Goal: Task Accomplishment & Management: Complete application form

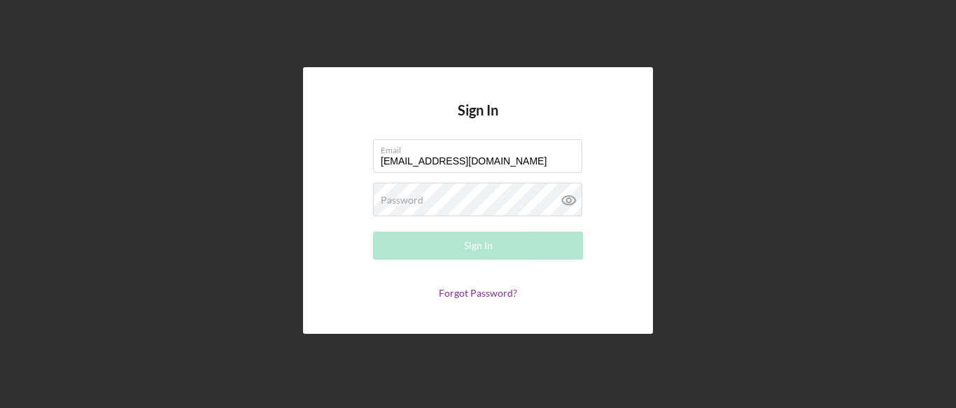
type input "[EMAIL_ADDRESS][DOMAIN_NAME]"
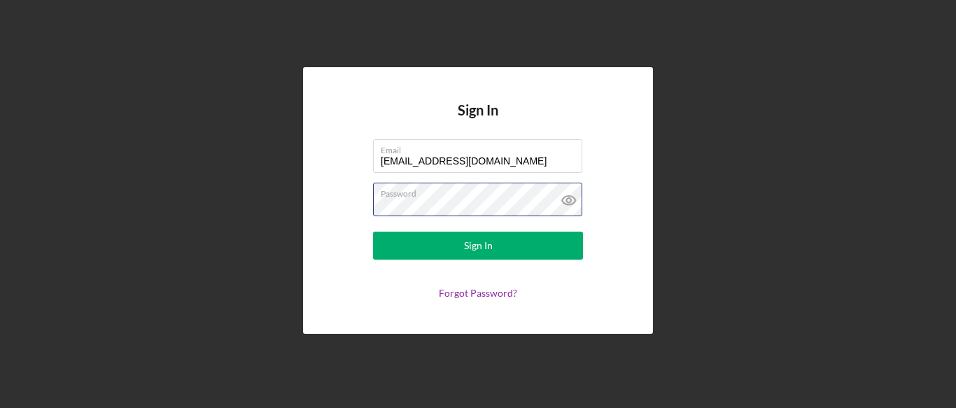
click at [373, 232] on button "Sign In" at bounding box center [478, 246] width 210 height 28
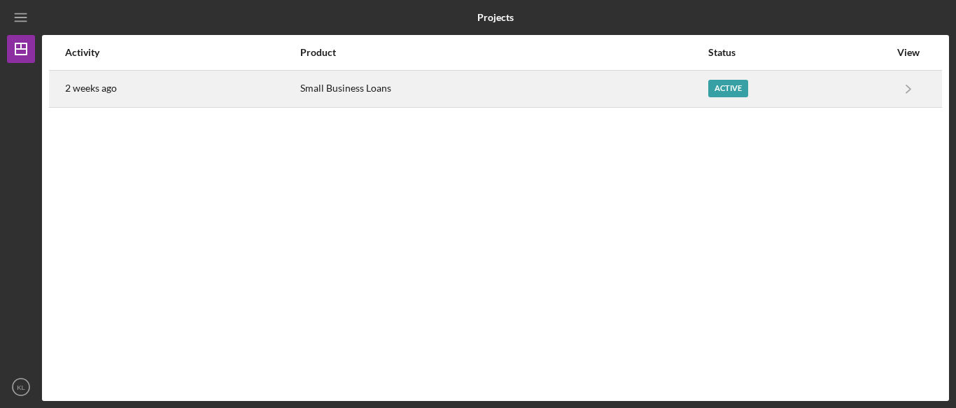
click at [722, 95] on div "Active" at bounding box center [728, 88] width 40 height 17
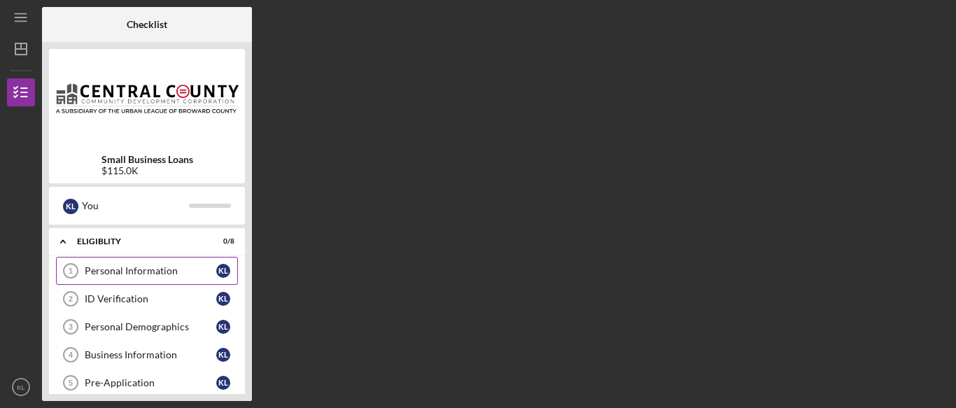
click at [118, 267] on div "Personal Information" at bounding box center [151, 270] width 132 height 11
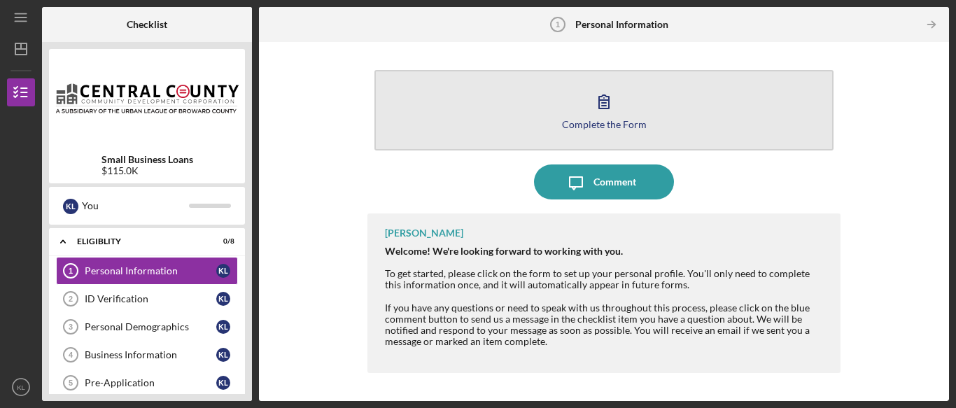
click at [612, 131] on button "Complete the Form Form" at bounding box center [603, 110] width 459 height 80
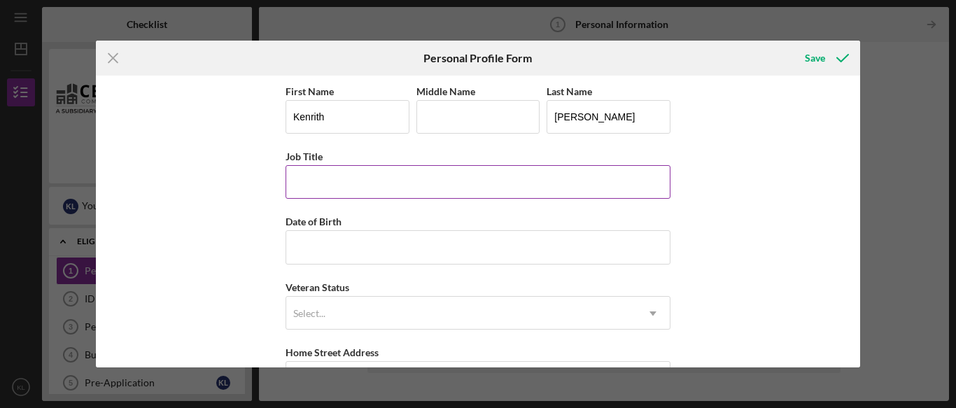
click at [344, 184] on input "Job Title" at bounding box center [478, 182] width 385 height 34
type input "c"
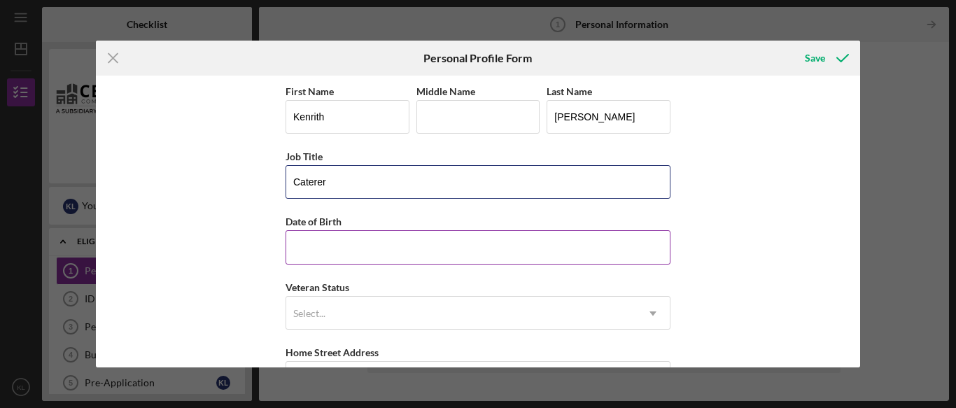
type input "Caterer"
click at [324, 260] on input "Date of Birth" at bounding box center [478, 247] width 385 height 34
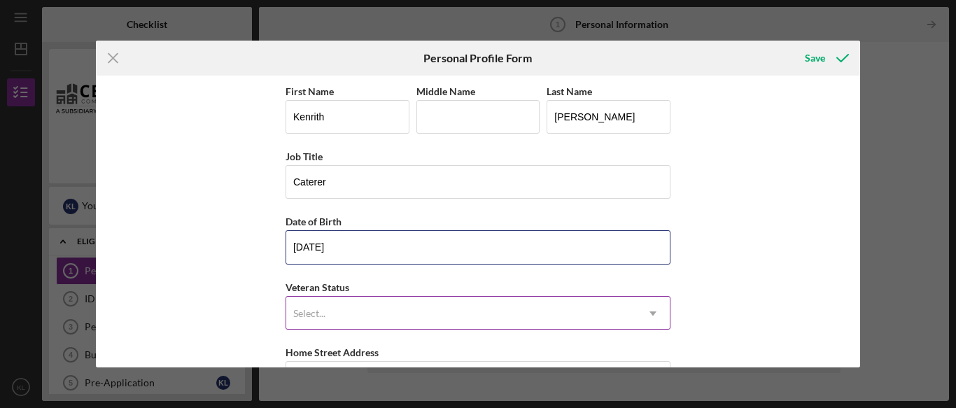
type input "[DATE]"
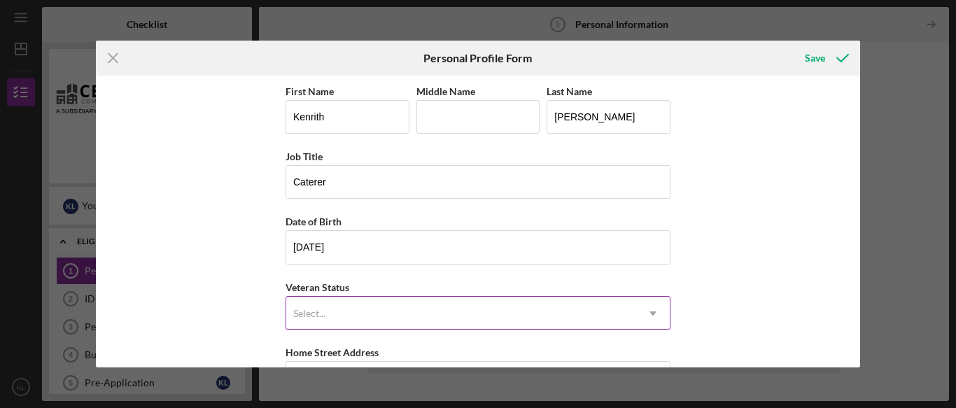
click at [310, 316] on div "Select..." at bounding box center [309, 313] width 32 height 11
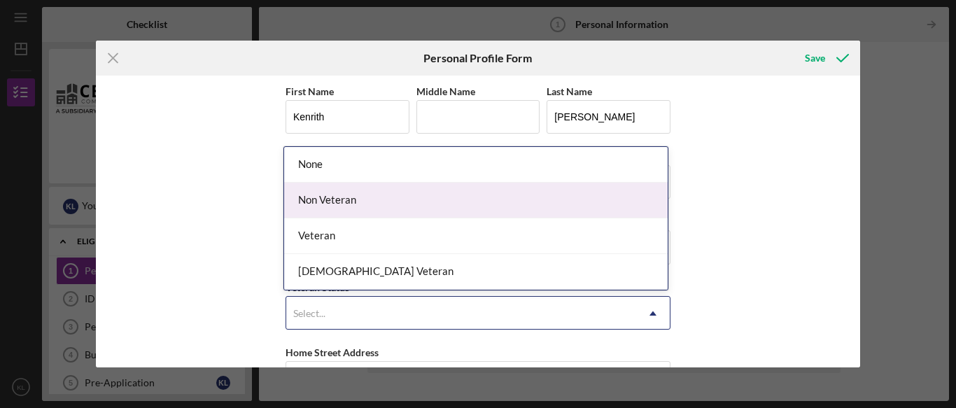
click at [334, 204] on div "Non Veteran" at bounding box center [476, 201] width 384 height 36
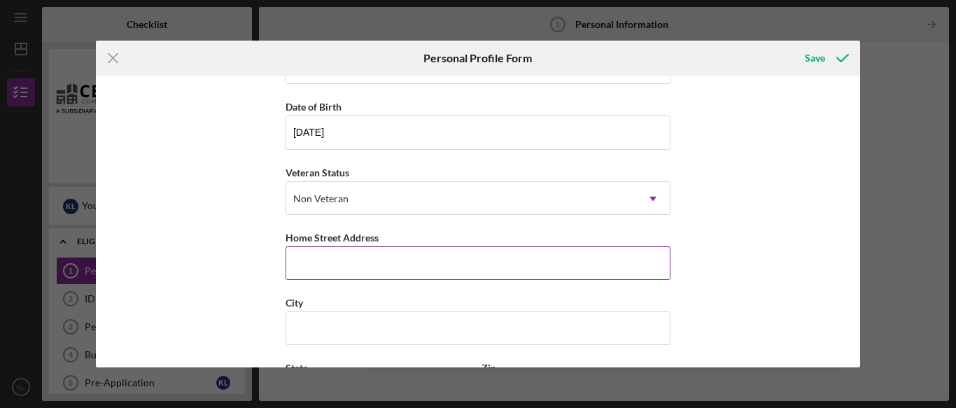
scroll to position [118, 0]
click at [299, 264] on input "Home Street Address" at bounding box center [478, 261] width 385 height 34
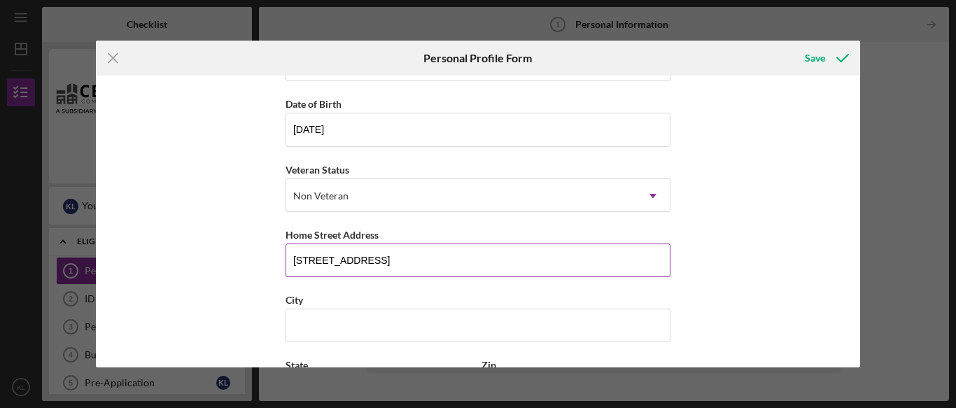
type input "[STREET_ADDRESS]"
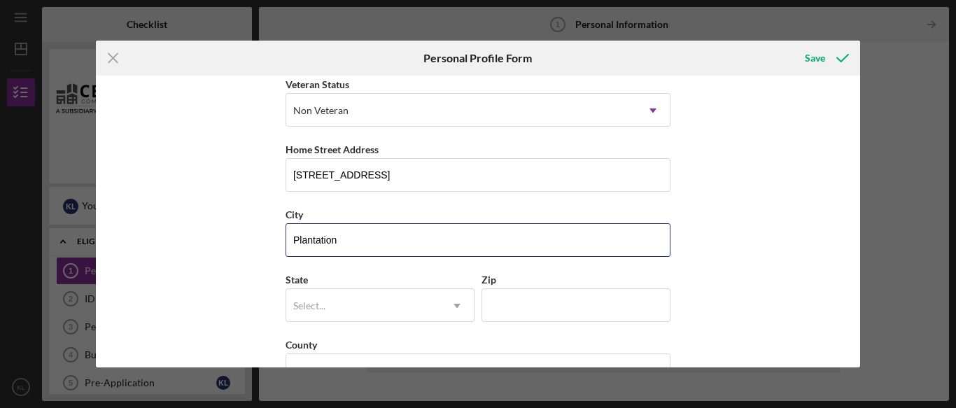
scroll to position [216, 0]
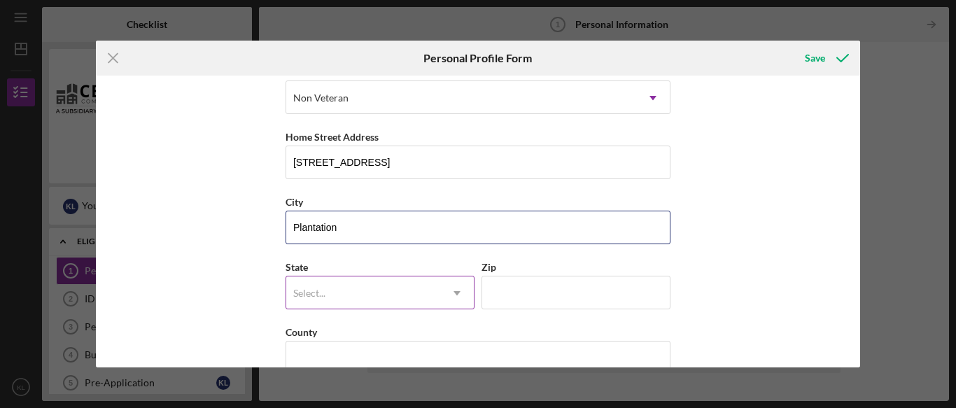
type input "Plantation"
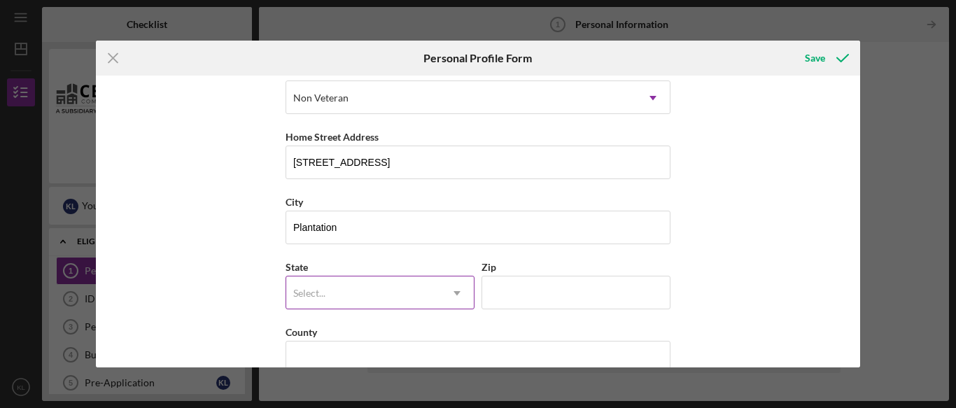
click at [314, 293] on div "Select..." at bounding box center [309, 293] width 32 height 11
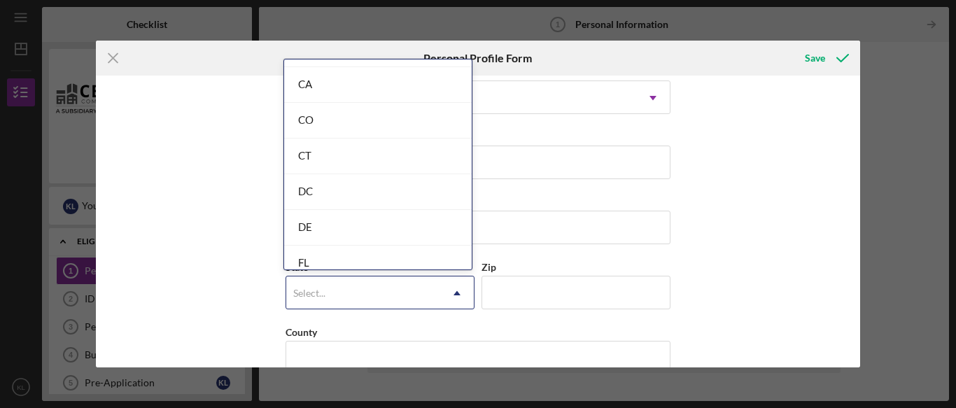
scroll to position [407, 0]
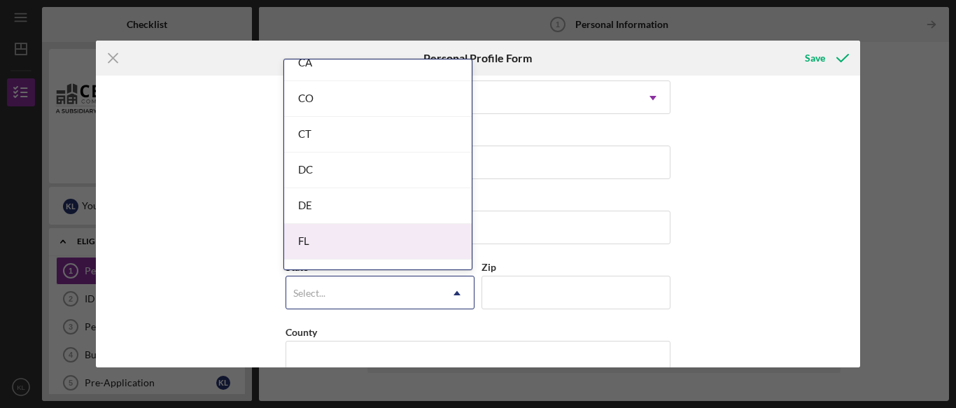
click at [311, 236] on div "FL" at bounding box center [378, 242] width 188 height 36
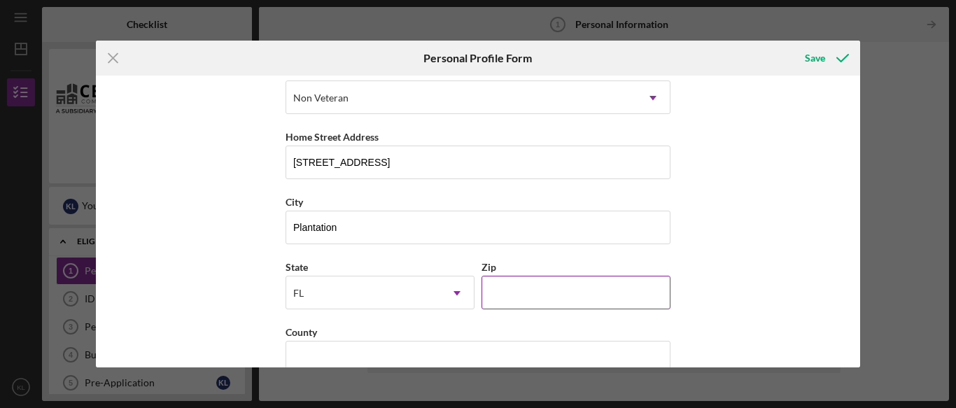
click at [499, 286] on input "Zip" at bounding box center [576, 293] width 189 height 34
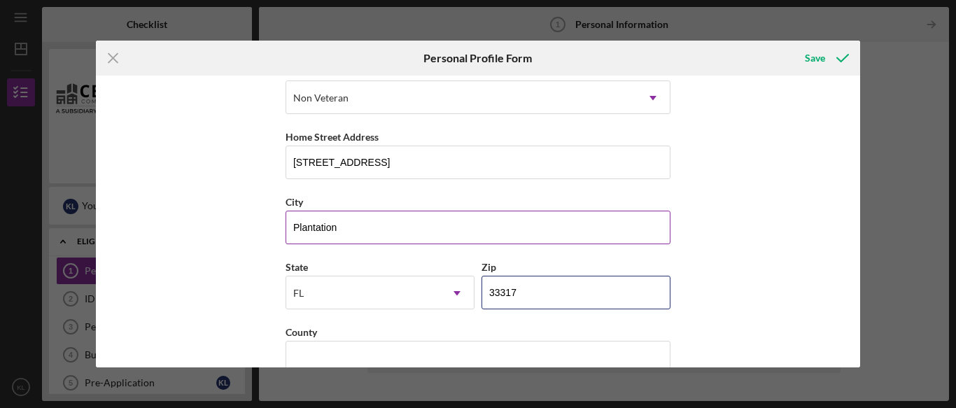
scroll to position [244, 0]
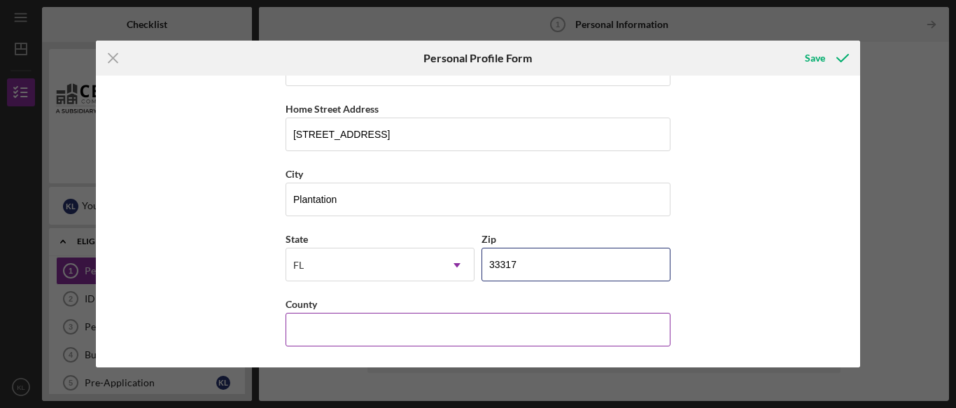
type input "33317"
click at [317, 331] on input "County" at bounding box center [478, 330] width 385 height 34
type input "Broward"
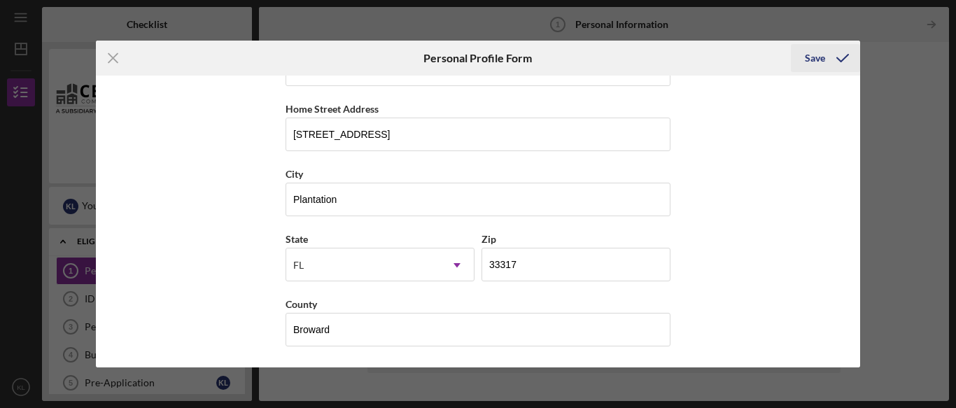
click at [820, 62] on div "Save" at bounding box center [815, 58] width 20 height 28
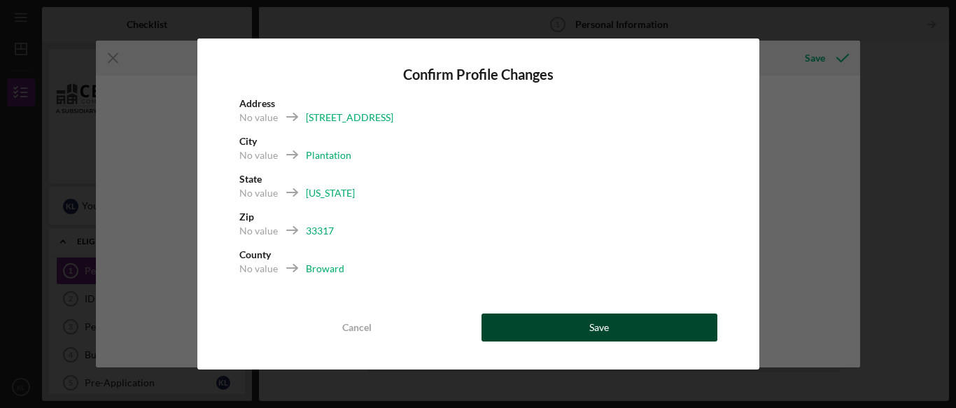
click at [518, 328] on button "Save" at bounding box center [600, 328] width 236 height 28
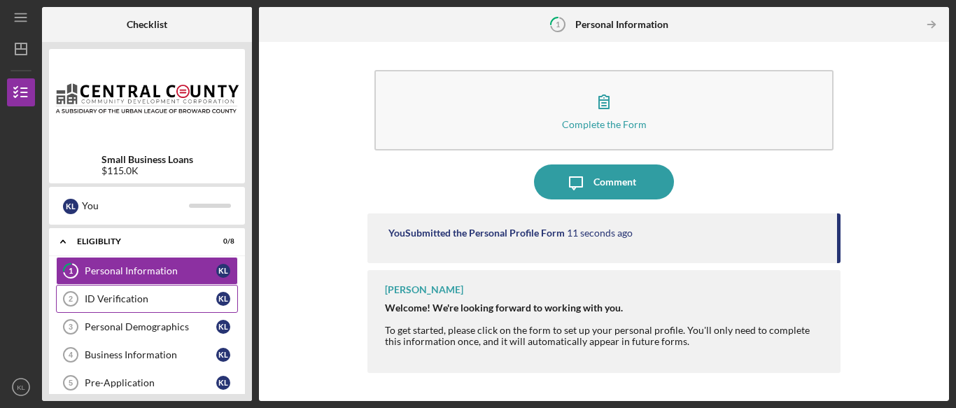
click at [153, 299] on div "ID Verification" at bounding box center [151, 298] width 132 height 11
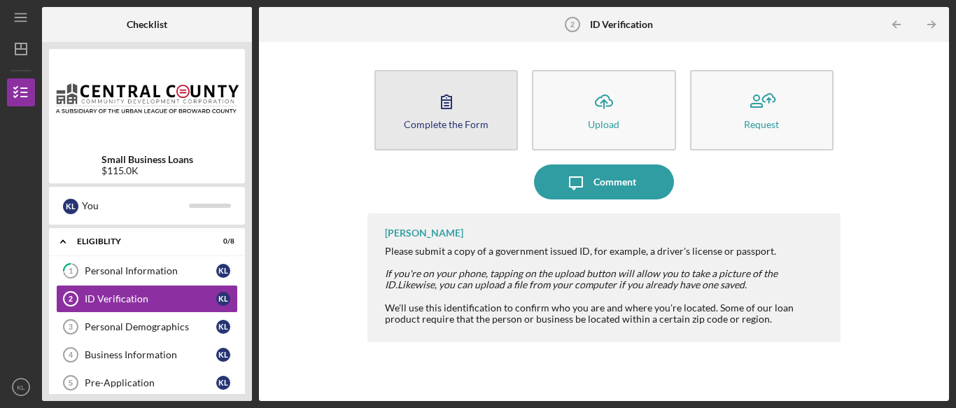
click at [444, 104] on icon "button" at bounding box center [446, 101] width 35 height 35
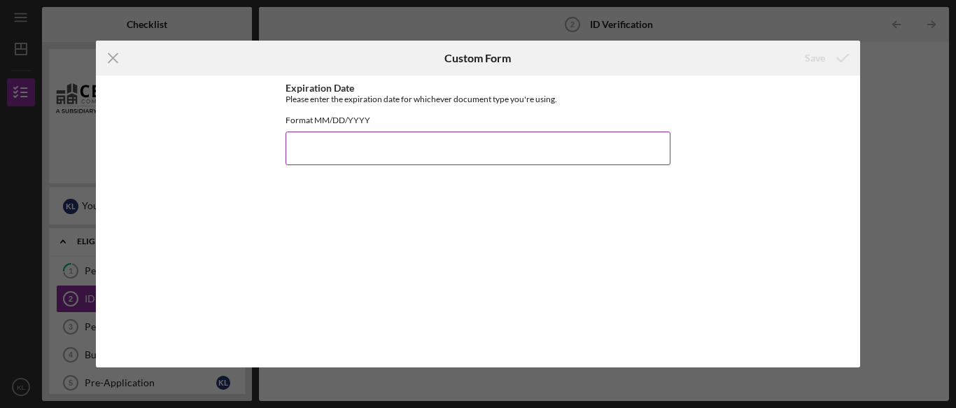
click at [416, 165] on input "Expiration Date" at bounding box center [478, 149] width 385 height 34
type input "0"
type input "[DATE]"
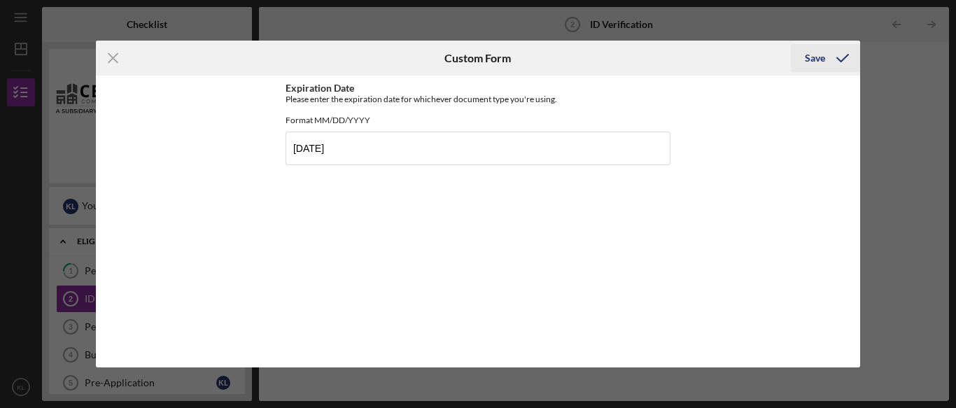
click at [810, 57] on div "Save" at bounding box center [815, 58] width 20 height 28
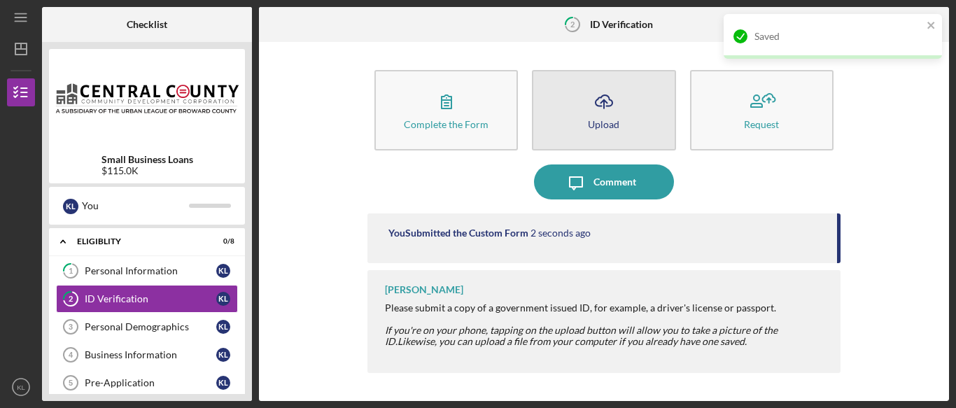
click at [622, 129] on button "Icon/Upload Upload" at bounding box center [603, 110] width 143 height 80
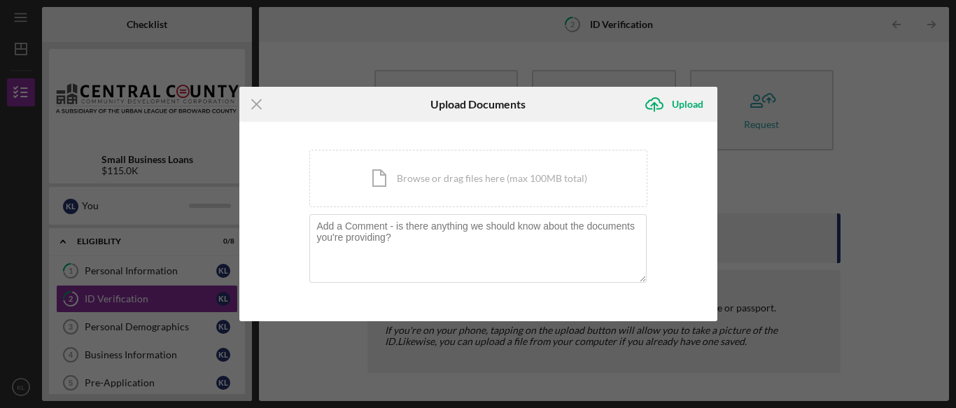
click at [307, 347] on div "Icon/Menu Close Upload Documents Icon/Upload Upload You're uploading documents …" at bounding box center [478, 204] width 956 height 408
click at [258, 97] on icon "Icon/Menu Close" at bounding box center [256, 104] width 35 height 35
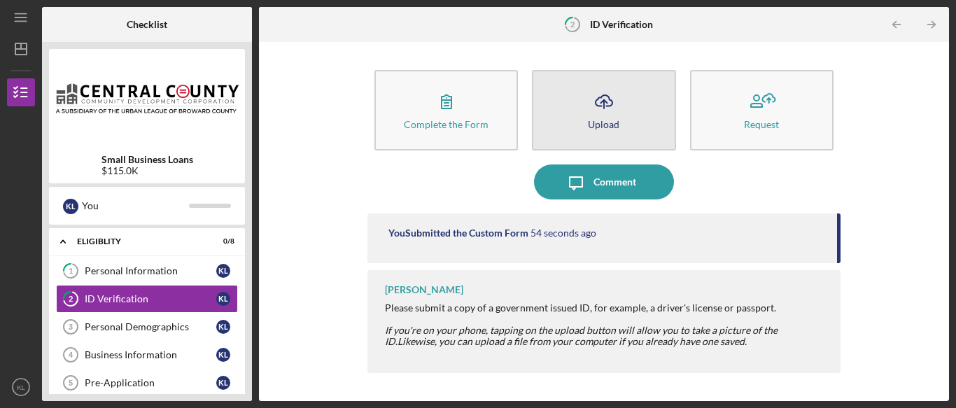
click at [644, 129] on button "Icon/Upload Upload" at bounding box center [603, 110] width 143 height 80
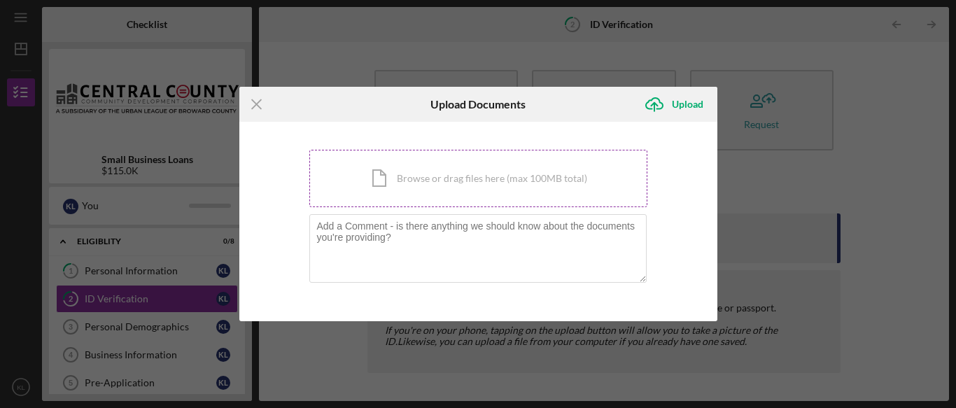
click at [478, 202] on div "Icon/Document Browse or drag files here (max 100MB total) Tap to choose files o…" at bounding box center [478, 178] width 338 height 57
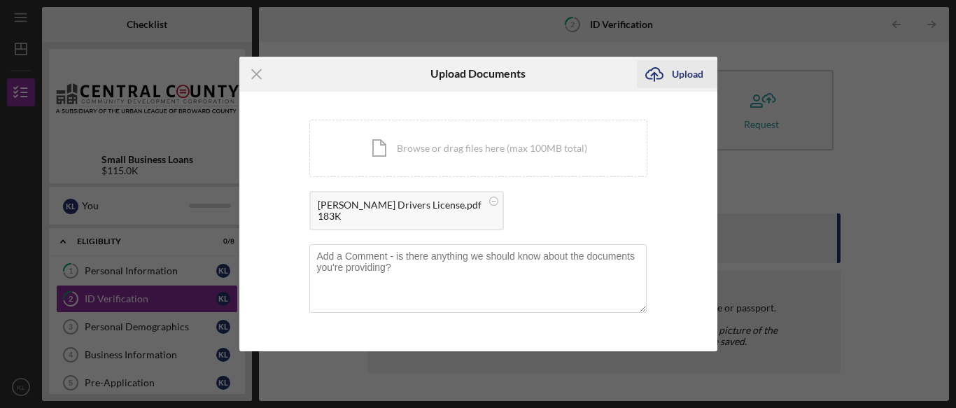
click at [673, 74] on div "Upload" at bounding box center [687, 74] width 31 height 28
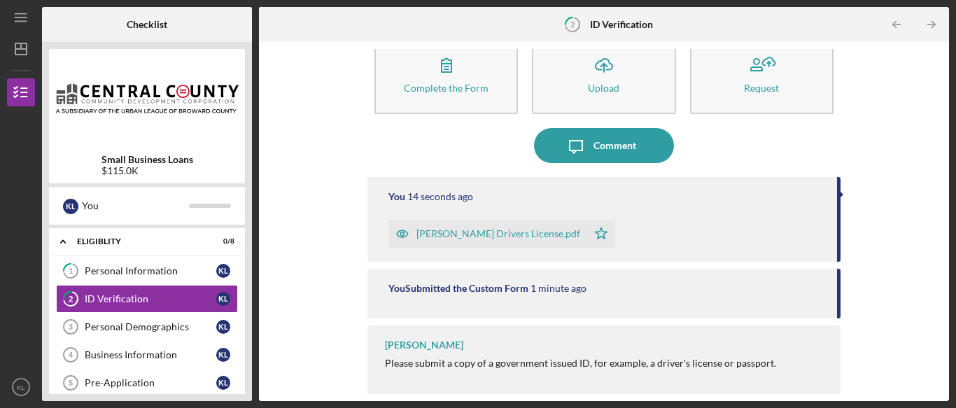
scroll to position [38, 0]
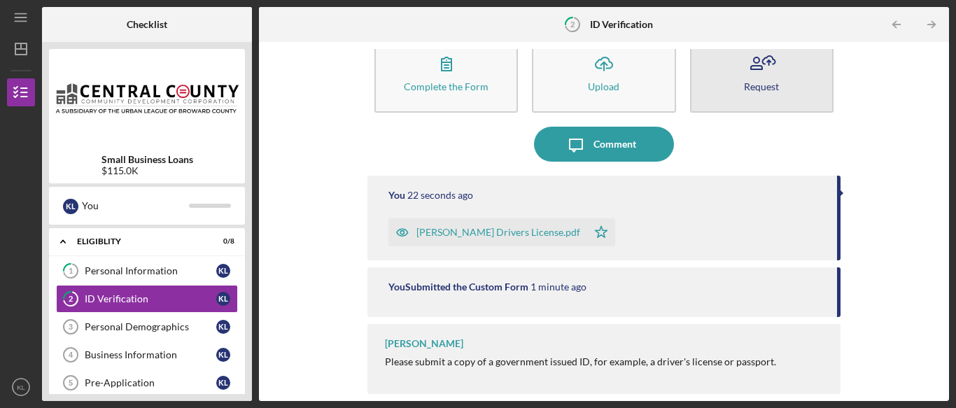
click at [745, 91] on div "Request" at bounding box center [761, 86] width 35 height 10
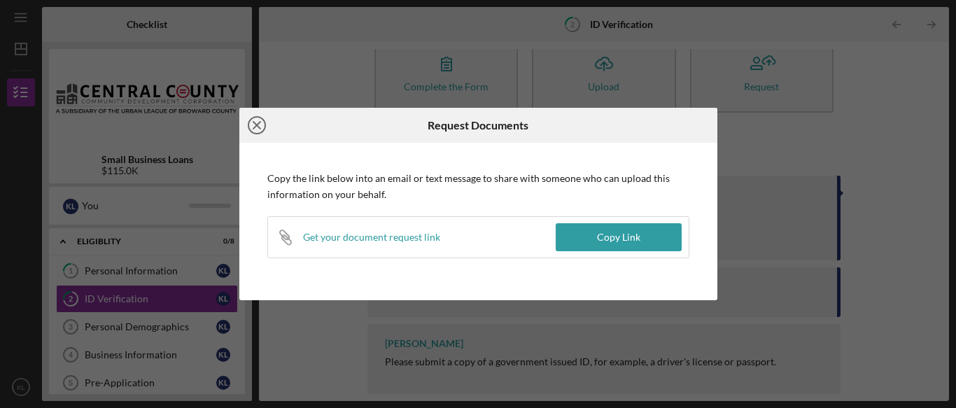
click at [254, 125] on icon "Icon/Close" at bounding box center [256, 125] width 35 height 35
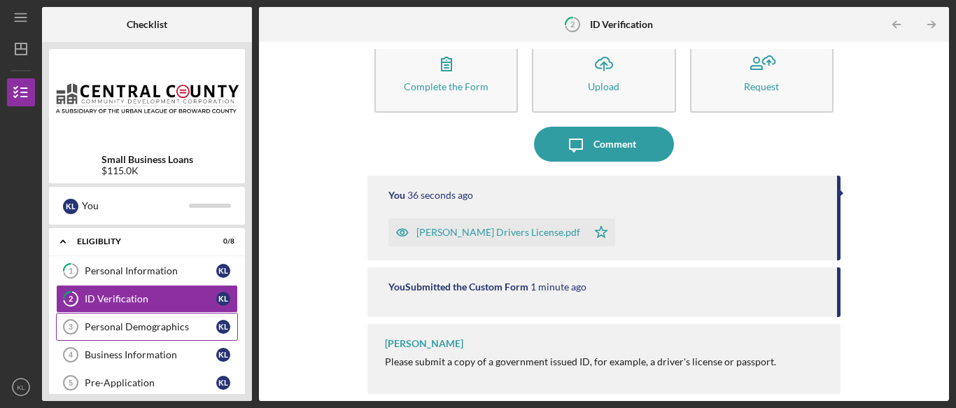
click at [127, 323] on div "Personal Demographics" at bounding box center [151, 326] width 132 height 11
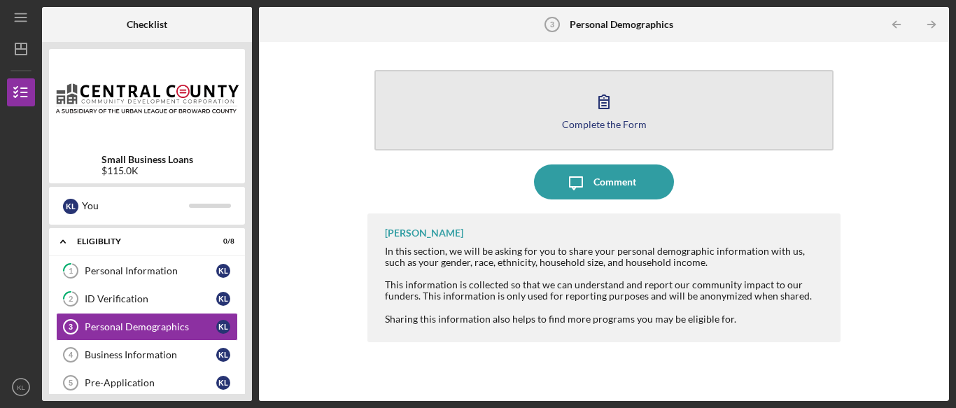
click at [582, 122] on div "Complete the Form" at bounding box center [604, 124] width 85 height 10
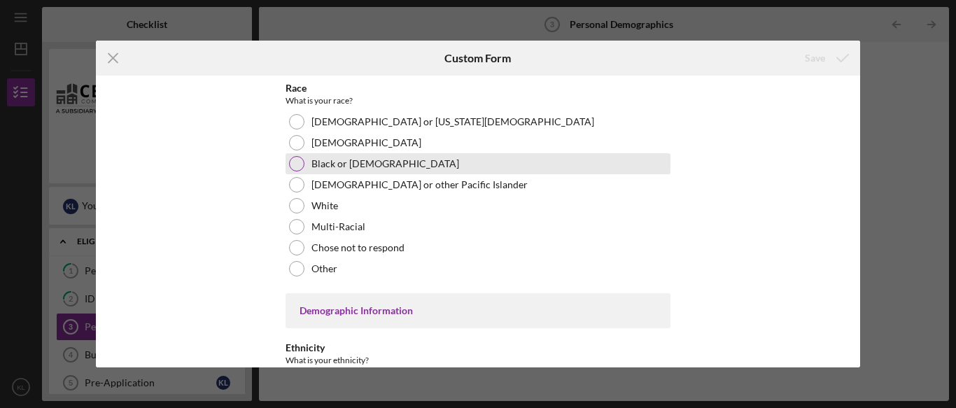
click at [294, 162] on div at bounding box center [296, 163] width 15 height 15
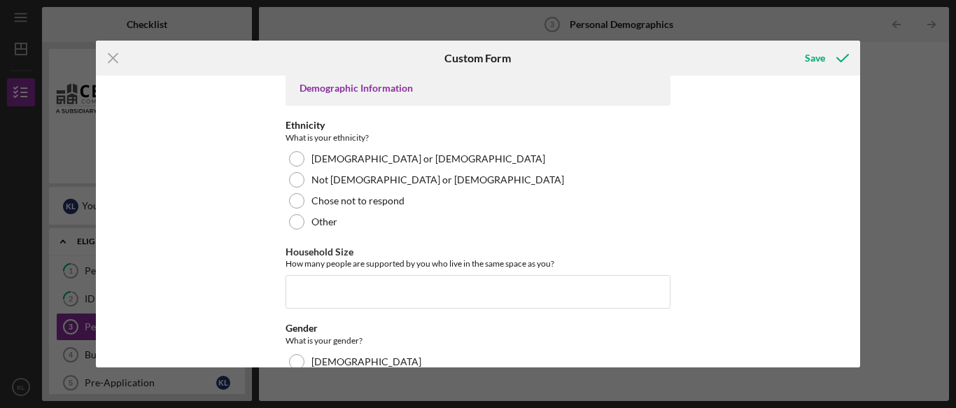
scroll to position [238, 0]
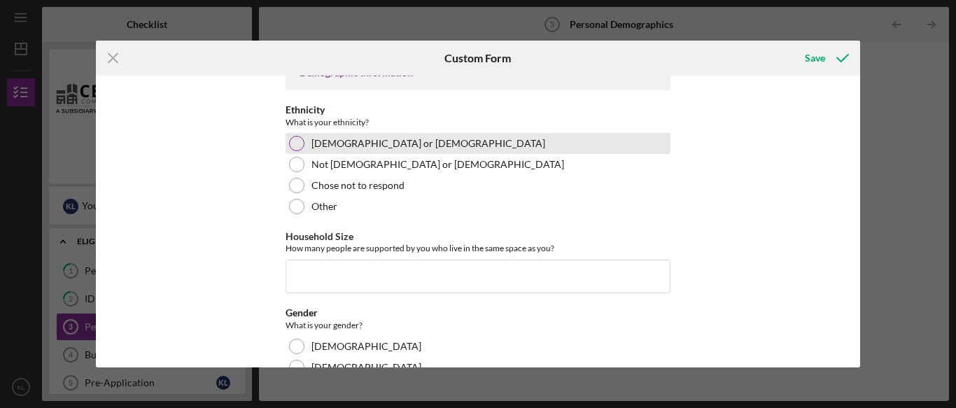
click at [301, 143] on div at bounding box center [296, 143] width 15 height 15
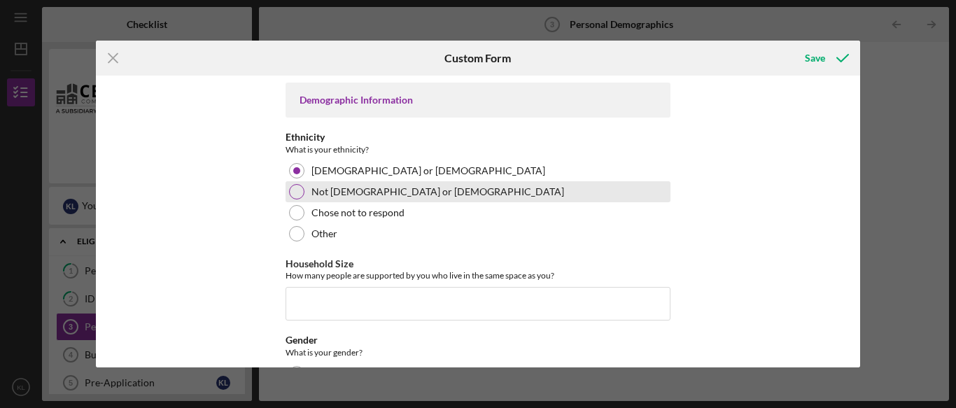
scroll to position [212, 0]
click at [293, 187] on div at bounding box center [296, 190] width 15 height 15
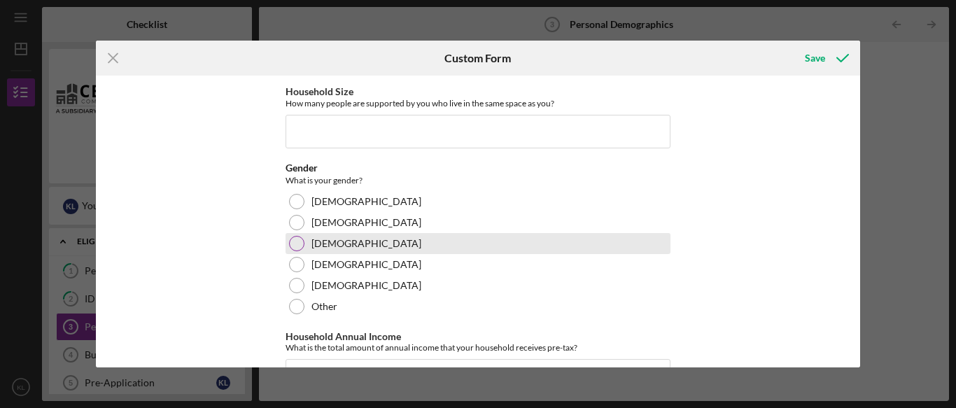
scroll to position [374, 0]
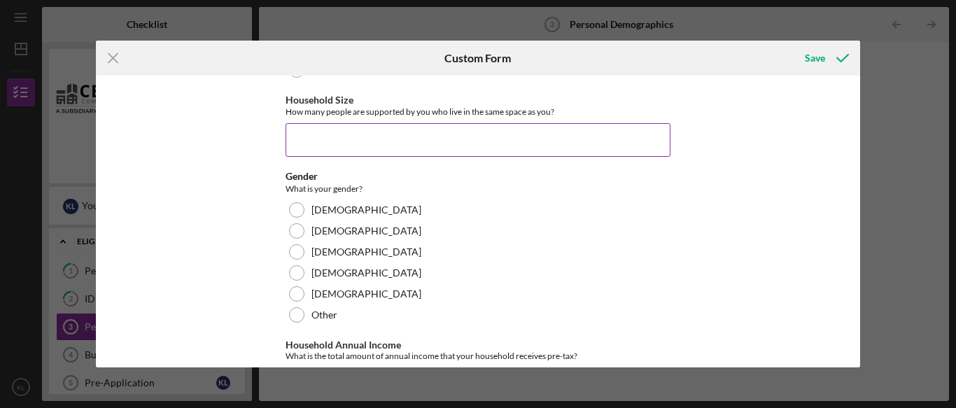
click at [349, 145] on input "Household Size" at bounding box center [478, 140] width 385 height 34
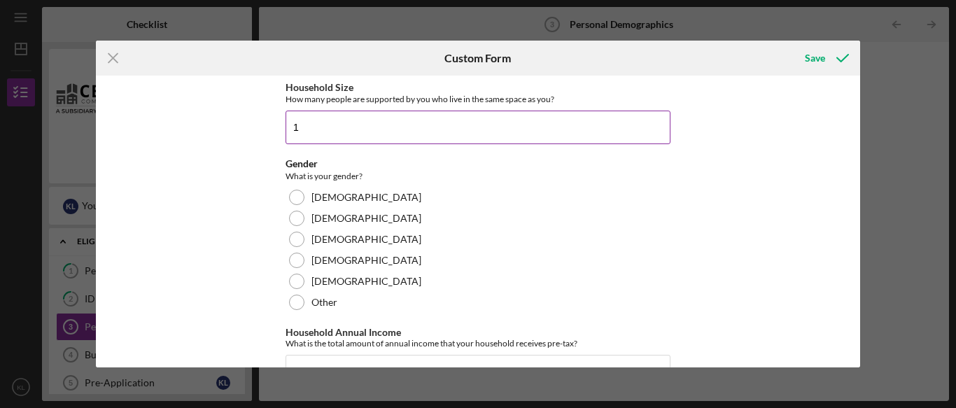
scroll to position [396, 0]
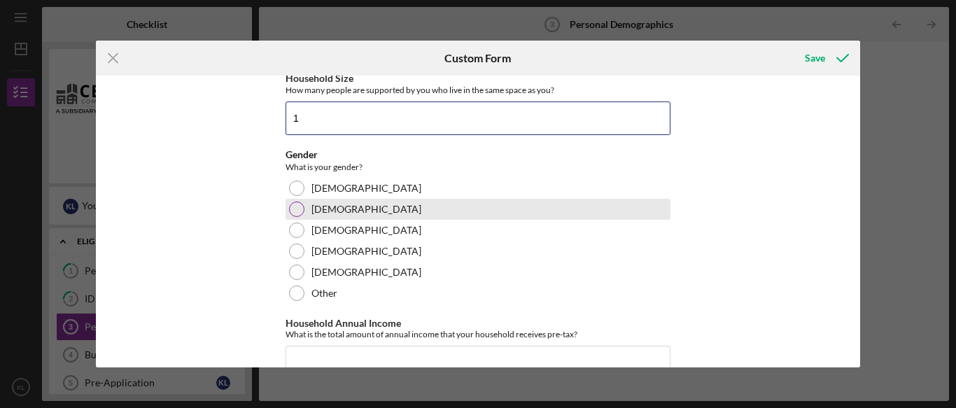
type input "1"
click at [300, 211] on div at bounding box center [296, 209] width 15 height 15
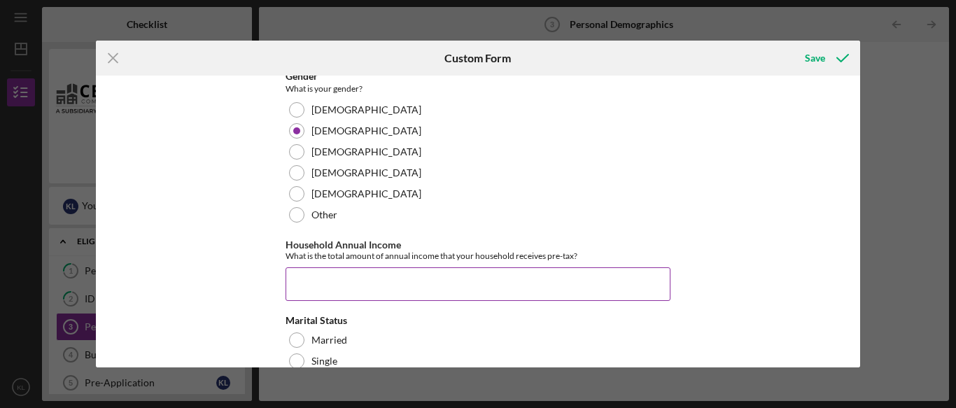
scroll to position [477, 0]
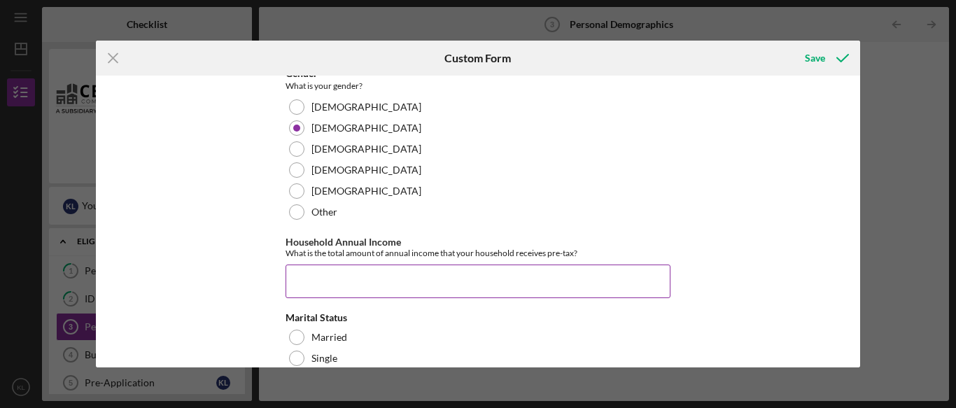
click at [305, 278] on input "Household Annual Income" at bounding box center [478, 282] width 385 height 34
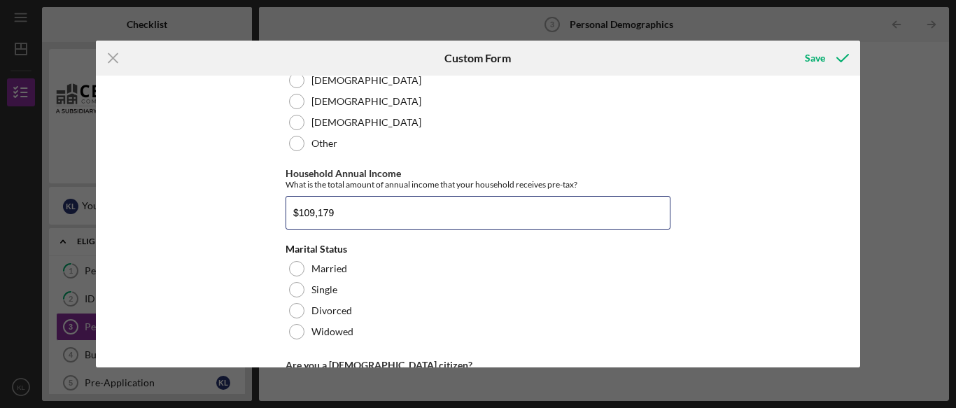
scroll to position [552, 0]
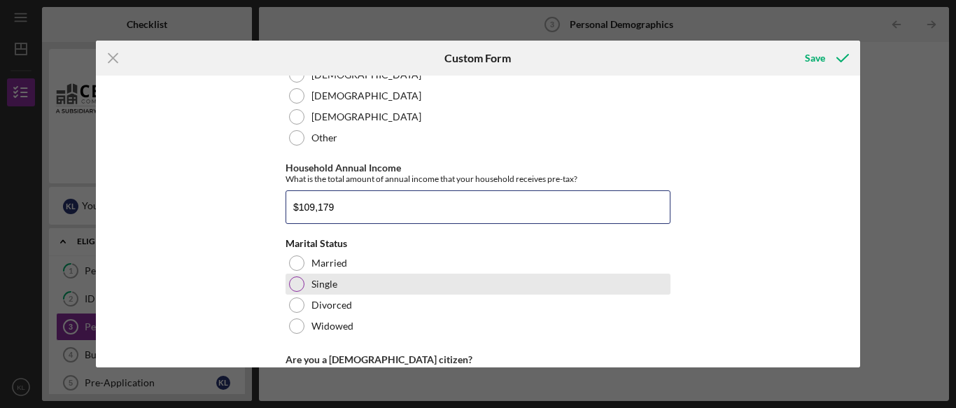
type input "$109,179"
click at [300, 288] on div at bounding box center [296, 283] width 15 height 15
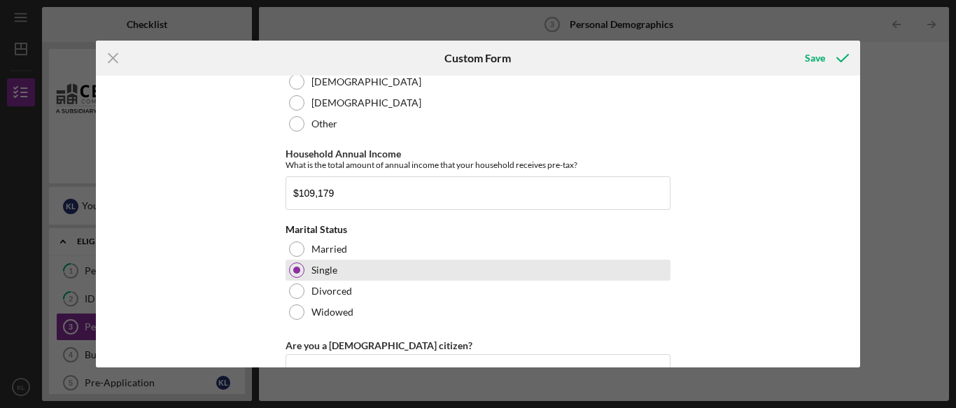
scroll to position [607, 0]
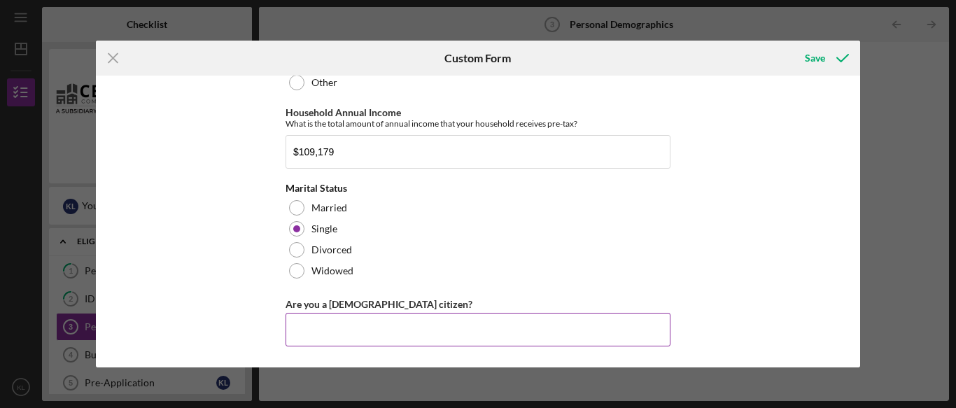
click at [309, 328] on input "Are you a [DEMOGRAPHIC_DATA] citizen?" at bounding box center [478, 330] width 385 height 34
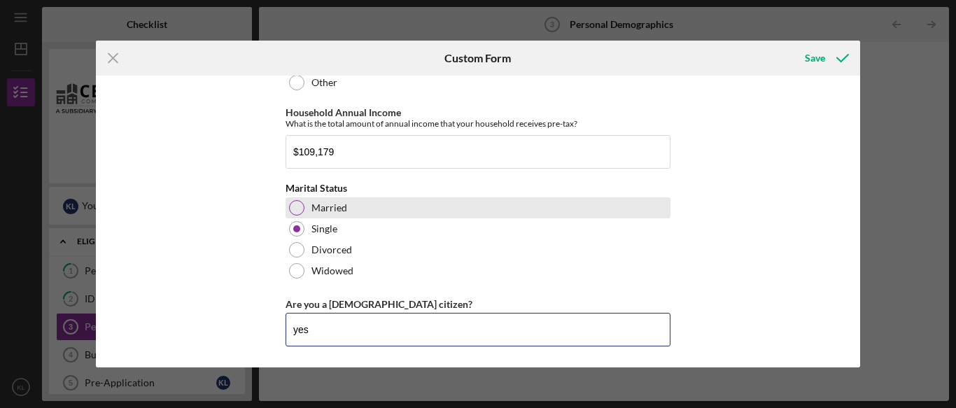
type input "yes"
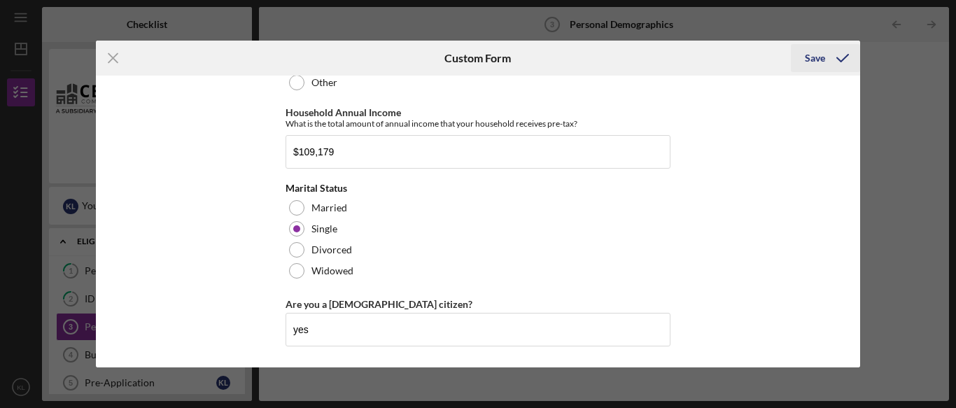
click at [805, 61] on div "Save" at bounding box center [815, 58] width 20 height 28
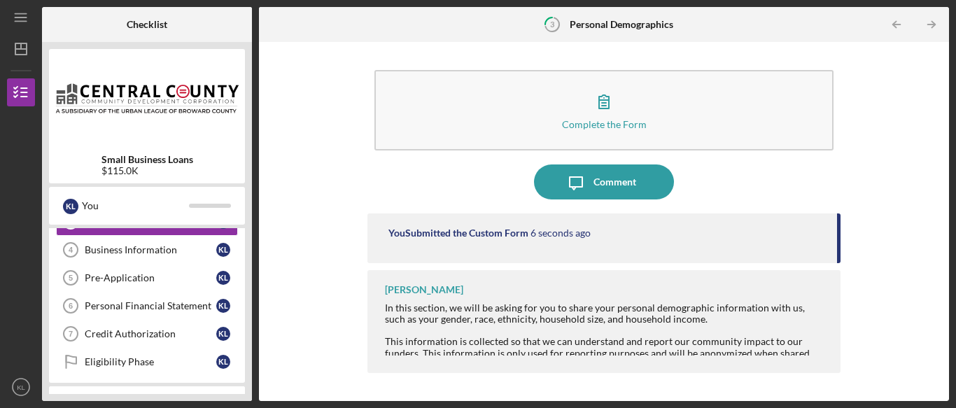
scroll to position [106, 0]
click at [126, 251] on div "Business Information" at bounding box center [151, 248] width 132 height 11
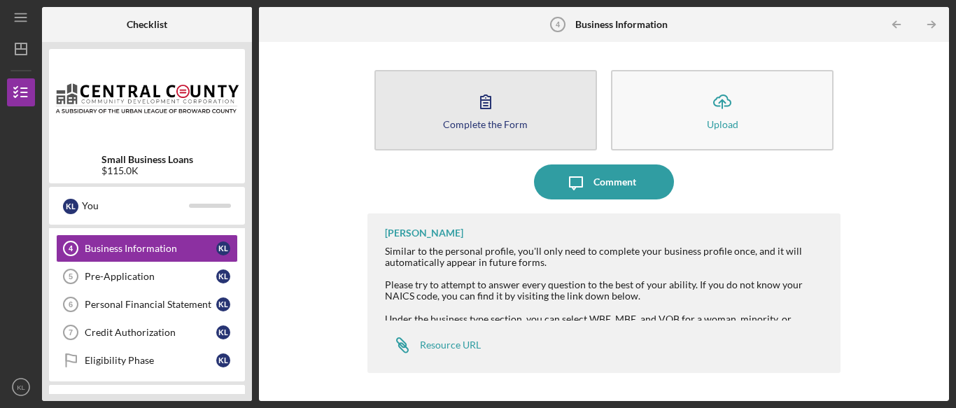
click at [519, 119] on div "Complete the Form" at bounding box center [485, 124] width 85 height 10
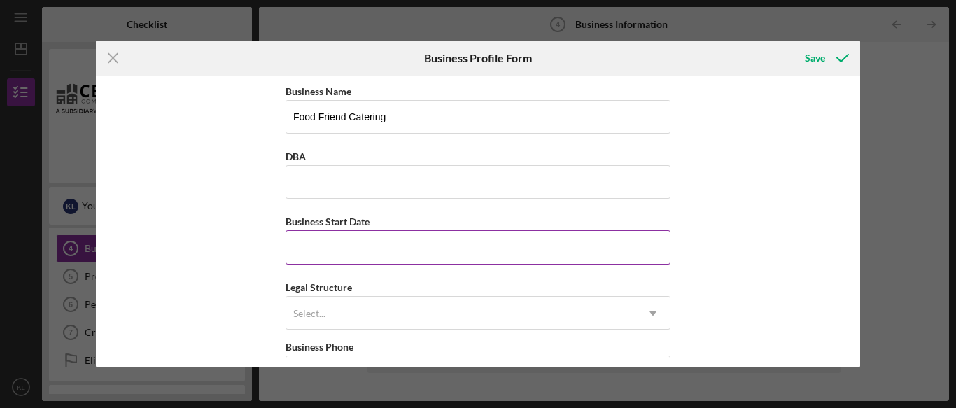
click at [359, 225] on label "Business Start Date" at bounding box center [328, 222] width 84 height 12
click at [359, 230] on input "Business Start Date" at bounding box center [478, 247] width 385 height 34
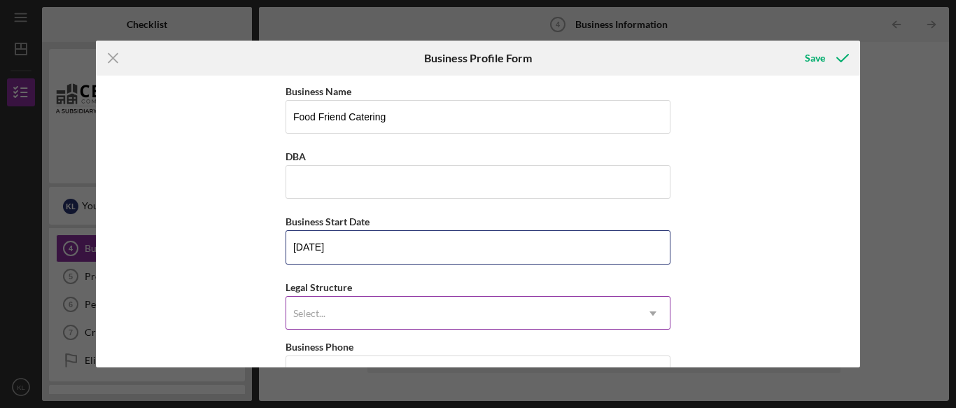
type input "[DATE]"
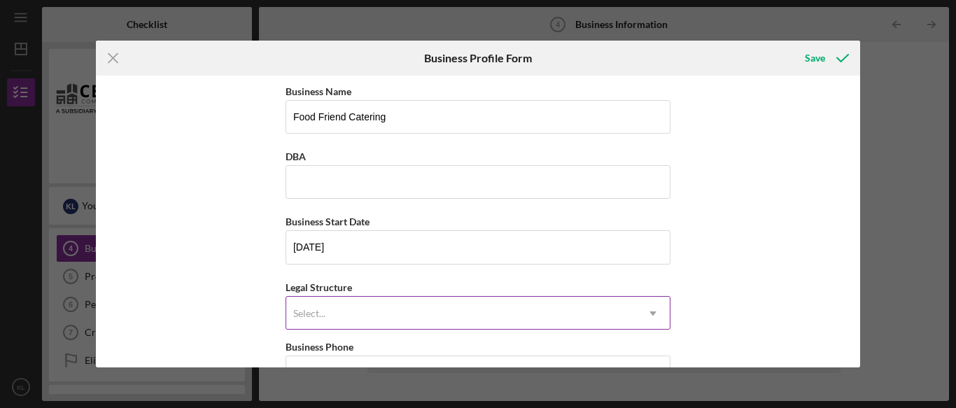
click at [340, 317] on div "Select..." at bounding box center [461, 313] width 350 height 32
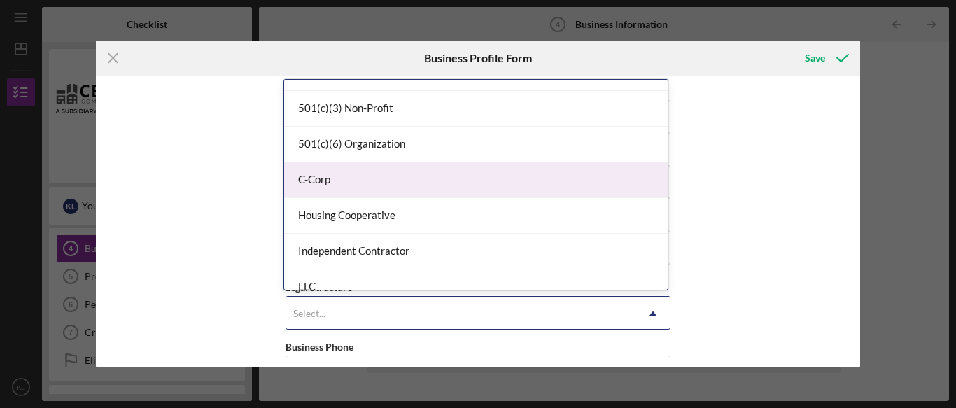
scroll to position [61, 0]
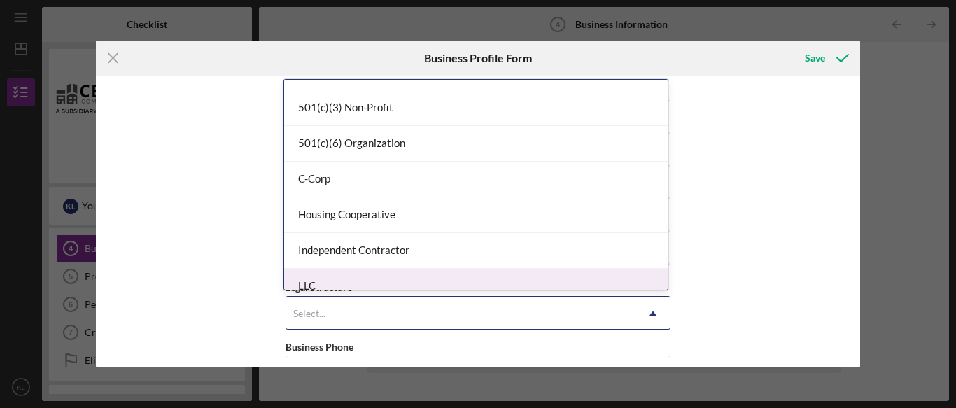
click at [323, 277] on div "LLC" at bounding box center [476, 287] width 384 height 36
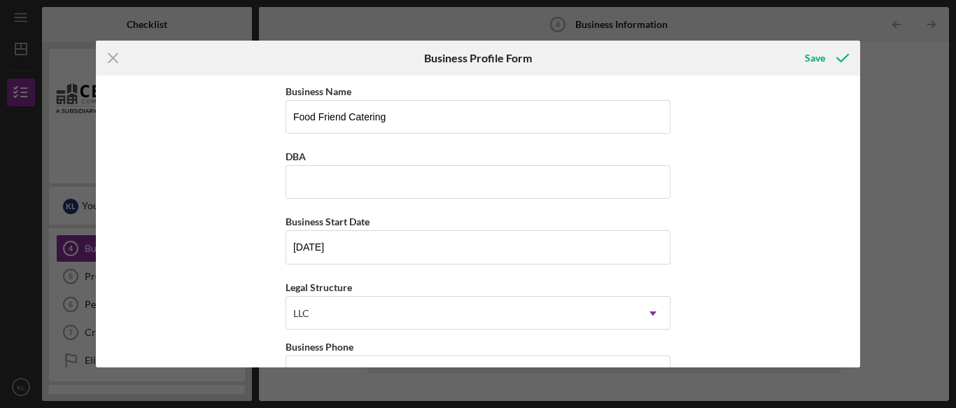
click at [244, 295] on div "Business Name Food Friend Catering DBA Business Start Date [DATE] Legal Structu…" at bounding box center [478, 221] width 765 height 291
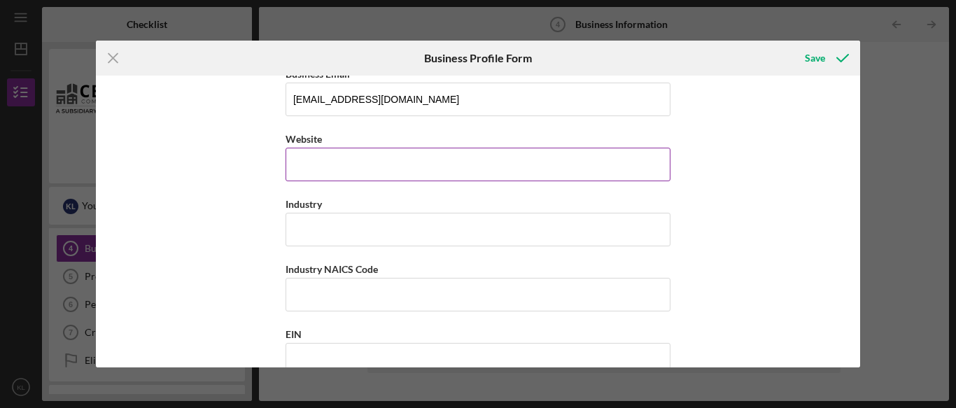
scroll to position [340, 0]
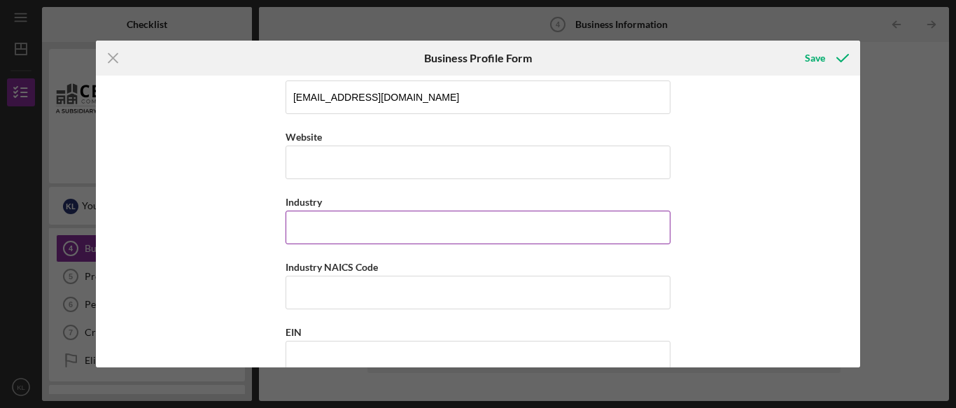
click at [322, 237] on input "Industry" at bounding box center [478, 228] width 385 height 34
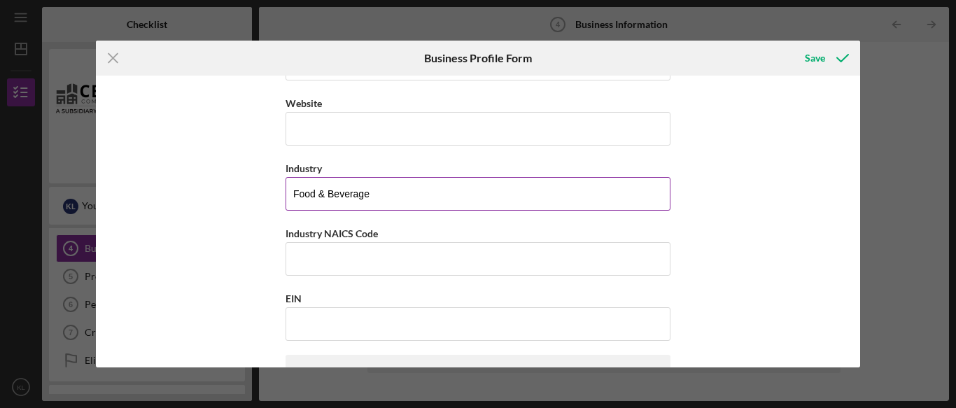
scroll to position [380, 0]
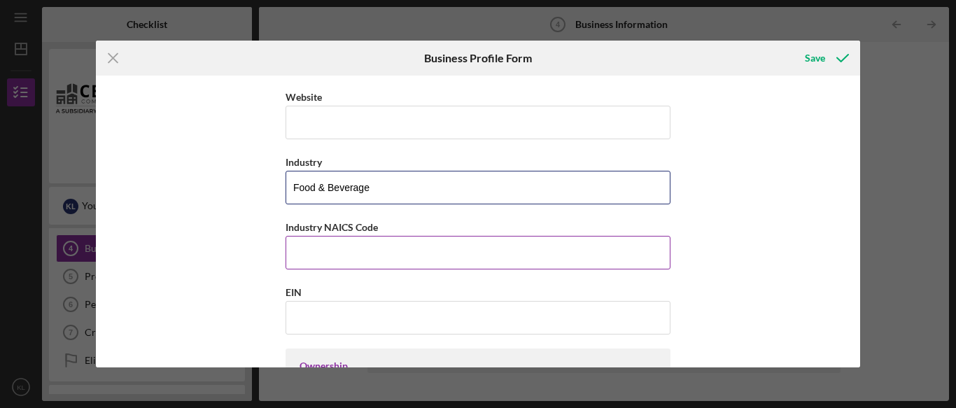
type input "Food & Beverage"
click at [311, 253] on input "Industry NAICS Code" at bounding box center [478, 253] width 385 height 34
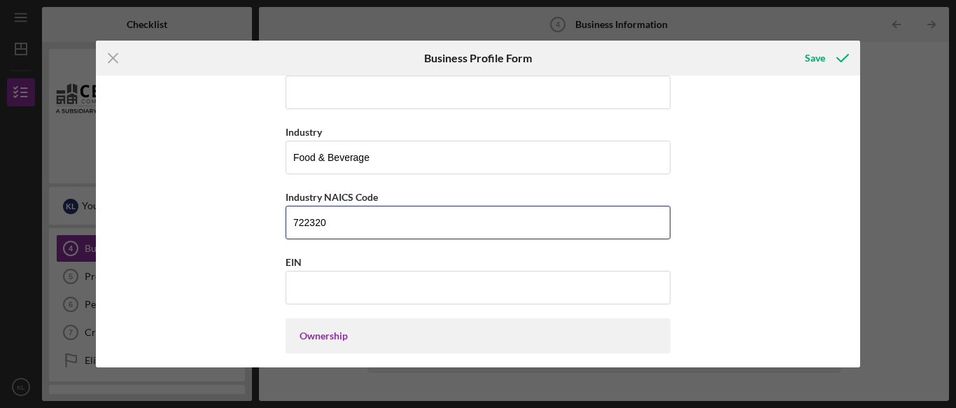
scroll to position [413, 0]
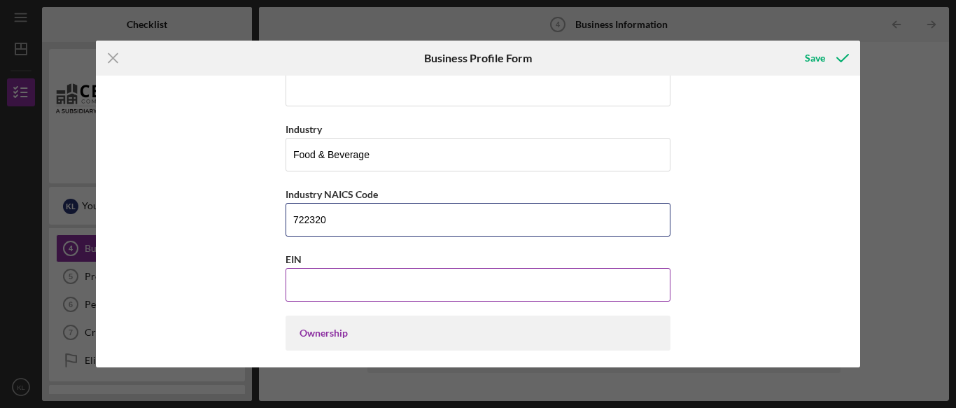
type input "722320"
click at [316, 284] on input "EIN" at bounding box center [478, 285] width 385 height 34
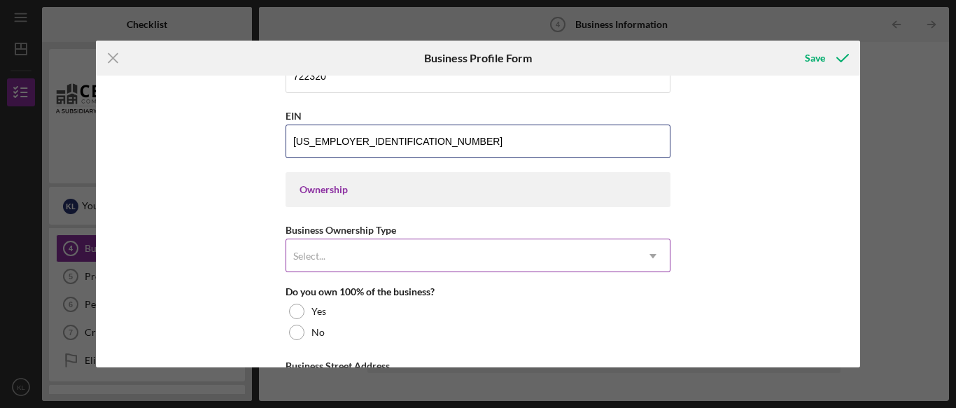
scroll to position [559, 0]
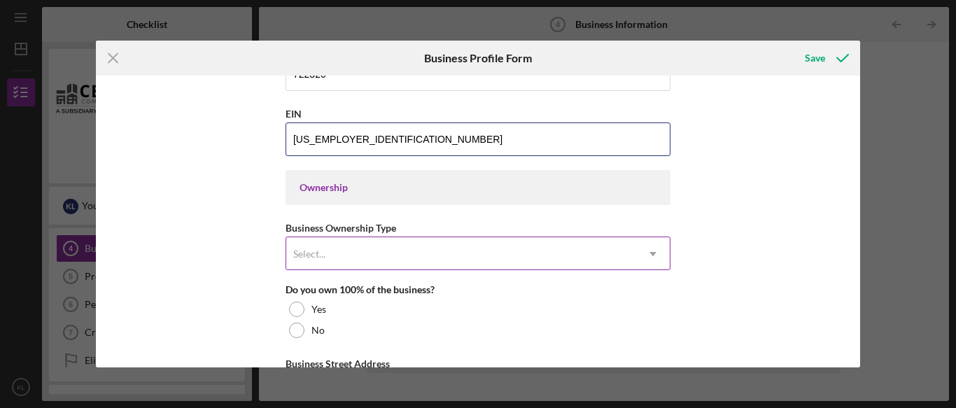
type input "[US_EMPLOYER_IDENTIFICATION_NUMBER]"
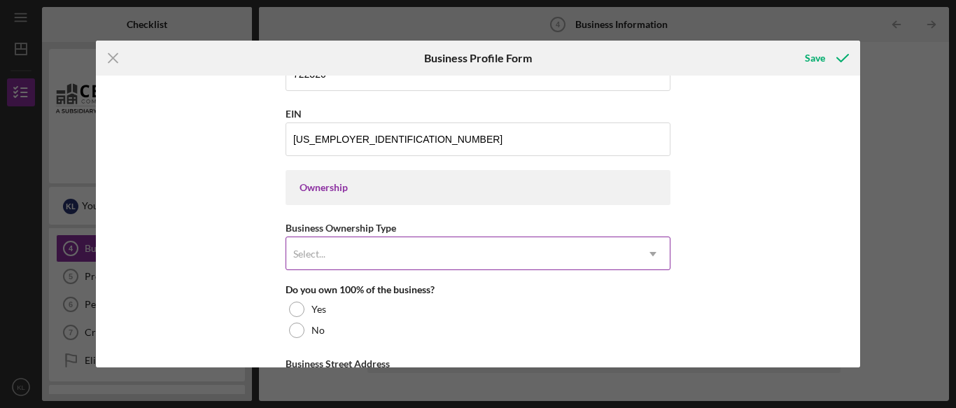
click at [332, 242] on div "Select..." at bounding box center [461, 254] width 350 height 32
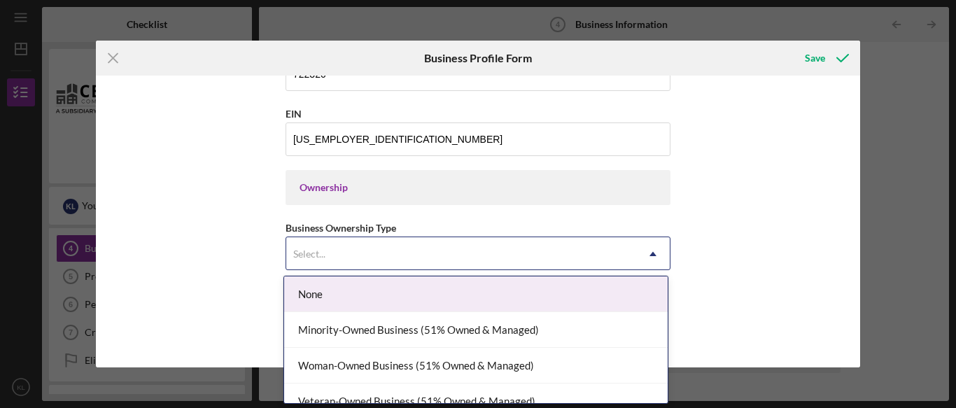
scroll to position [16, 0]
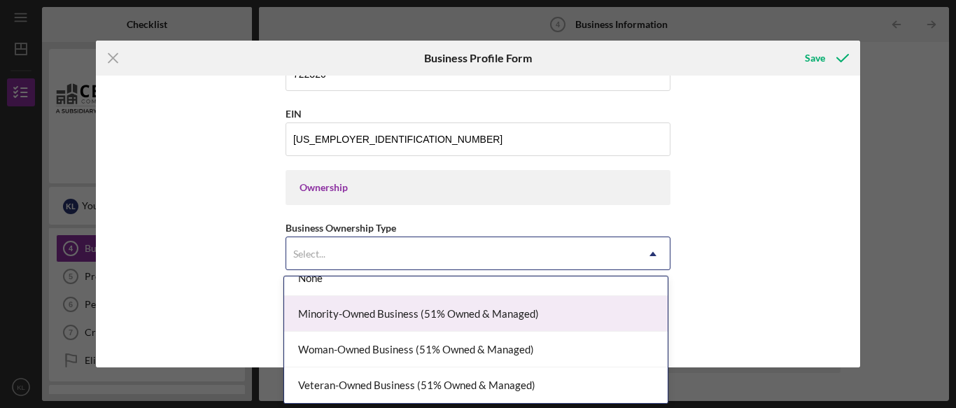
click at [338, 323] on div "Minority-Owned Business (51% Owned & Managed)" at bounding box center [476, 314] width 384 height 36
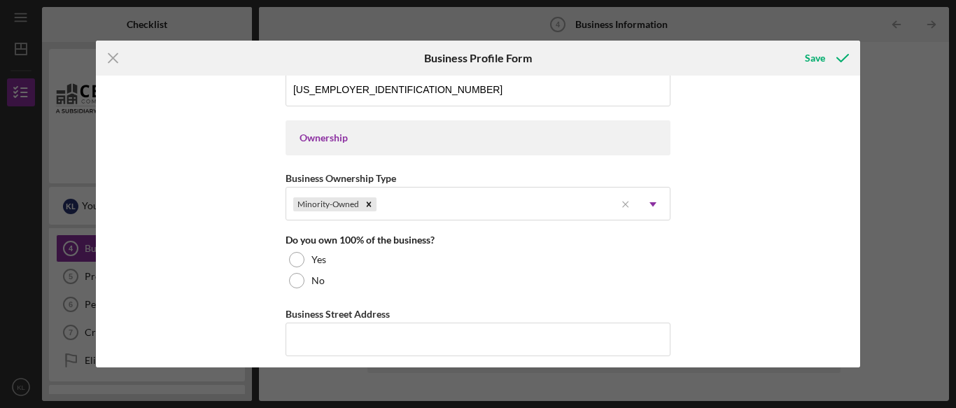
scroll to position [621, 0]
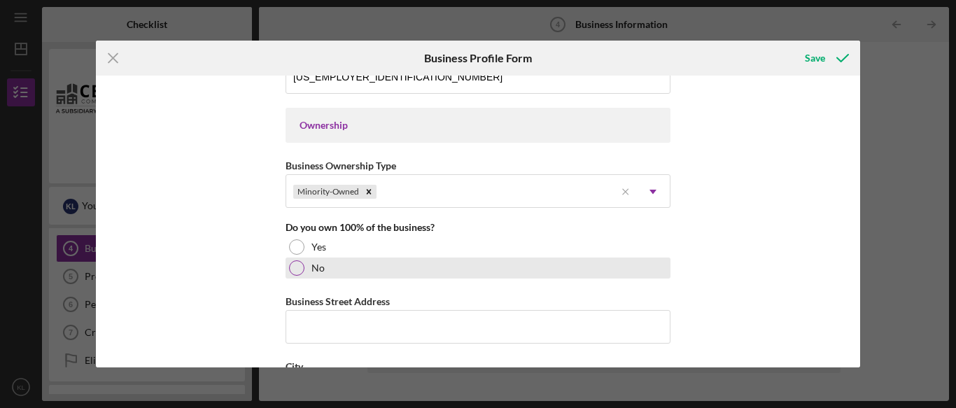
click at [295, 269] on div at bounding box center [296, 267] width 15 height 15
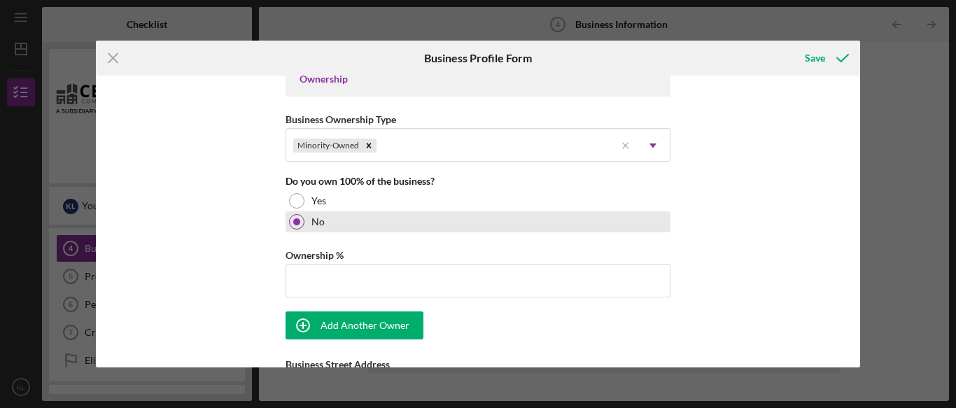
scroll to position [673, 0]
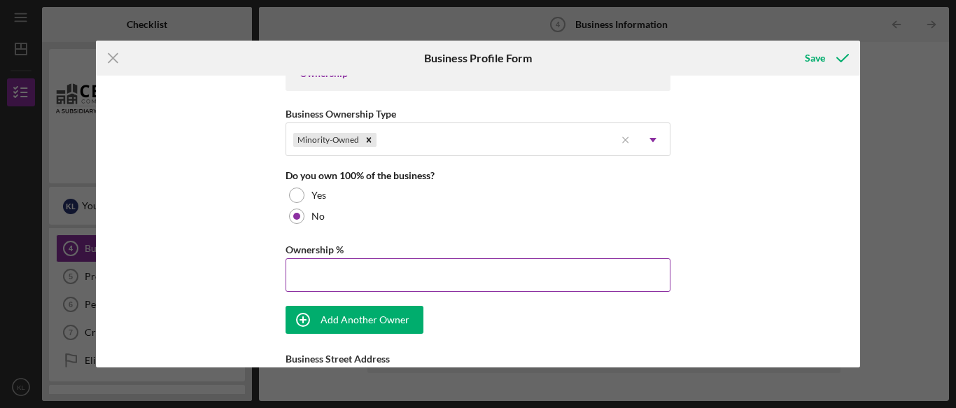
click at [307, 268] on input "Ownership %" at bounding box center [478, 275] width 385 height 34
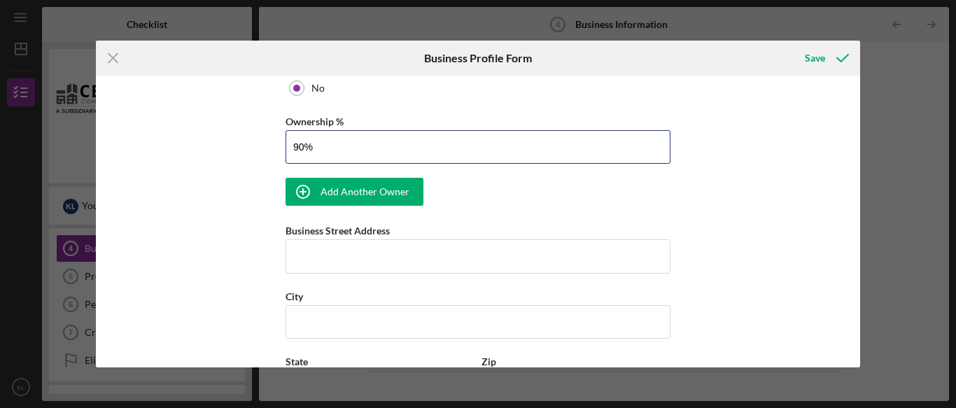
scroll to position [804, 0]
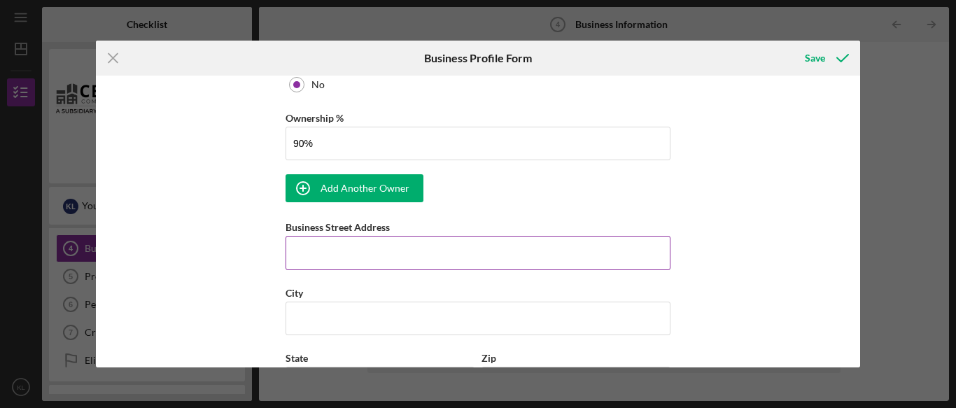
click at [301, 246] on input "Business Street Address" at bounding box center [478, 253] width 385 height 34
type input "90.00%"
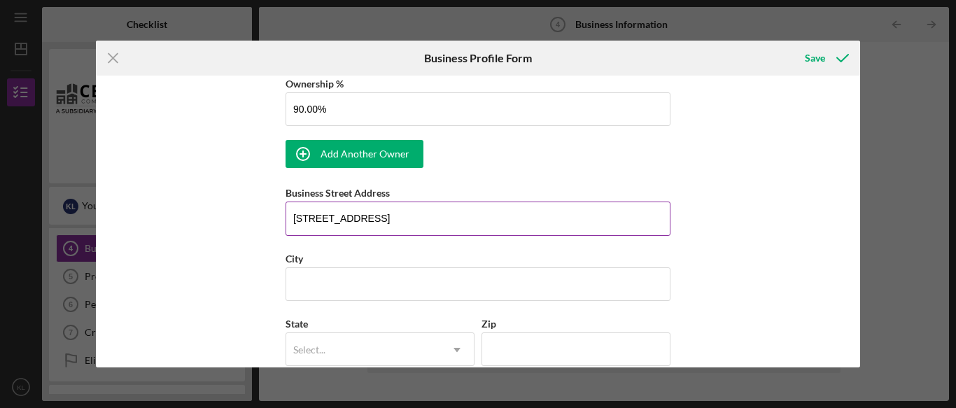
scroll to position [841, 0]
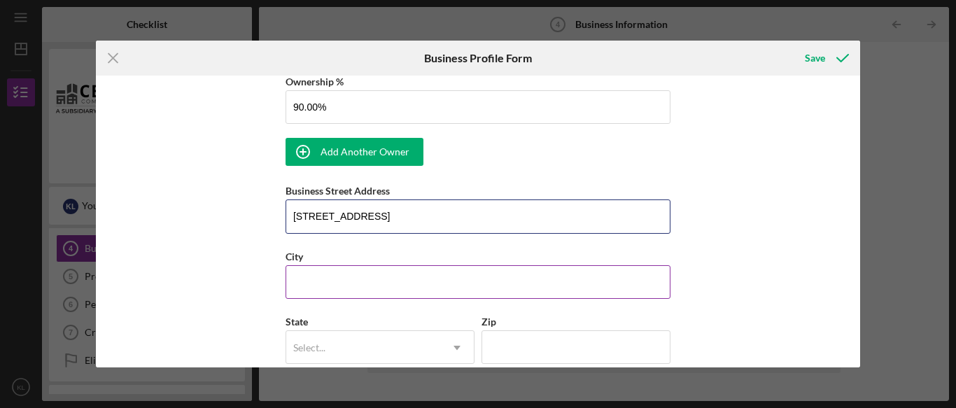
type input "[STREET_ADDRESS]"
click at [309, 294] on input "City" at bounding box center [478, 282] width 385 height 34
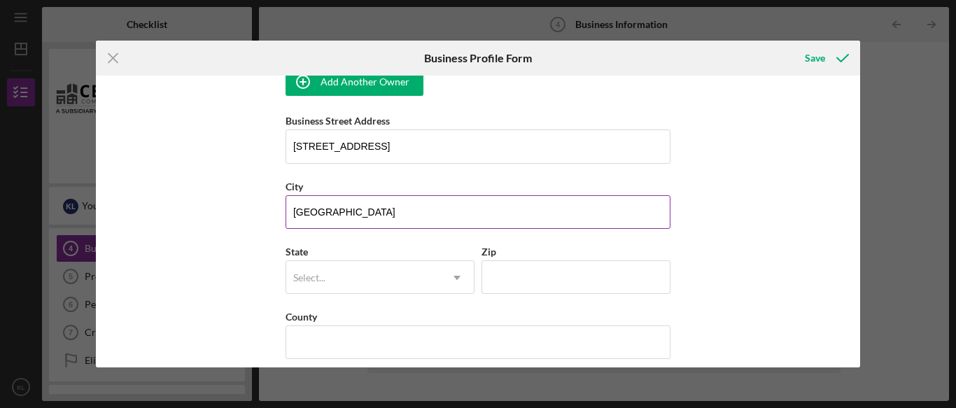
scroll to position [912, 0]
type input "[GEOGRAPHIC_DATA]"
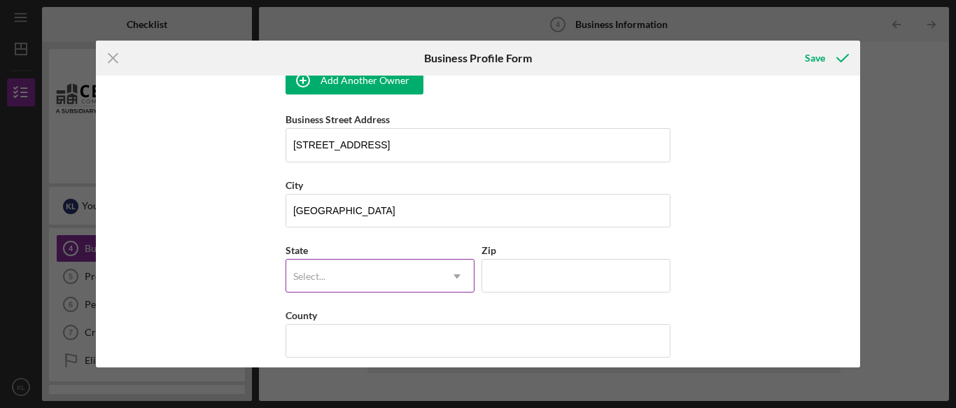
click at [336, 280] on div "Select..." at bounding box center [363, 276] width 154 height 32
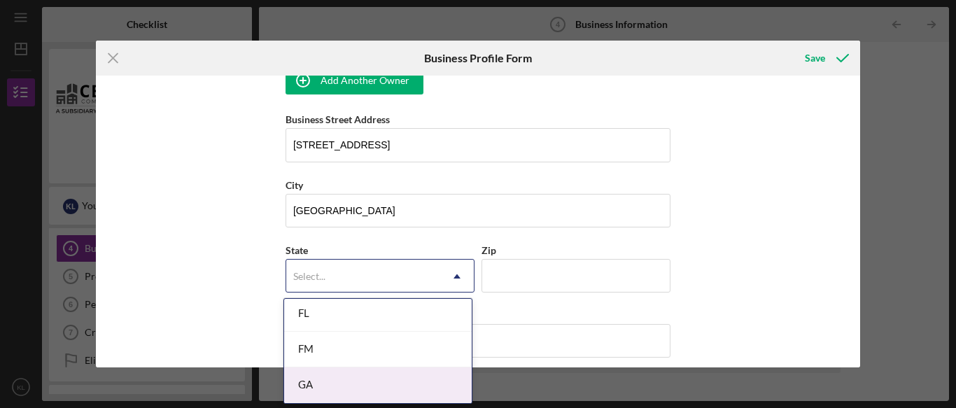
scroll to position [581, 0]
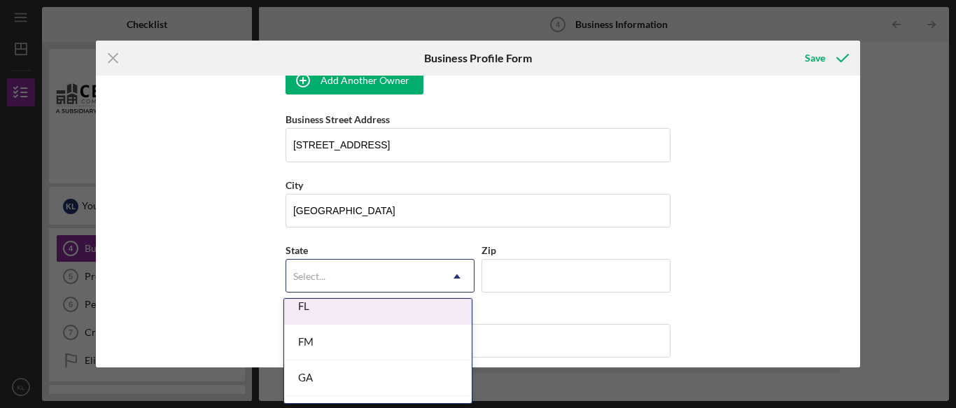
click at [333, 309] on div "FL" at bounding box center [378, 307] width 188 height 36
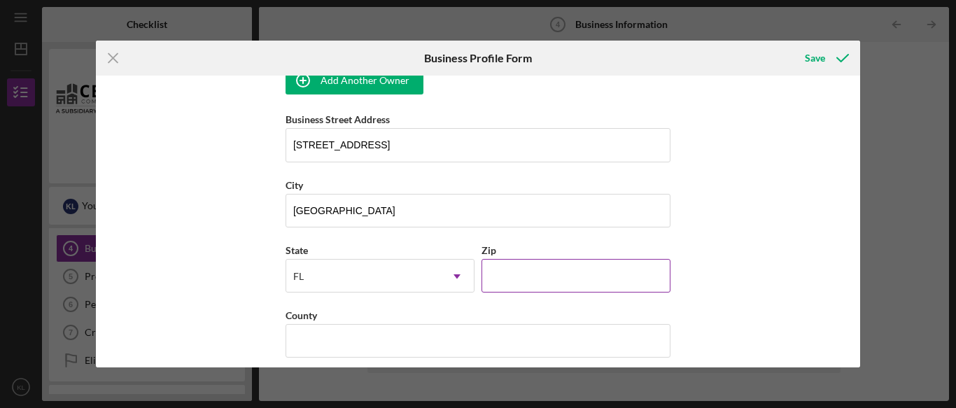
click at [536, 266] on input "Zip" at bounding box center [576, 276] width 189 height 34
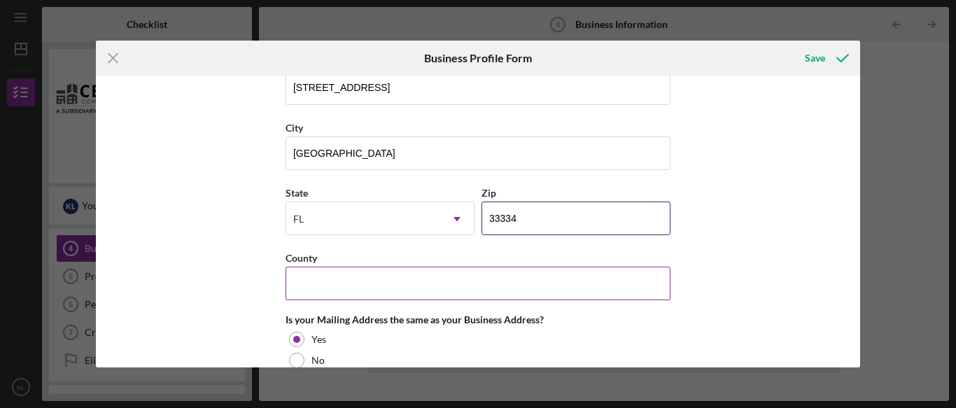
scroll to position [988, 0]
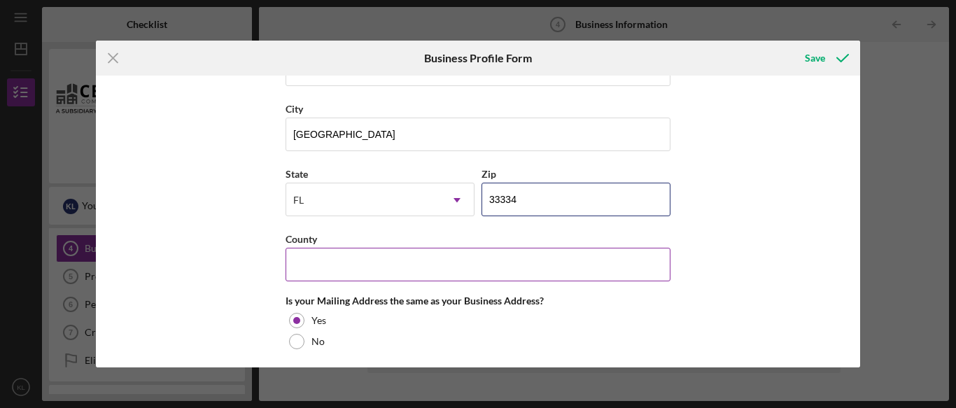
type input "33334"
click at [477, 270] on input "County" at bounding box center [478, 265] width 385 height 34
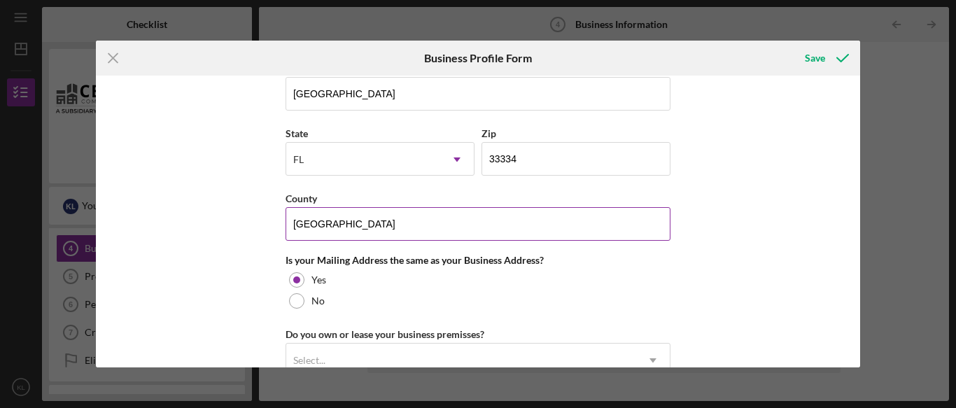
scroll to position [1052, 0]
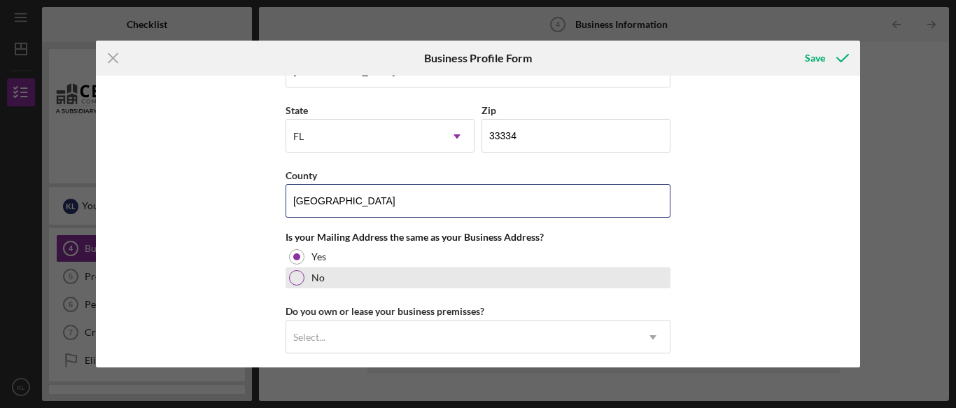
type input "[GEOGRAPHIC_DATA]"
click at [302, 279] on div at bounding box center [296, 277] width 15 height 15
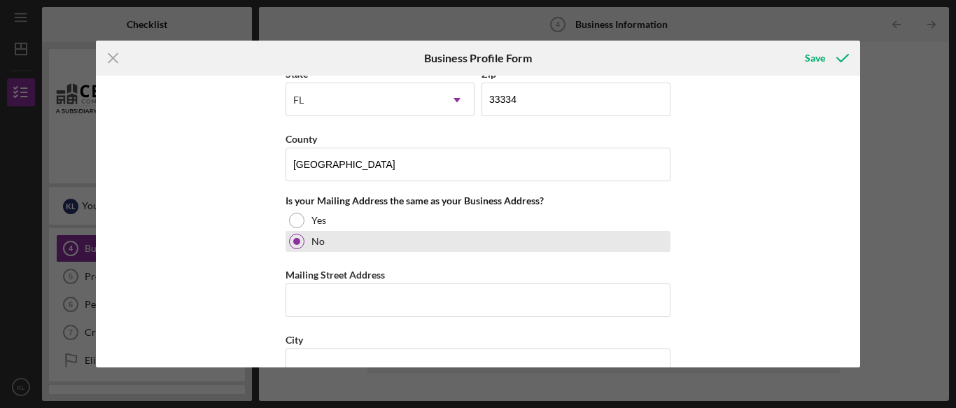
scroll to position [1098, 0]
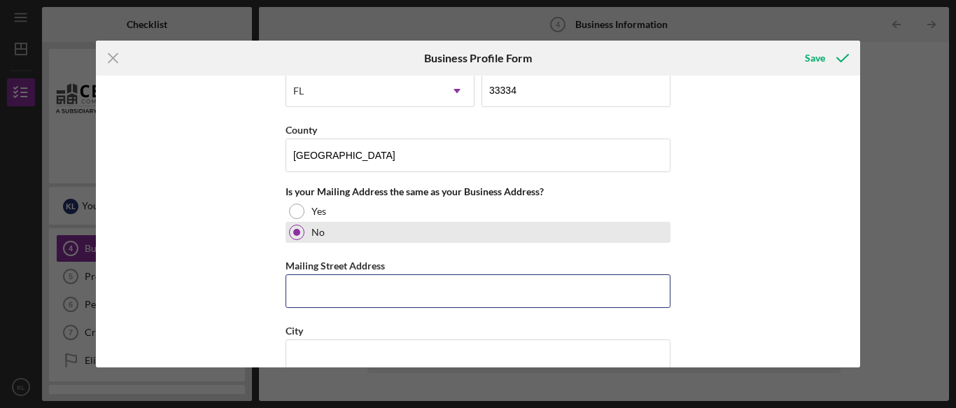
click at [302, 279] on input "Mailing Street Address" at bounding box center [478, 291] width 385 height 34
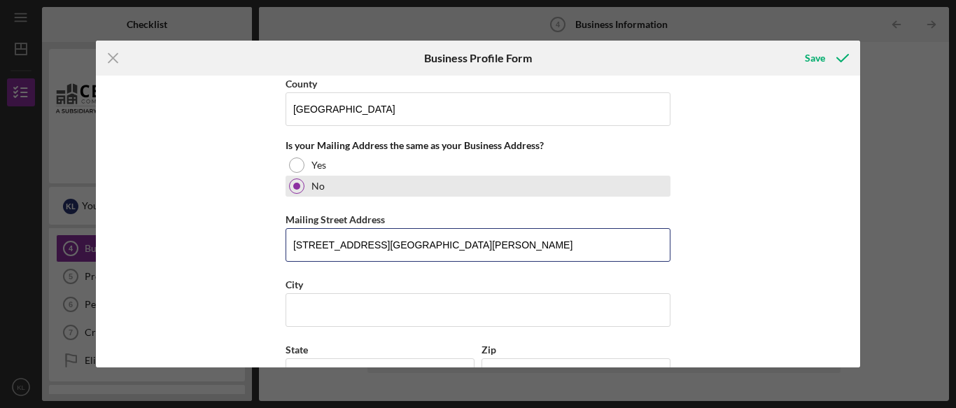
scroll to position [1143, 0]
type input "[STREET_ADDRESS][PERSON_NAME]"
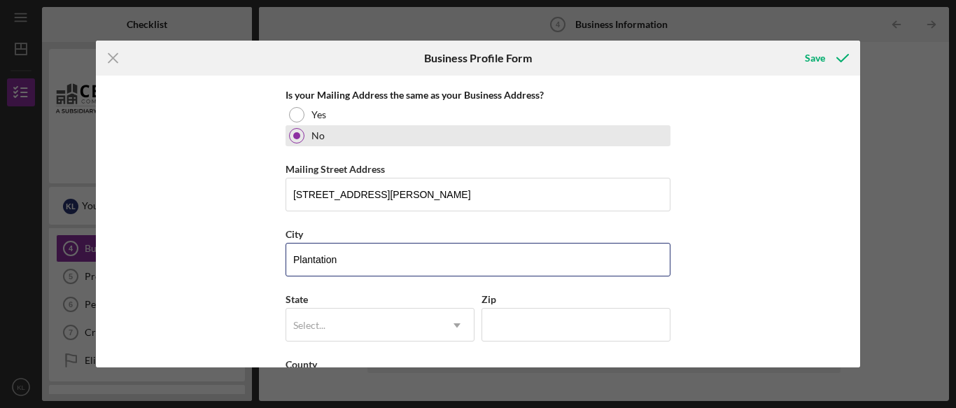
scroll to position [1207, 0]
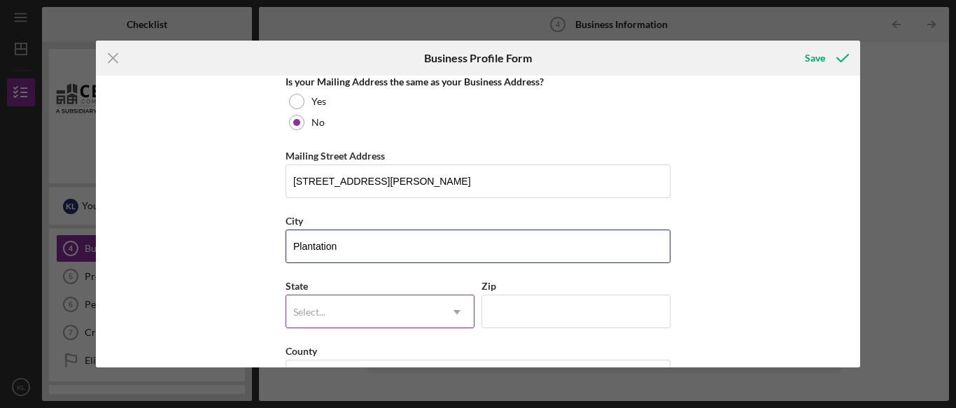
type input "Plantation"
click at [323, 309] on div "Select..." at bounding box center [309, 312] width 35 height 11
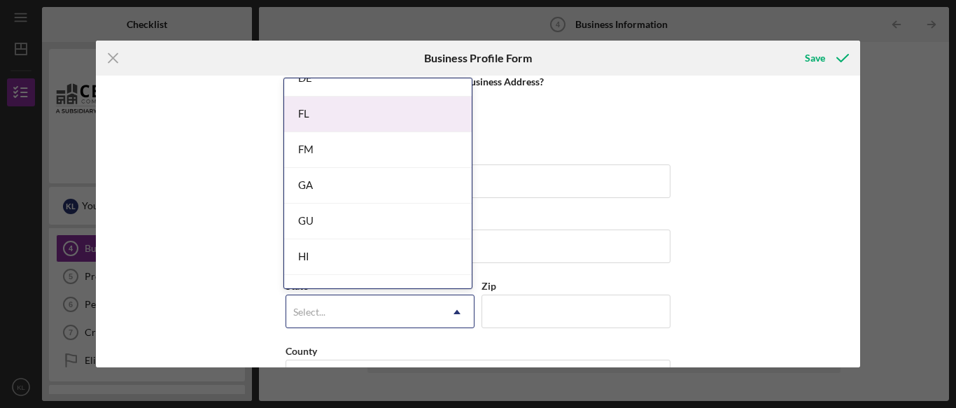
scroll to position [547, 0]
click at [342, 108] on div "FL" at bounding box center [378, 120] width 188 height 36
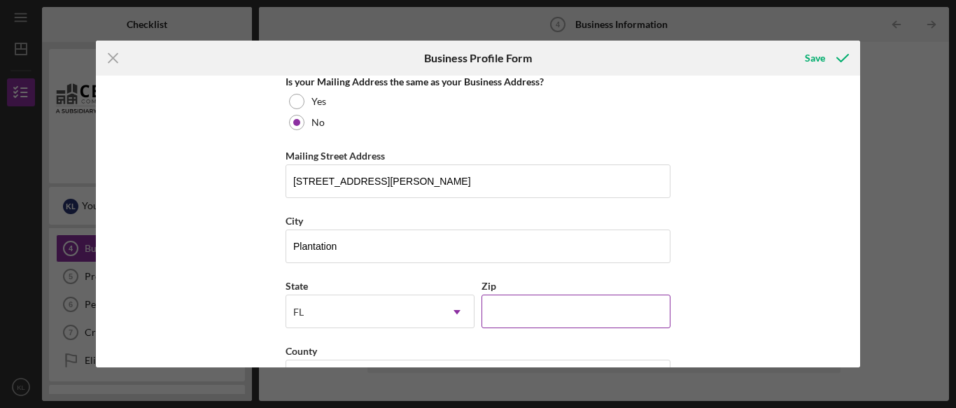
click at [541, 317] on input "Zip" at bounding box center [576, 312] width 189 height 34
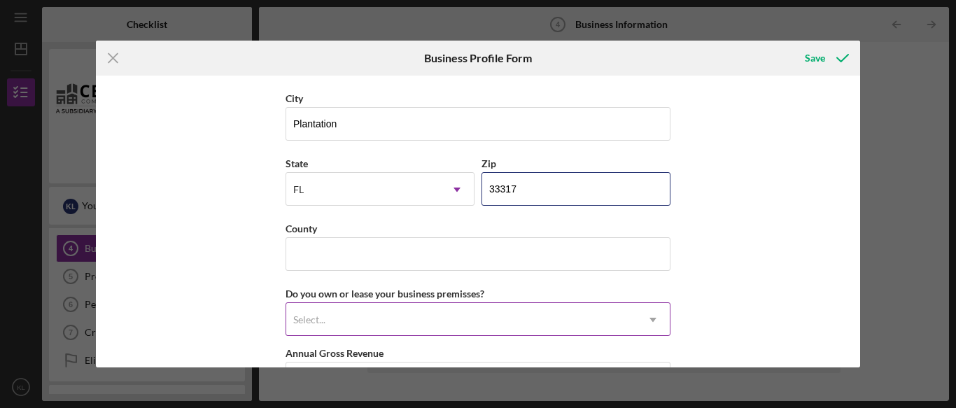
scroll to position [1332, 0]
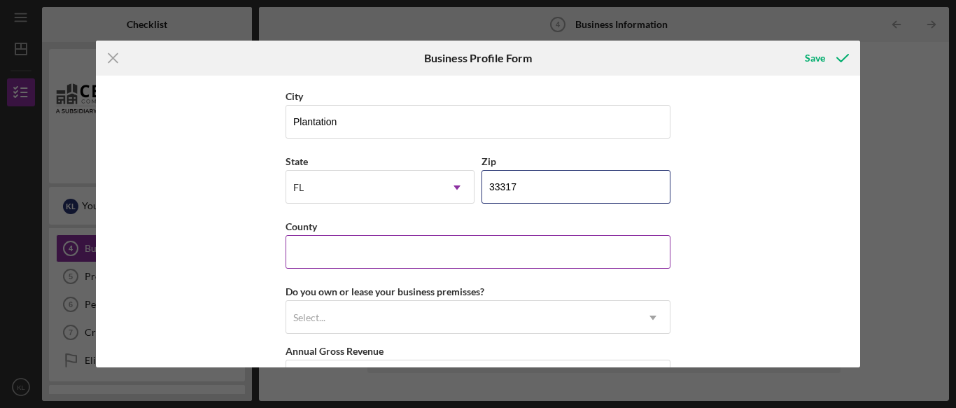
type input "33317"
click at [454, 256] on input "County" at bounding box center [478, 252] width 385 height 34
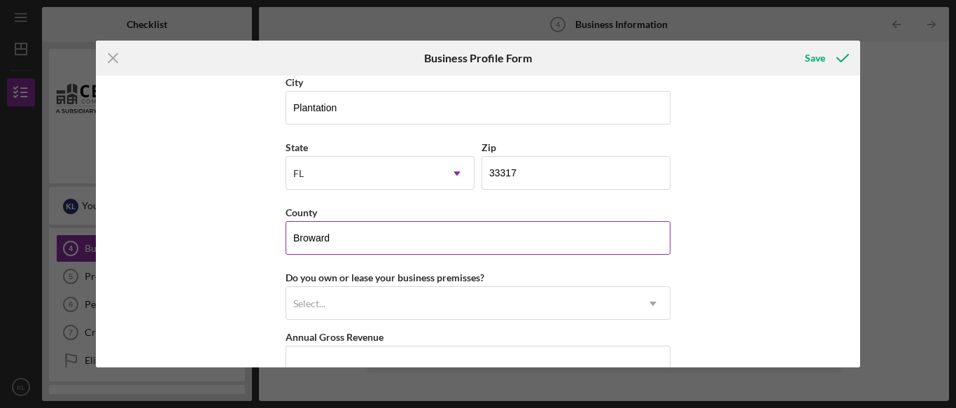
scroll to position [1361, 0]
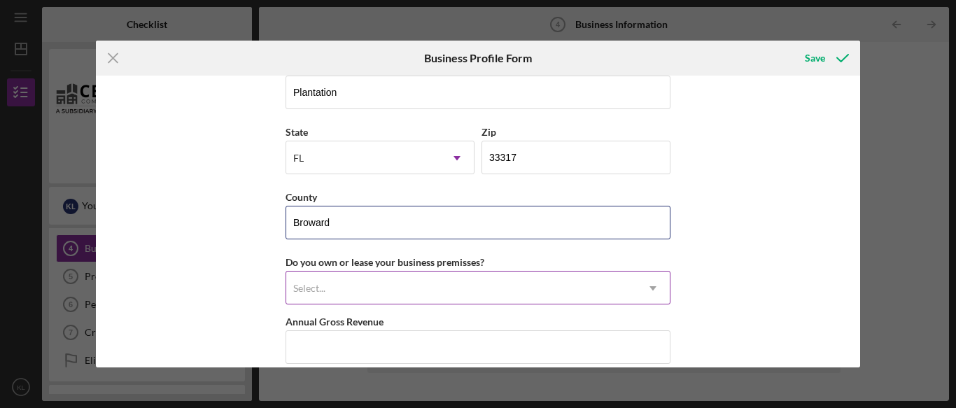
type input "Broward"
click at [420, 281] on div "Select..." at bounding box center [461, 288] width 350 height 32
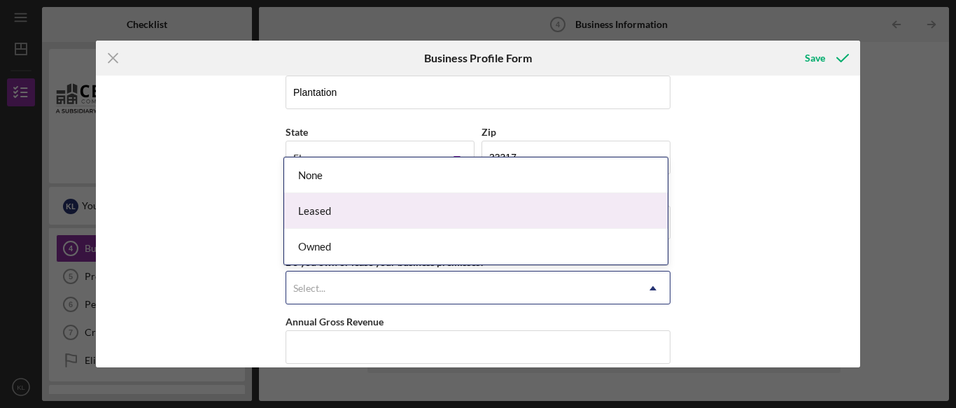
click at [362, 210] on div "Leased" at bounding box center [476, 211] width 384 height 36
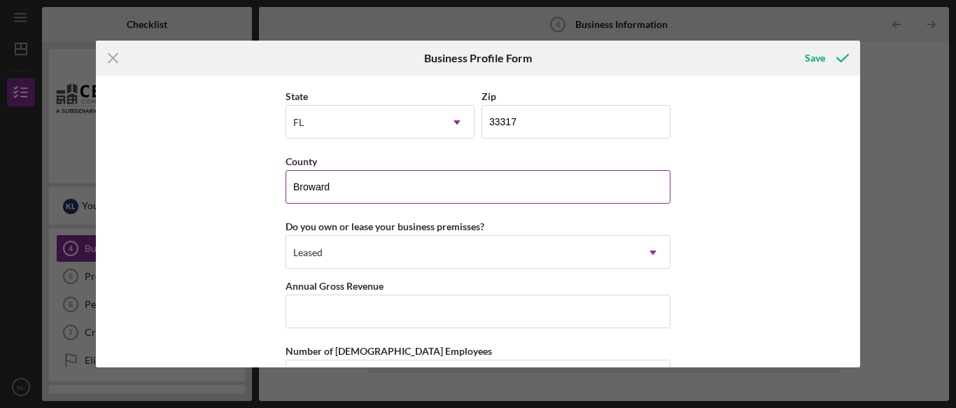
scroll to position [1406, 0]
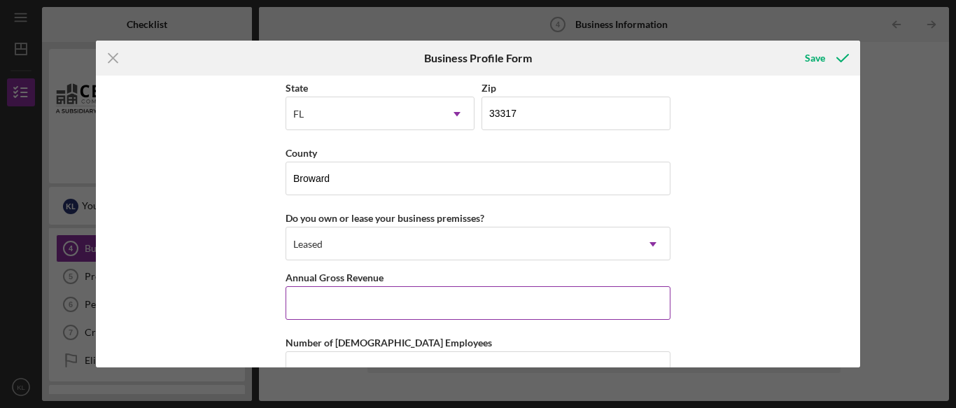
click at [318, 300] on input "Annual Gross Revenue" at bounding box center [478, 303] width 385 height 34
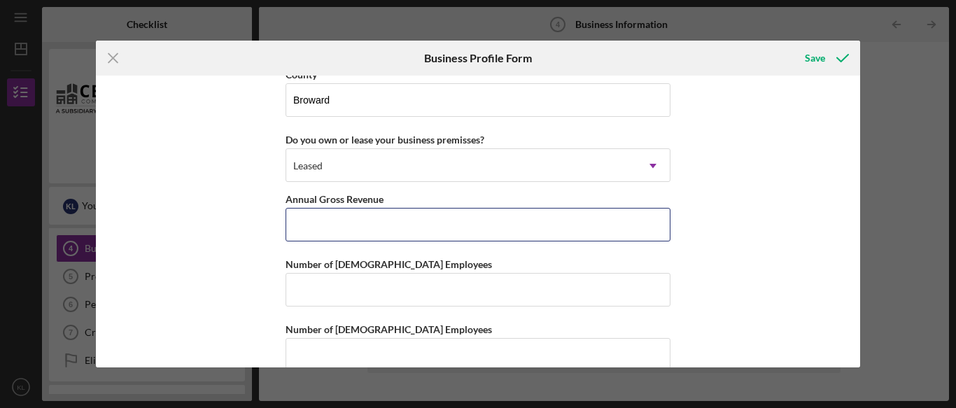
scroll to position [1489, 0]
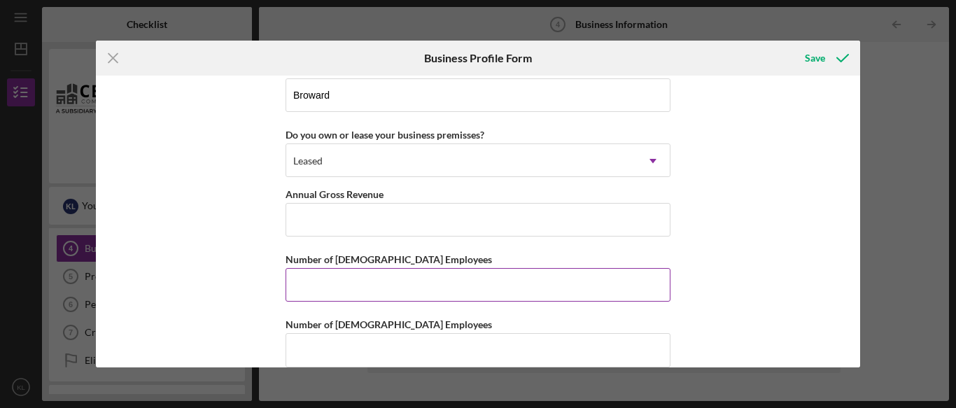
click at [366, 275] on input "Number of [DEMOGRAPHIC_DATA] Employees" at bounding box center [478, 285] width 385 height 34
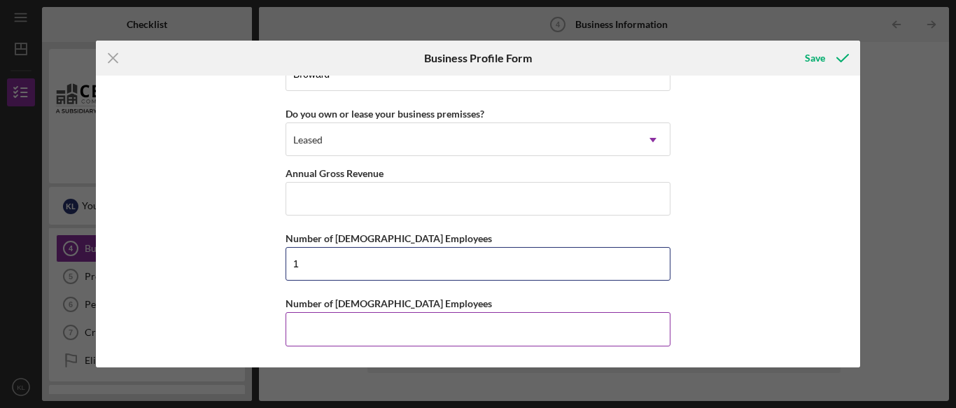
type input "1"
click at [337, 320] on input "Number of [DEMOGRAPHIC_DATA] Employees" at bounding box center [478, 329] width 385 height 34
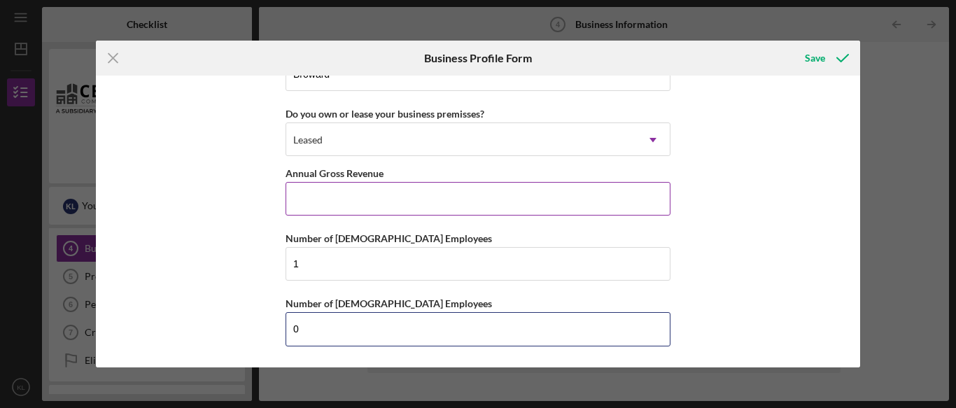
type input "0"
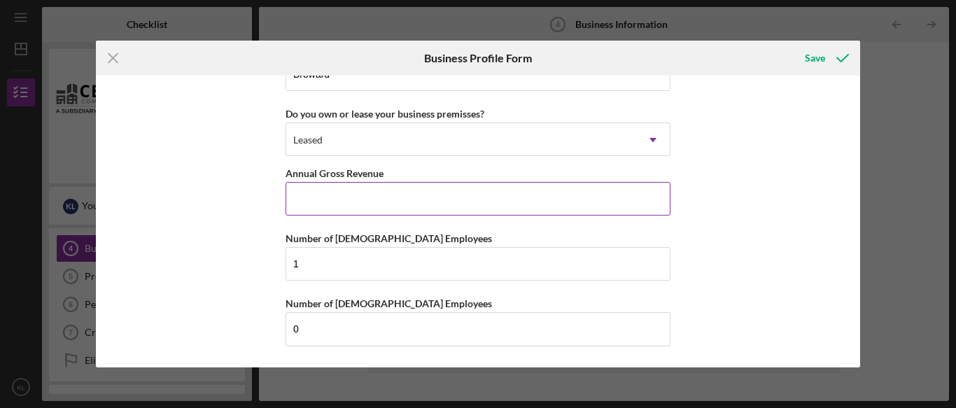
click at [345, 206] on input "Annual Gross Revenue" at bounding box center [478, 199] width 385 height 34
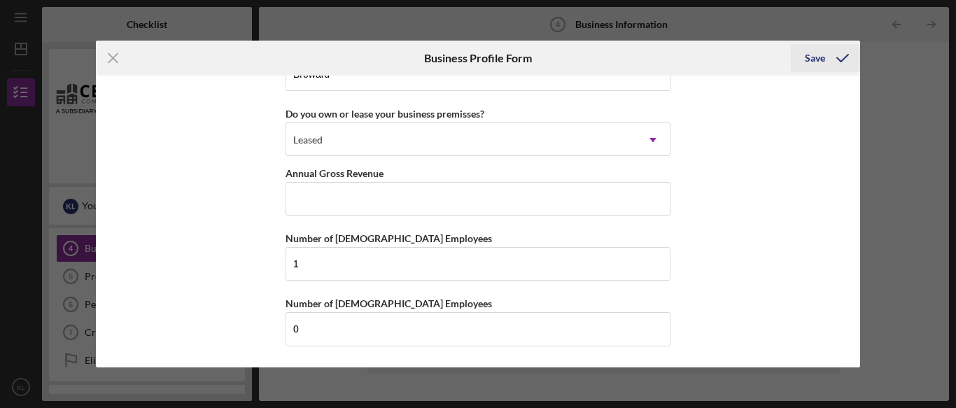
click at [816, 62] on div "Save" at bounding box center [815, 58] width 20 height 28
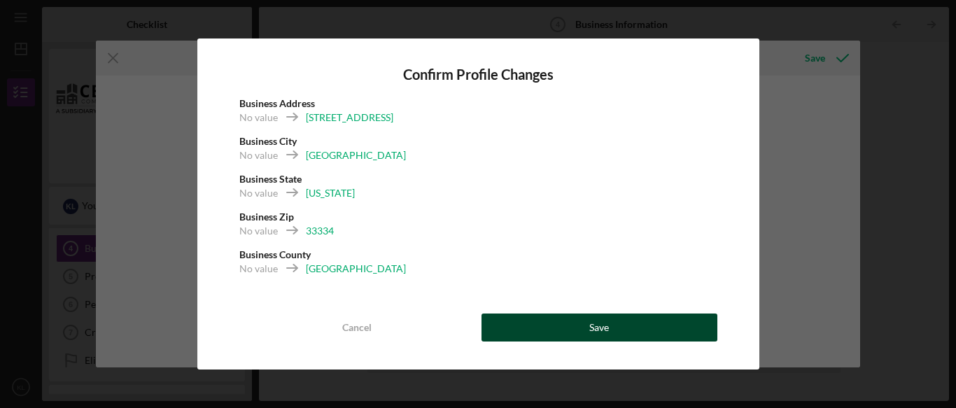
click at [525, 316] on button "Save" at bounding box center [600, 328] width 236 height 28
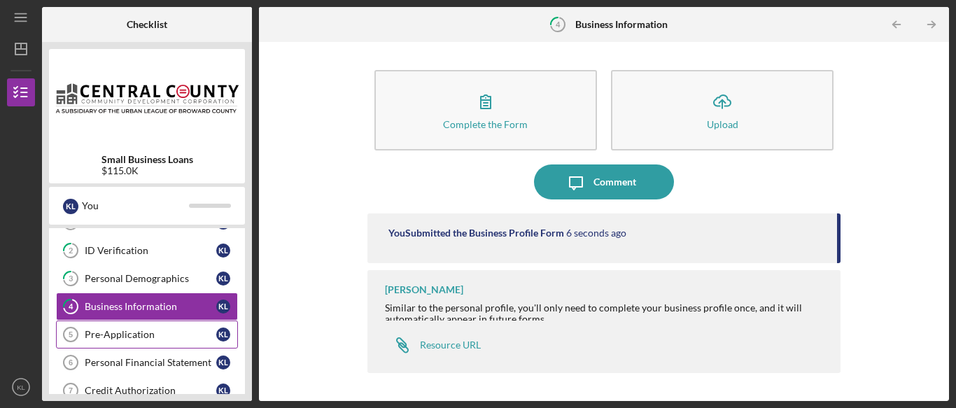
scroll to position [49, 0]
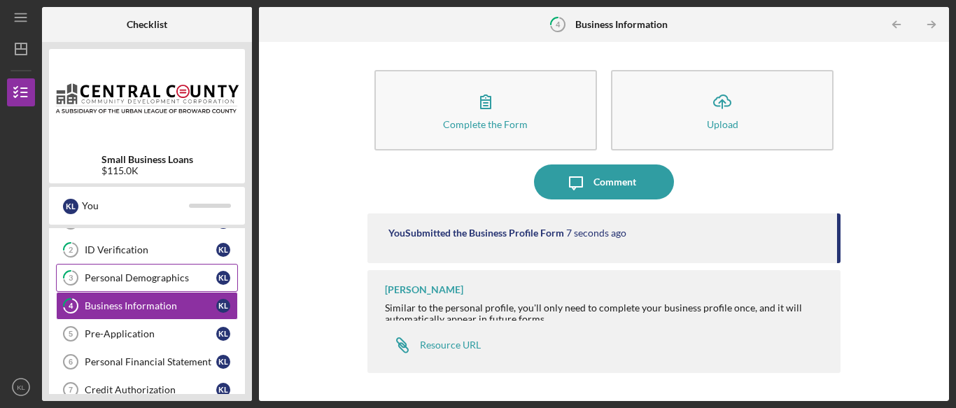
click at [166, 283] on div "Personal Demographics" at bounding box center [151, 277] width 132 height 11
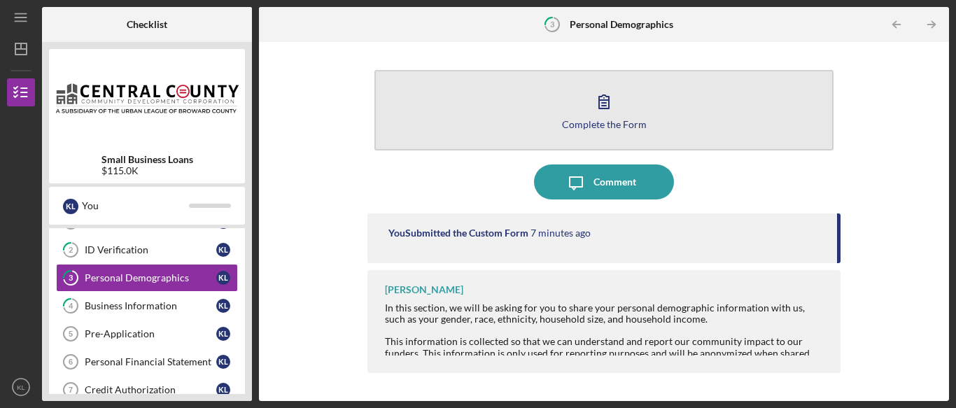
click at [610, 115] on icon "button" at bounding box center [604, 101] width 35 height 35
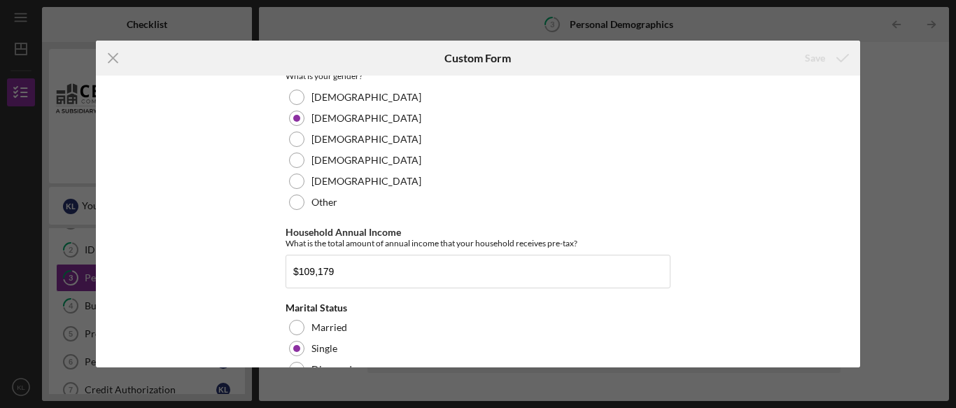
scroll to position [485, 0]
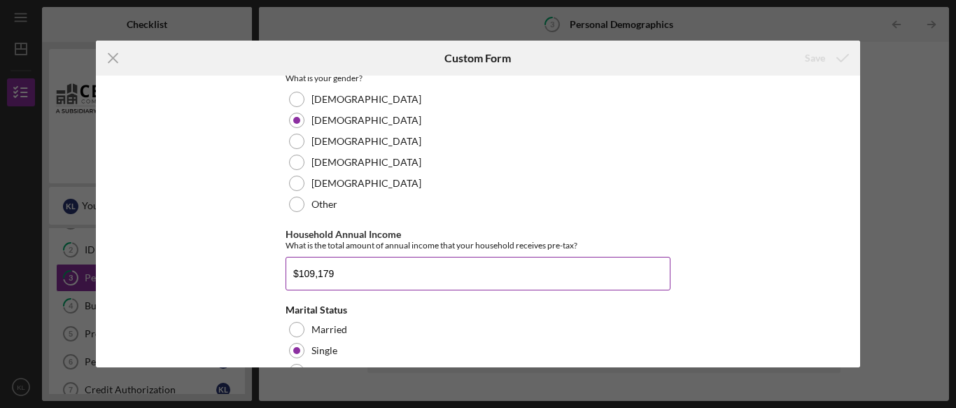
click at [360, 267] on input "$109,179" at bounding box center [478, 274] width 385 height 34
type input "$58,249"
click at [241, 262] on div "Race What is your race? [DEMOGRAPHIC_DATA] or [US_STATE][DEMOGRAPHIC_DATA] Blac…" at bounding box center [478, 221] width 765 height 291
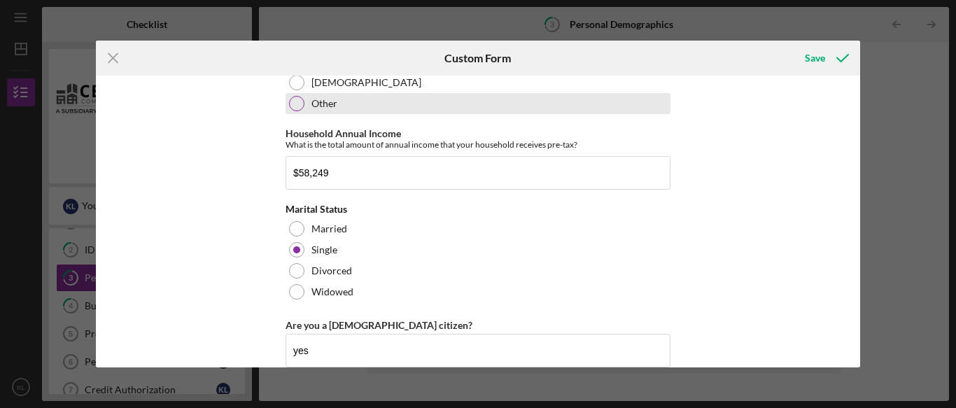
scroll to position [607, 0]
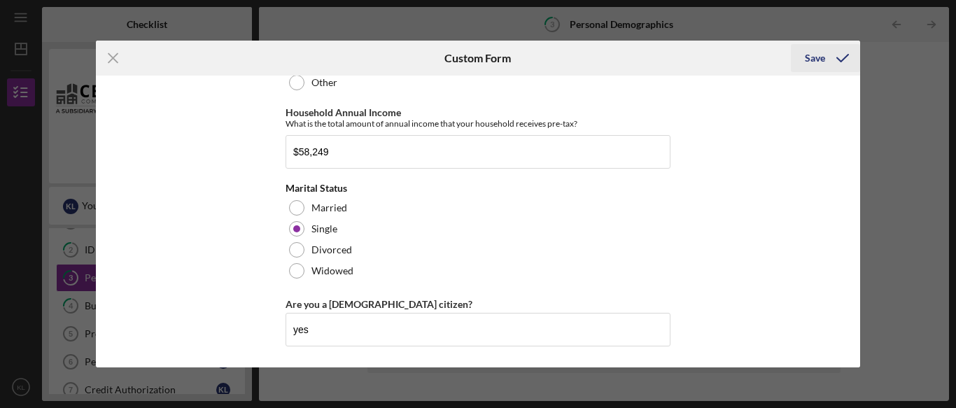
click at [819, 71] on div "Save" at bounding box center [815, 58] width 20 height 28
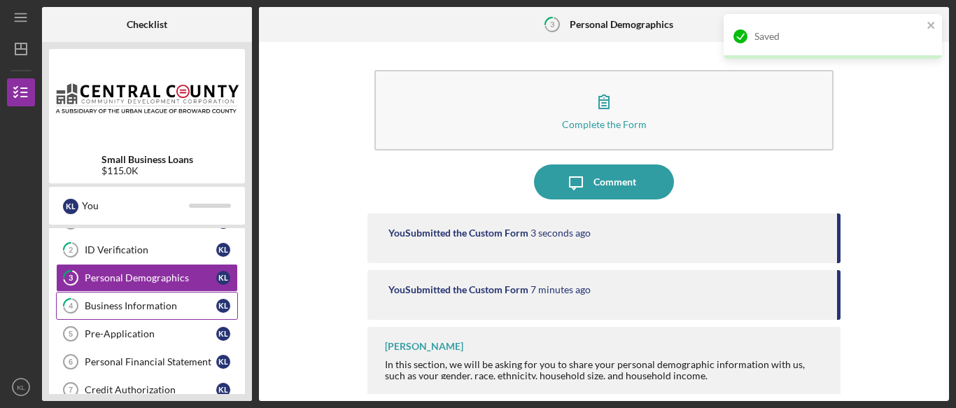
click at [180, 303] on div "Business Information" at bounding box center [151, 305] width 132 height 11
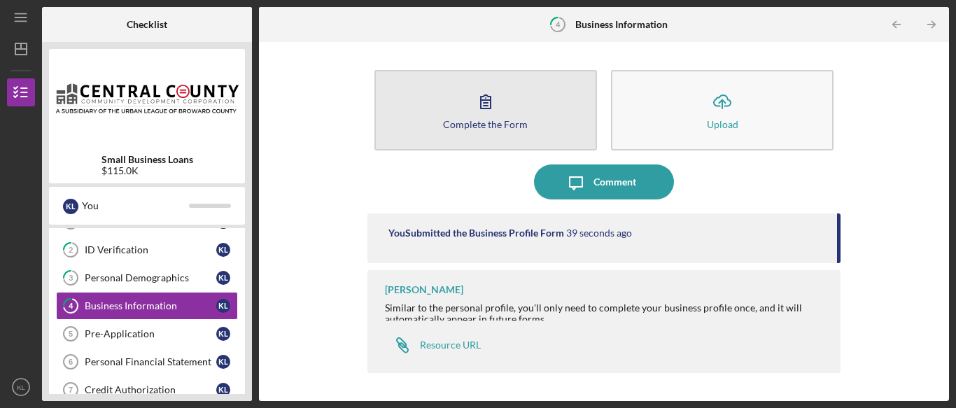
click at [542, 131] on button "Complete the Form Form" at bounding box center [485, 110] width 223 height 80
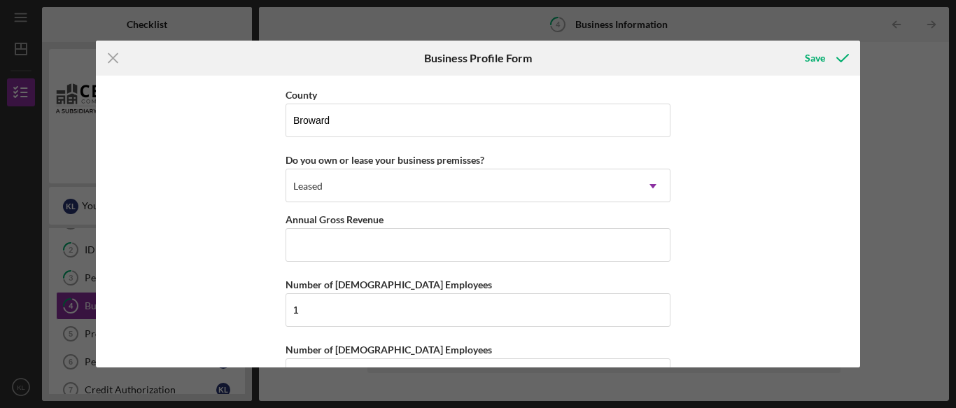
scroll to position [1510, 0]
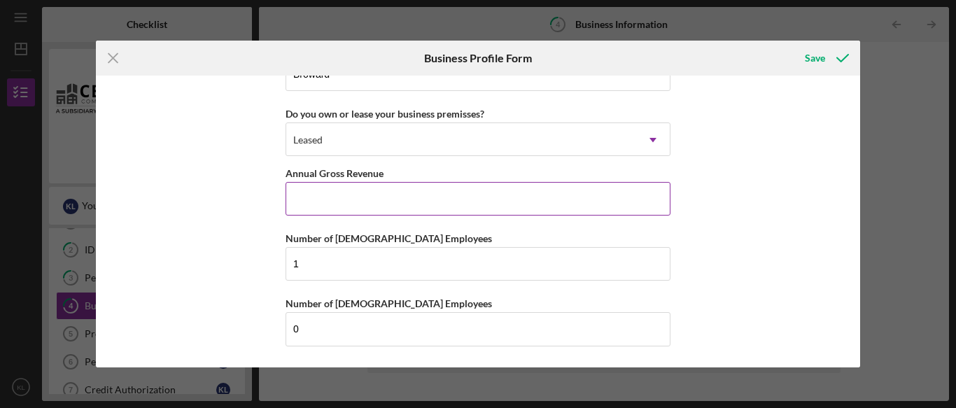
click at [449, 209] on input "Annual Gross Revenue" at bounding box center [478, 199] width 385 height 34
type input "$109,179"
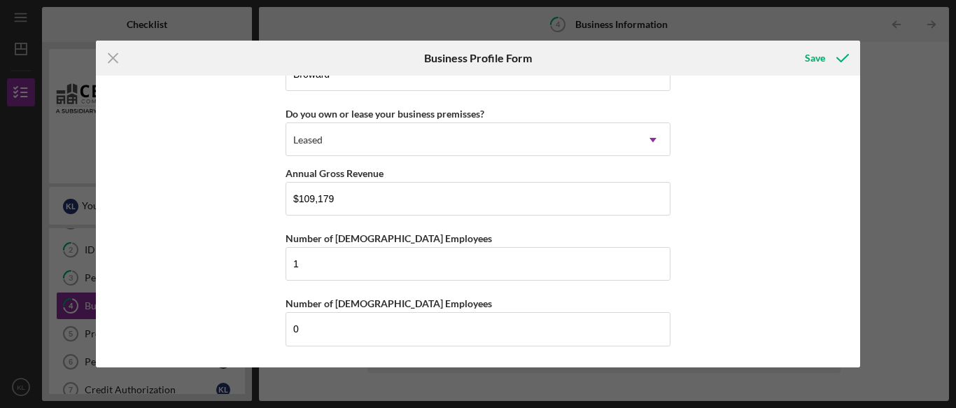
click at [258, 272] on div "Business Name Food Friend Catering DBA Business Start Date [DATE] Legal Structu…" at bounding box center [478, 221] width 765 height 291
click at [826, 59] on icon "submit" at bounding box center [842, 58] width 35 height 35
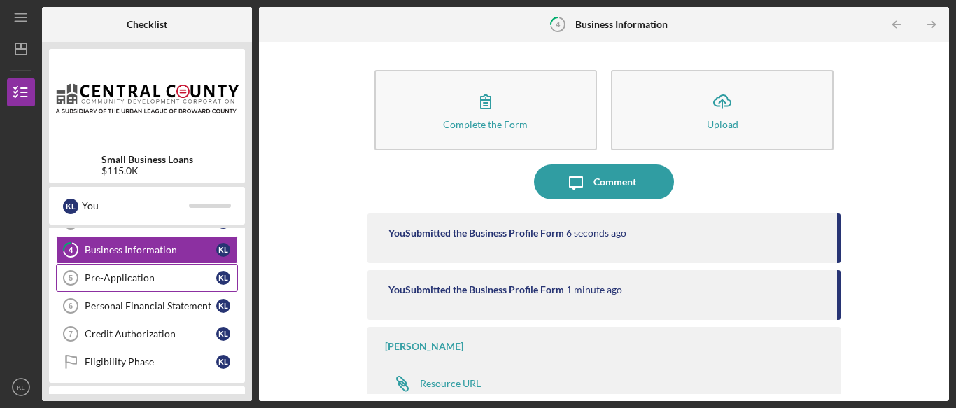
scroll to position [113, 0]
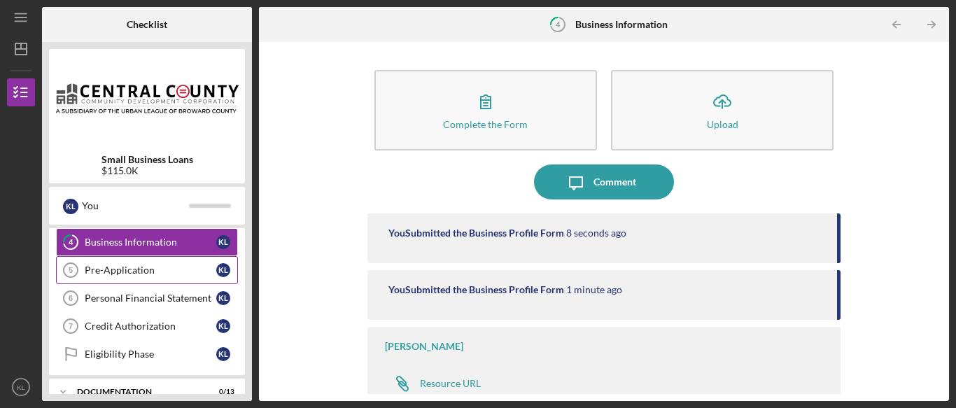
click at [130, 280] on link "Pre-Application 5 Pre-Application K L" at bounding box center [147, 270] width 182 height 28
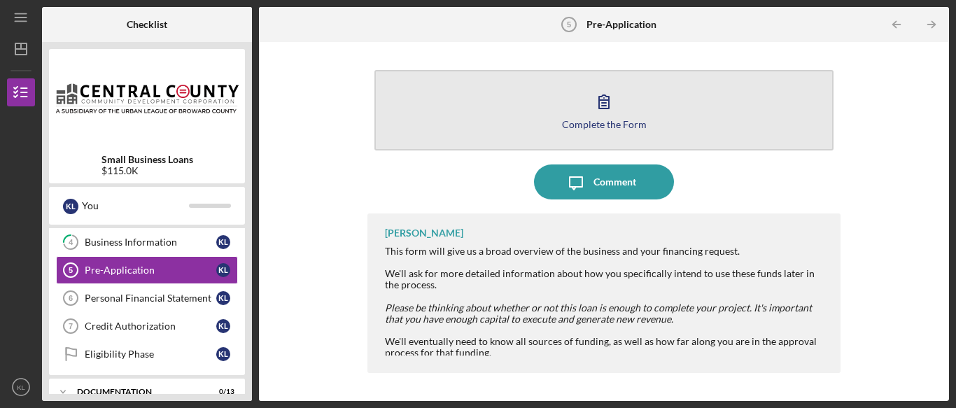
click at [607, 108] on icon "button" at bounding box center [604, 101] width 10 height 13
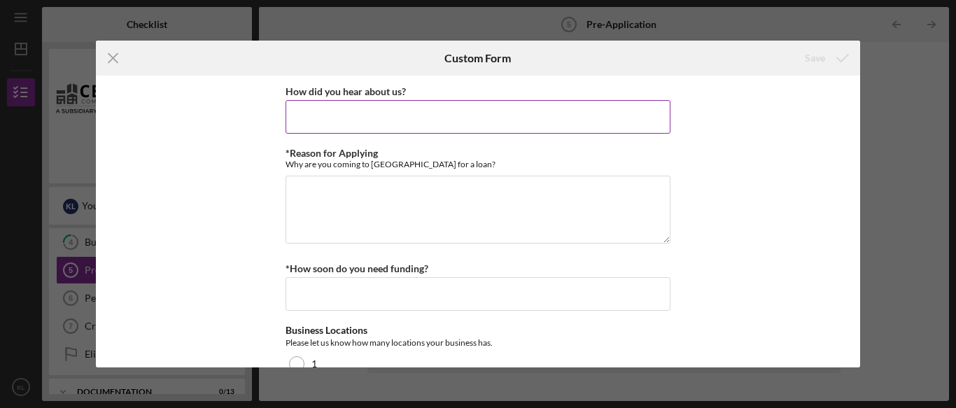
click at [451, 113] on input "How did you hear about us?" at bounding box center [478, 117] width 385 height 34
type input "Google"
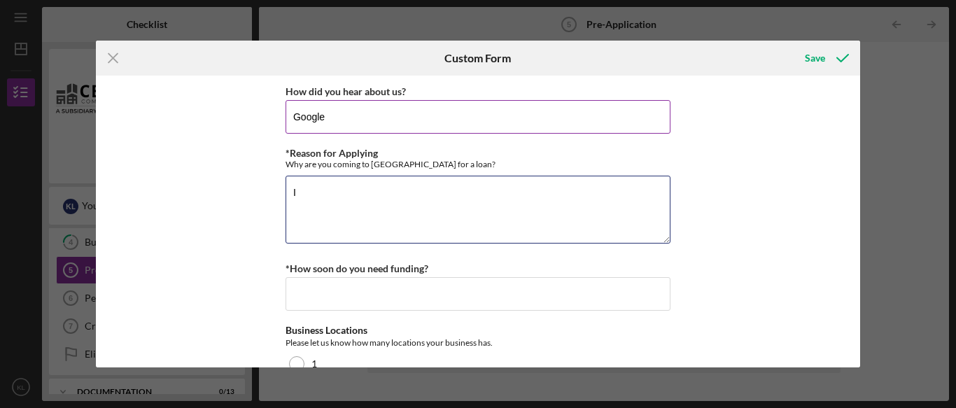
type textarea "I"
type textarea "T"
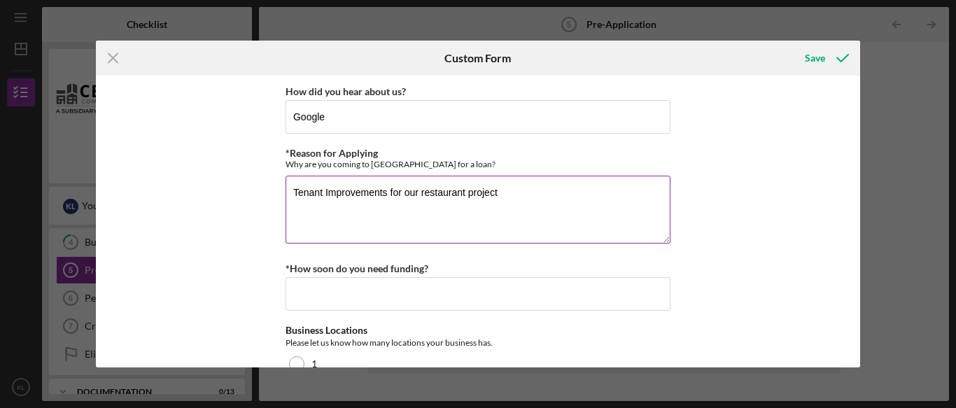
click at [331, 194] on textarea "Tenant Improvements for our restaurant project" at bounding box center [478, 209] width 385 height 67
click at [330, 192] on textarea "Tenant Improvements for our restaurant project" at bounding box center [478, 209] width 385 height 67
click at [514, 190] on textarea "Tenant improvements for our restaurant project" at bounding box center [478, 209] width 385 height 67
type textarea "Tenant improvements for our restaurant project."
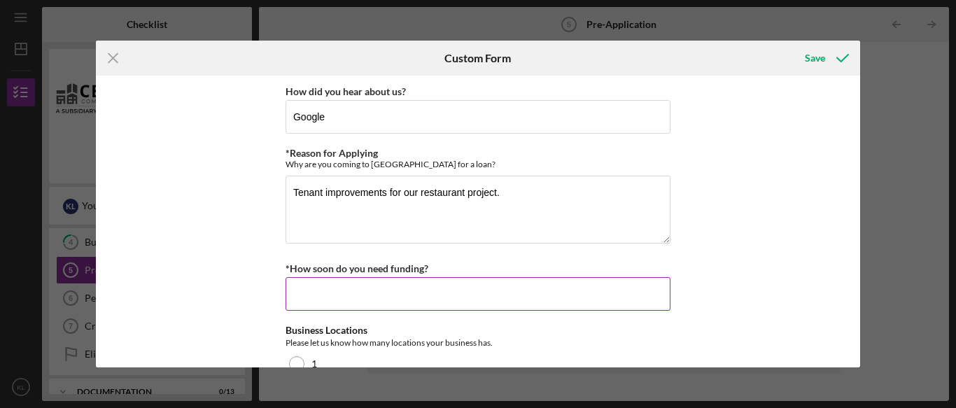
click at [357, 293] on input "*How soon do you need funding?" at bounding box center [478, 294] width 385 height 34
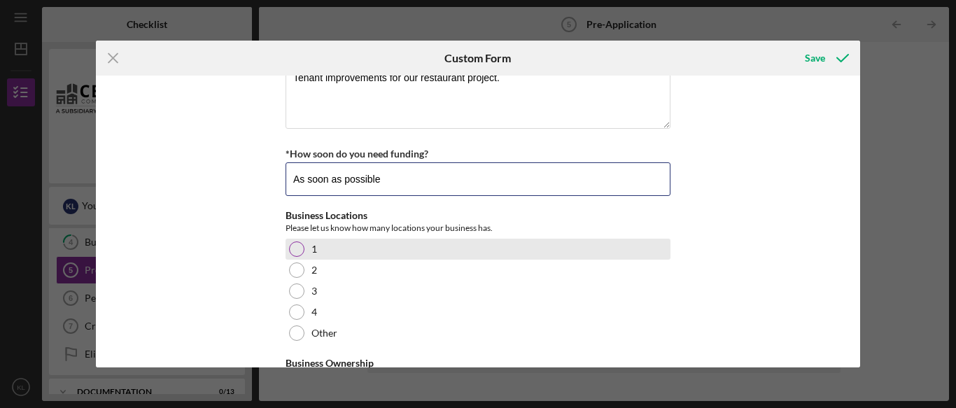
scroll to position [119, 0]
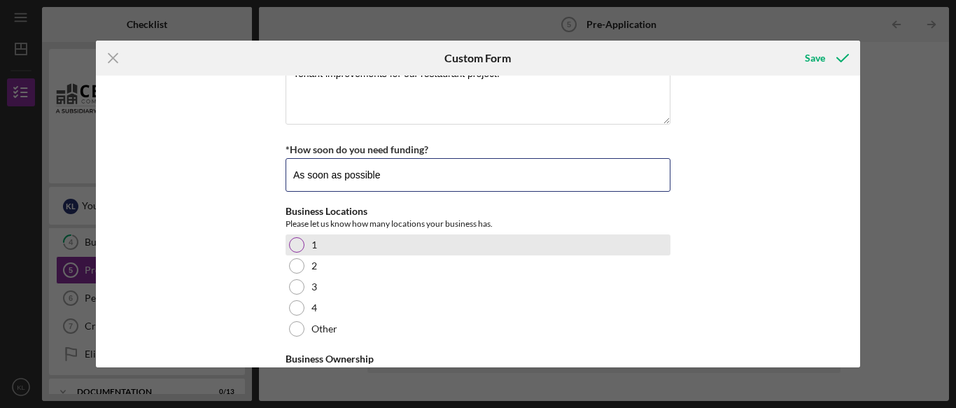
type input "As soon as possible"
click at [296, 254] on div "1" at bounding box center [478, 244] width 385 height 21
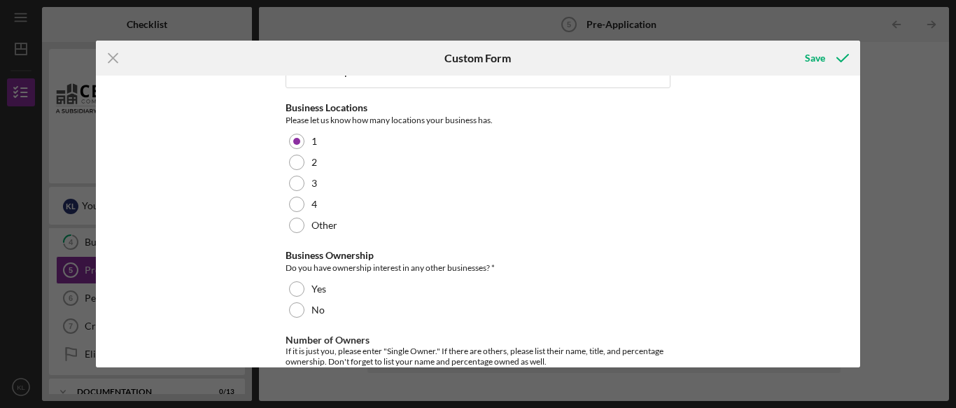
scroll to position [276, 0]
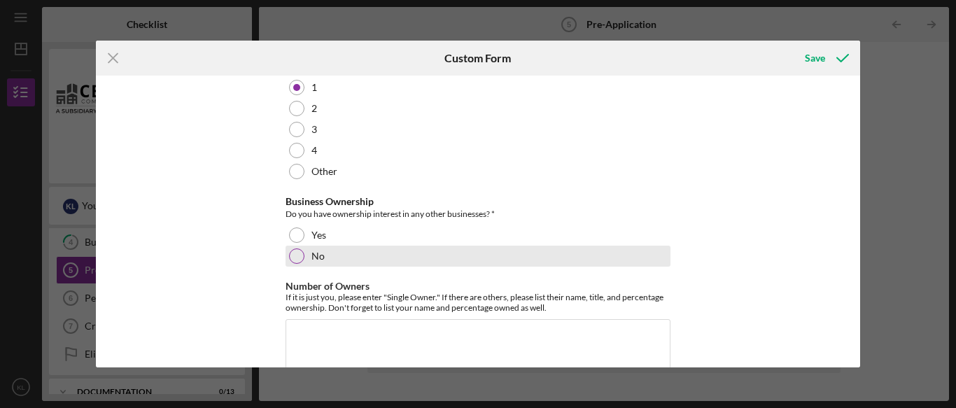
click at [292, 262] on div at bounding box center [296, 255] width 15 height 15
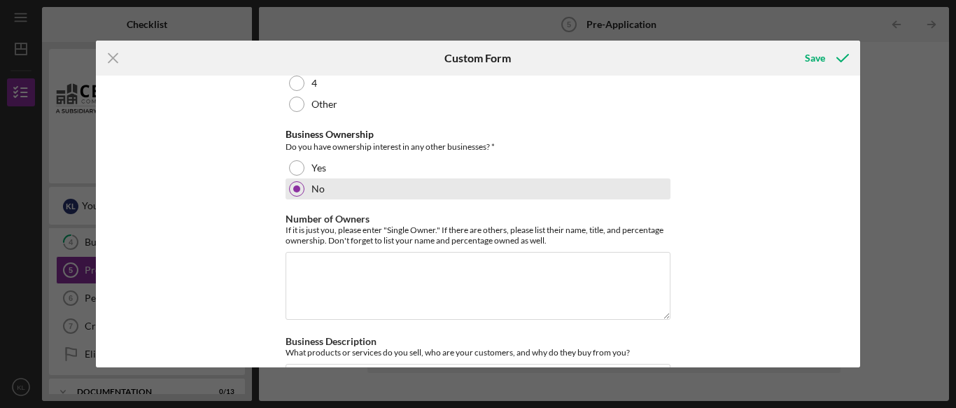
scroll to position [346, 0]
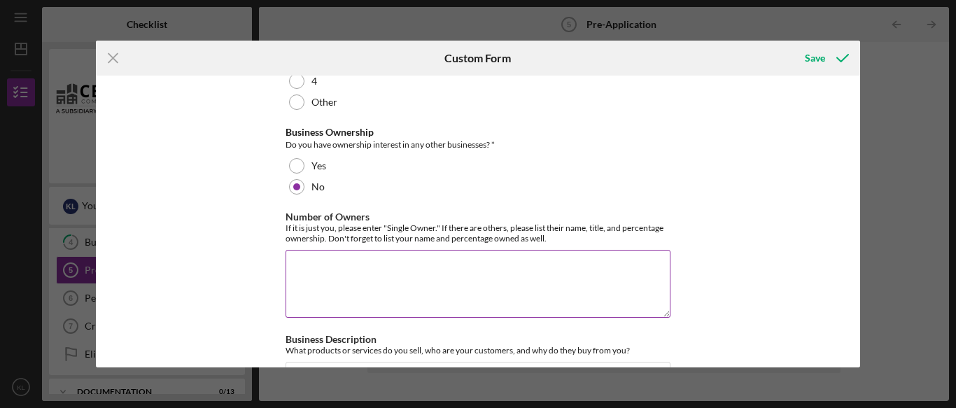
click at [305, 265] on textarea "Number of Owners" at bounding box center [478, 283] width 385 height 67
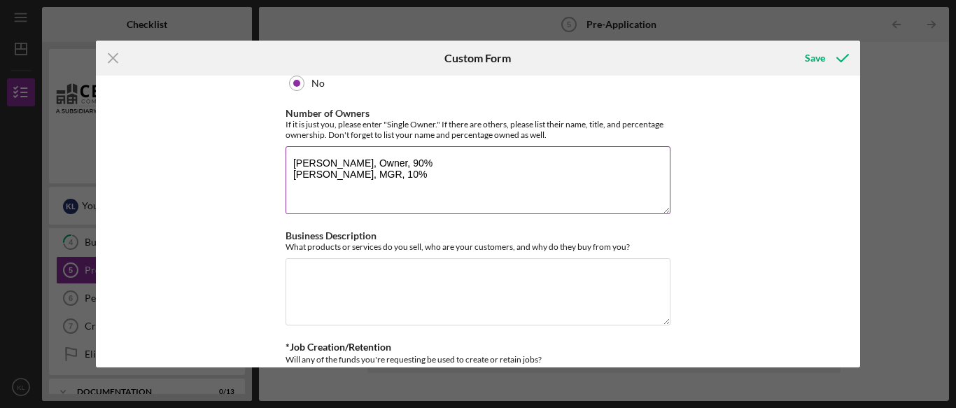
scroll to position [454, 0]
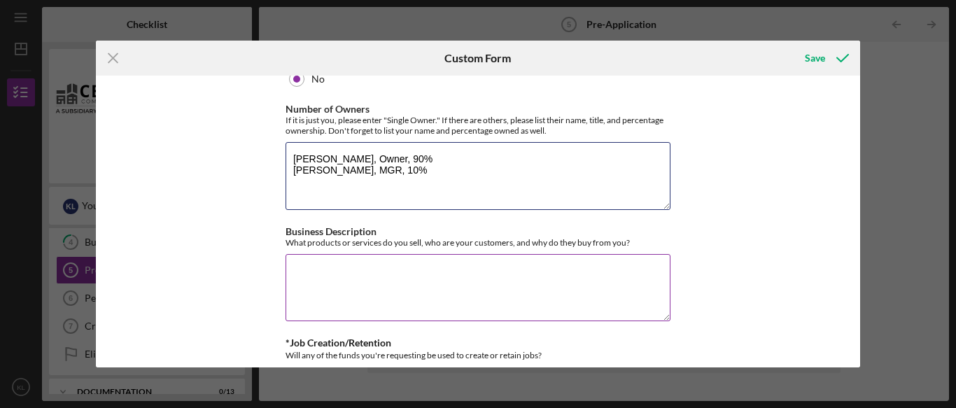
type textarea "[PERSON_NAME], Owner, 90% [PERSON_NAME], MGR, 10%"
click at [297, 269] on textarea "Business Description" at bounding box center [478, 287] width 385 height 67
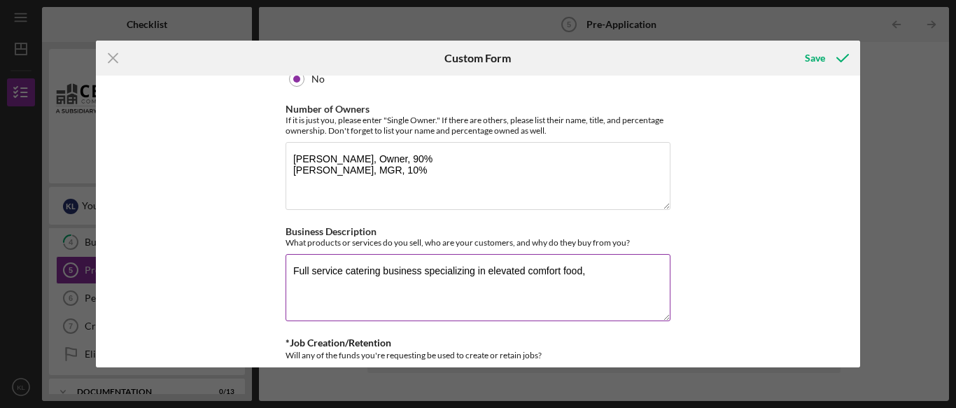
click at [293, 268] on textarea "Full service catering business specializing in elevated comfort food," at bounding box center [478, 287] width 385 height 67
click at [368, 287] on textarea "Food Friends Catering is a full service catering business specializing in eleva…" at bounding box center [478, 287] width 385 height 67
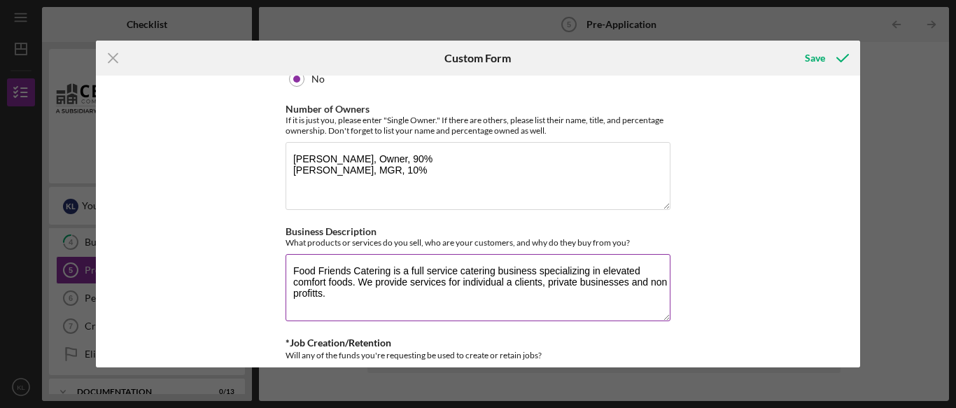
click at [511, 283] on textarea "Food Friends Catering is a full service catering business specializing in eleva…" at bounding box center [478, 287] width 385 height 67
click at [301, 296] on textarea "Food Friends Catering is a full service catering business specializing in eleva…" at bounding box center [478, 287] width 385 height 67
click at [316, 292] on textarea "Food Friends Catering is a full service catering business specializing in eleva…" at bounding box center [478, 287] width 385 height 67
click at [368, 290] on textarea "Food Friends Catering is a full service catering business specializing in eleva…" at bounding box center [478, 287] width 385 height 67
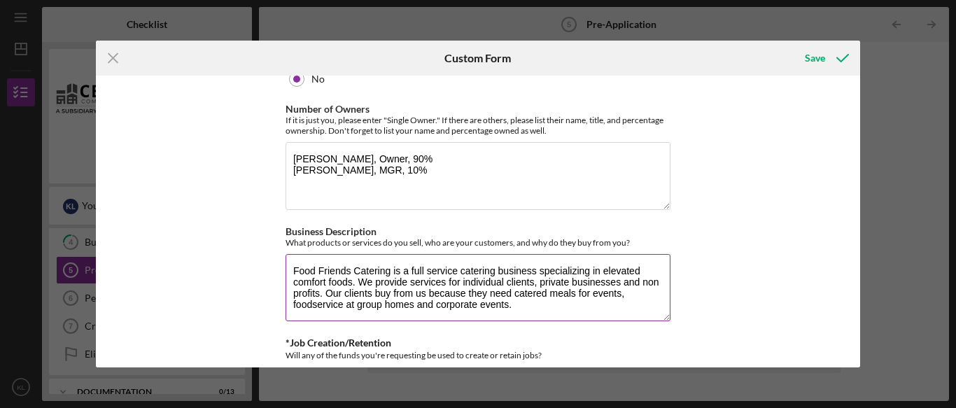
click at [589, 293] on textarea "Food Friends Catering is a full service catering business specializing in eleva…" at bounding box center [478, 287] width 385 height 67
click at [573, 308] on textarea "Food Friends Catering is a full service catering business specializing in eleva…" at bounding box center [478, 287] width 385 height 67
click at [482, 304] on textarea "Food Friends Catering is a full service catering business specializing in eleva…" at bounding box center [478, 287] width 385 height 67
click at [538, 304] on textarea "Food Friends Catering is a full service catering business specializing in eleva…" at bounding box center [478, 287] width 385 height 67
click at [540, 304] on textarea "Food Friends Catering is a full service catering business specializing in eleva…" at bounding box center [478, 287] width 385 height 67
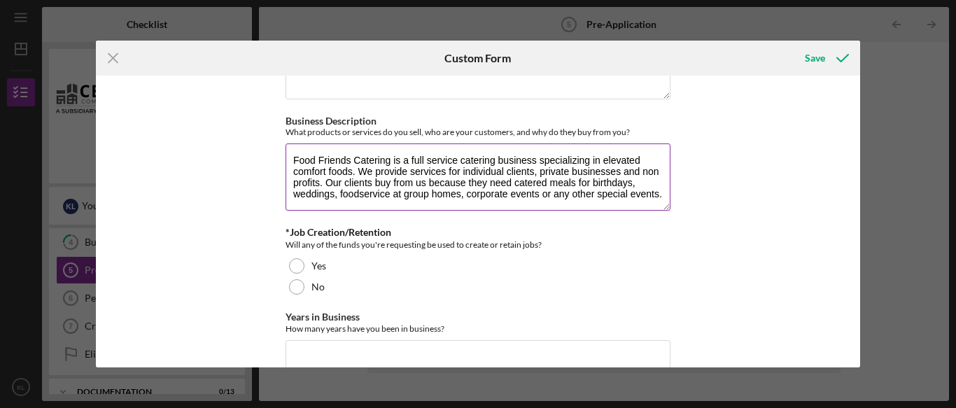
scroll to position [579, 0]
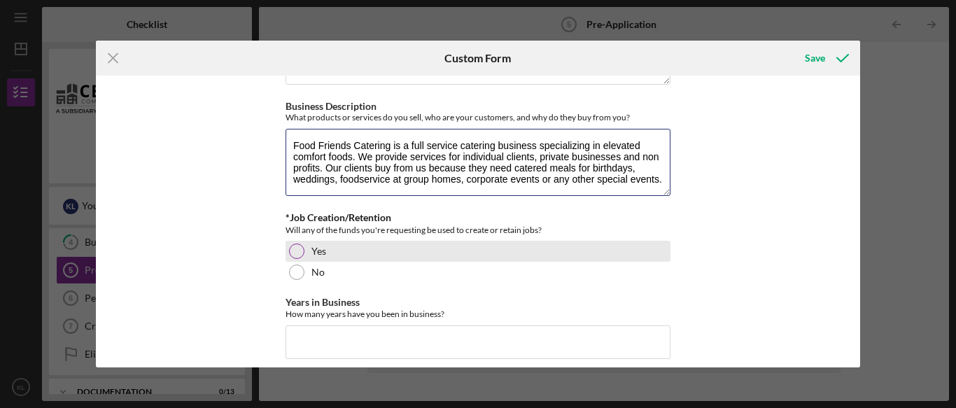
type textarea "Food Friends Catering is a full service catering business specializing in eleva…"
click at [296, 255] on div at bounding box center [296, 251] width 15 height 15
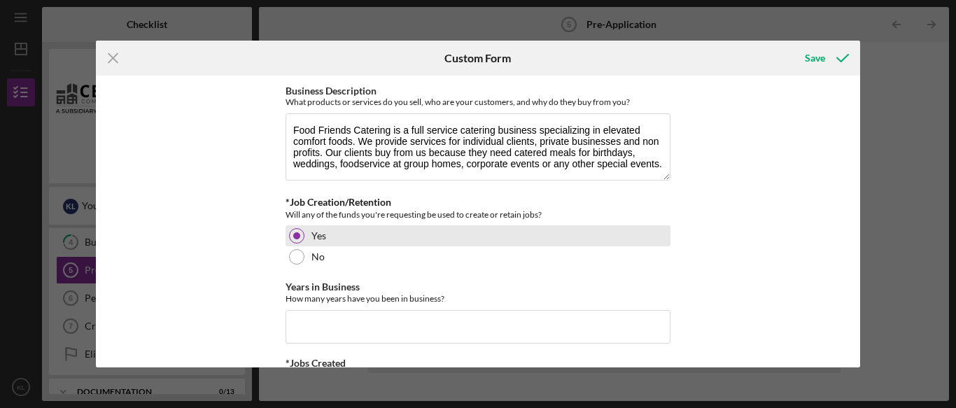
scroll to position [610, 0]
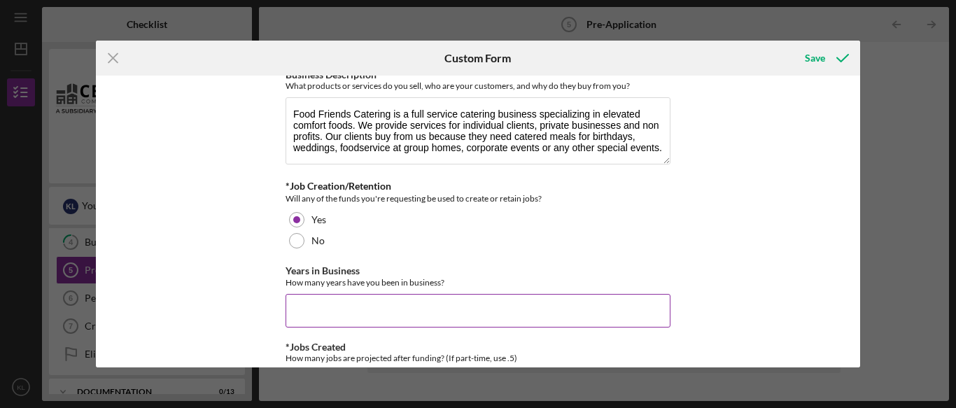
click at [309, 305] on input "Years in Business" at bounding box center [478, 311] width 385 height 34
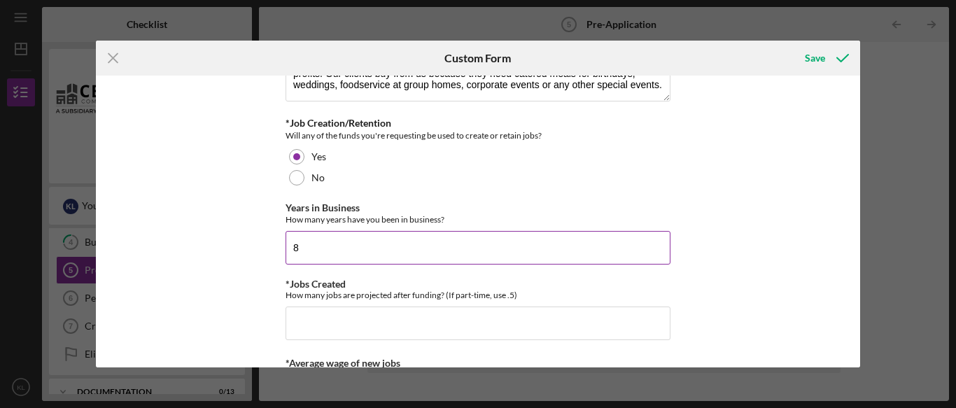
scroll to position [694, 0]
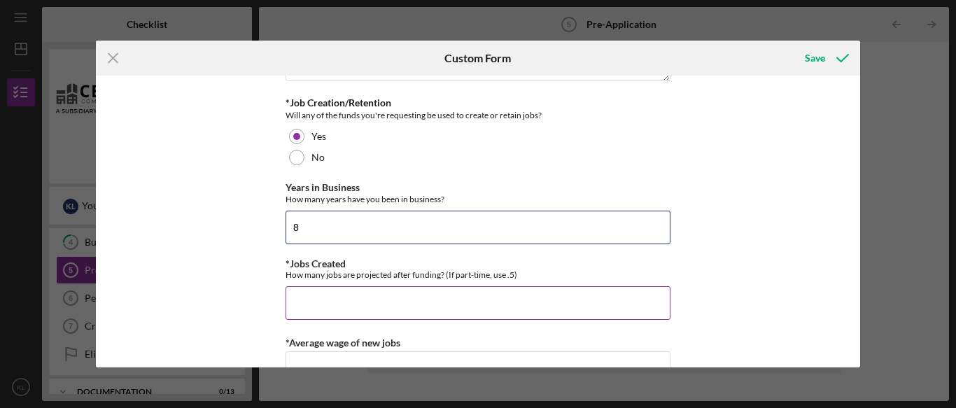
type input "8"
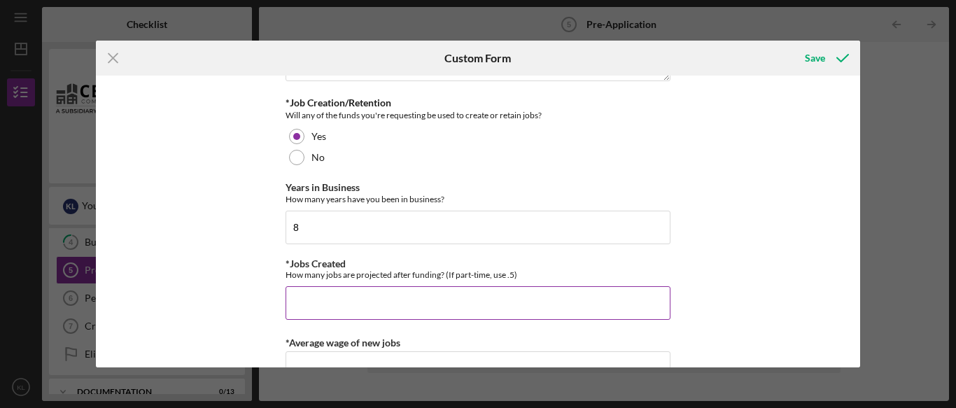
click at [307, 302] on input "*Jobs Created" at bounding box center [478, 303] width 385 height 34
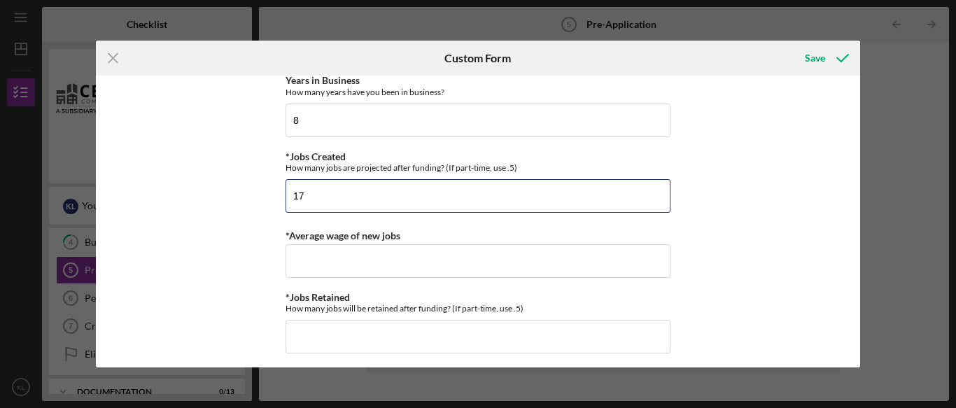
scroll to position [810, 0]
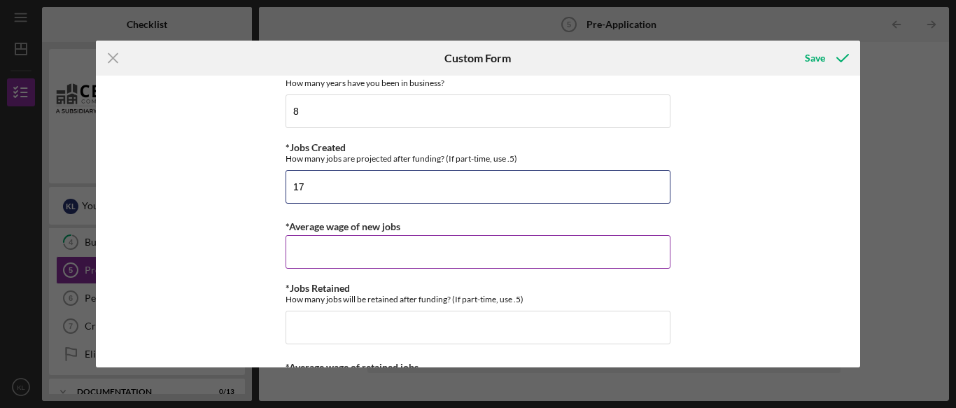
type input "17"
click at [335, 258] on input "*Average wage of new jobs" at bounding box center [478, 252] width 385 height 34
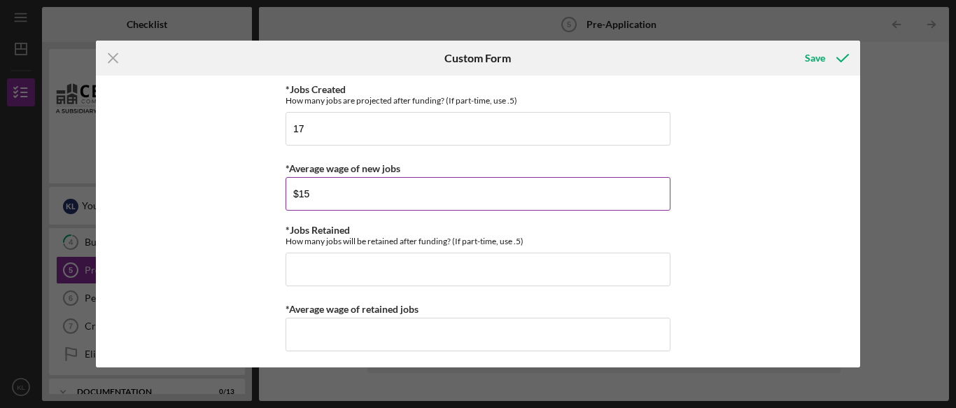
scroll to position [873, 0]
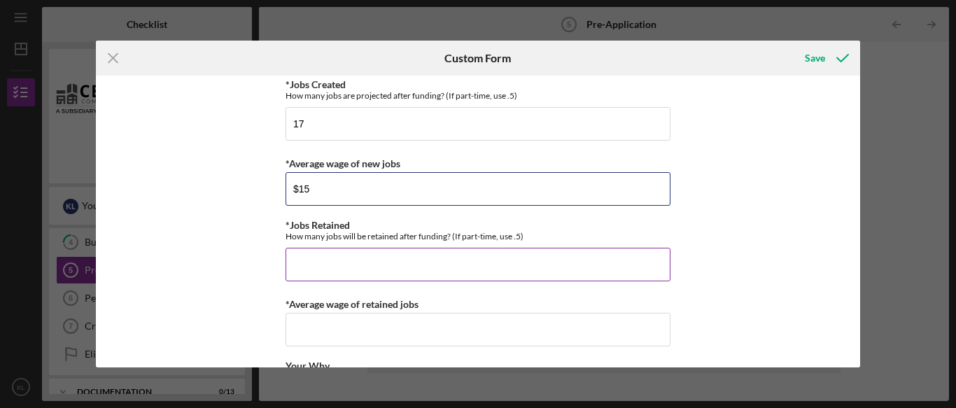
type input "$15"
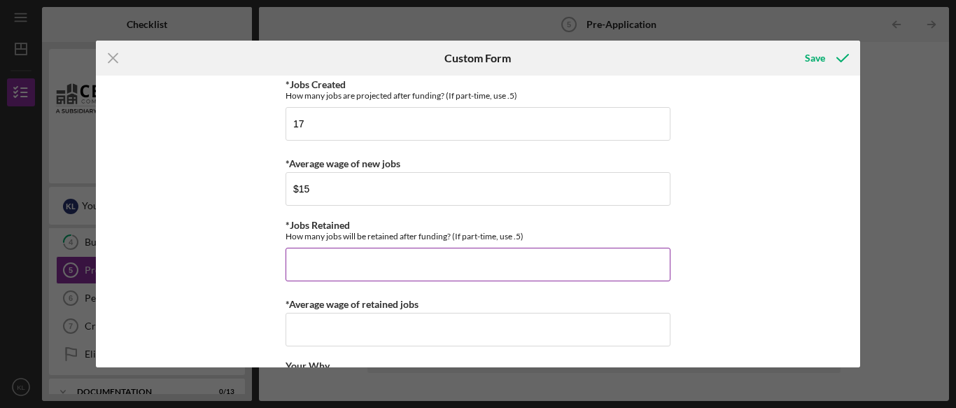
click at [300, 256] on input "*Jobs Retained" at bounding box center [478, 265] width 385 height 34
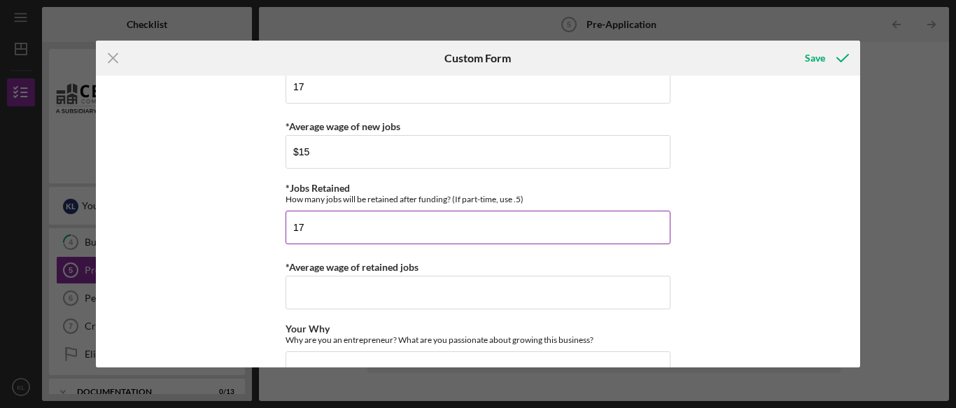
scroll to position [911, 0]
type input "17"
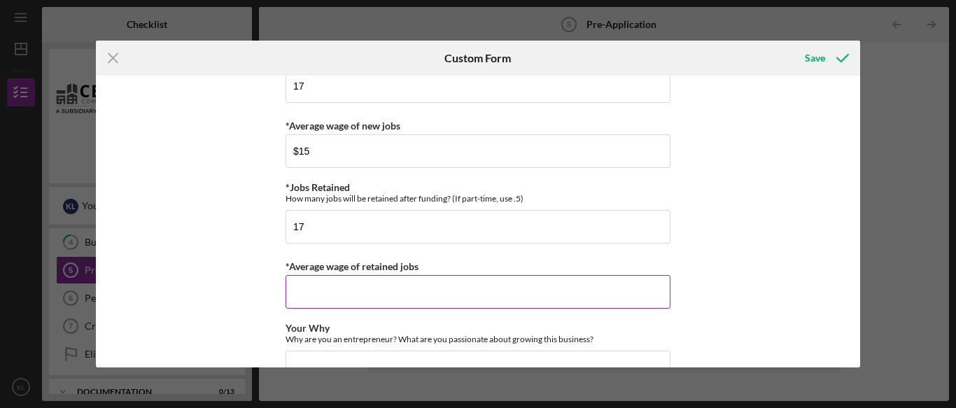
click at [299, 294] on input "*Average wage of retained jobs" at bounding box center [478, 292] width 385 height 34
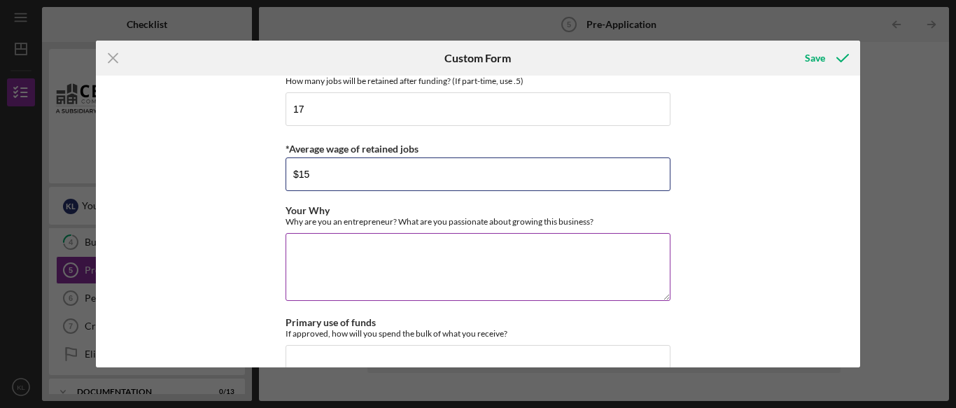
scroll to position [1031, 0]
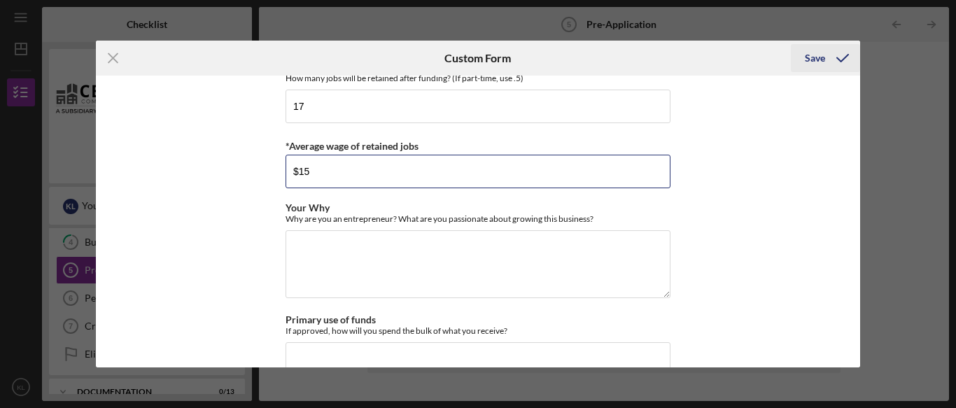
type input "$15"
click at [828, 62] on icon "submit" at bounding box center [842, 58] width 35 height 35
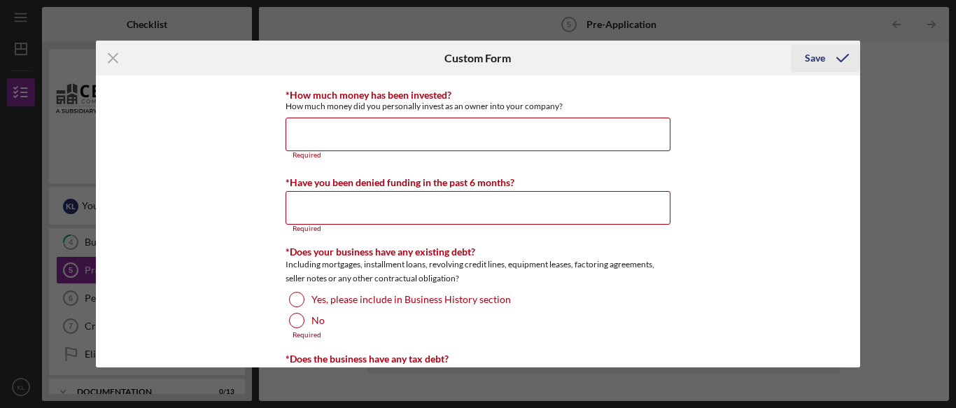
scroll to position [1345, 0]
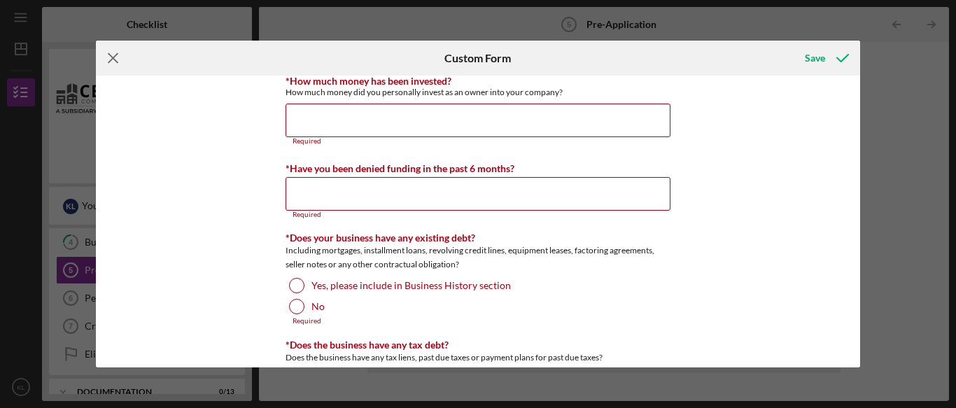
click at [114, 63] on icon "Icon/Menu Close" at bounding box center [113, 58] width 35 height 35
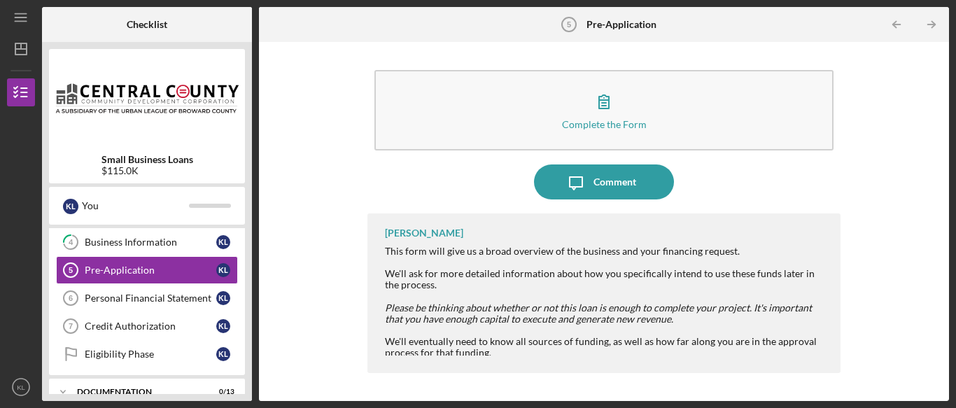
click at [142, 172] on div "$115.0K" at bounding box center [147, 170] width 92 height 11
click at [128, 150] on div "Small Business Loans $115.0K" at bounding box center [147, 116] width 196 height 134
click at [304, 160] on div "Complete the Form Form Icon/Message Comment [PERSON_NAME] This form will give u…" at bounding box center [604, 221] width 676 height 345
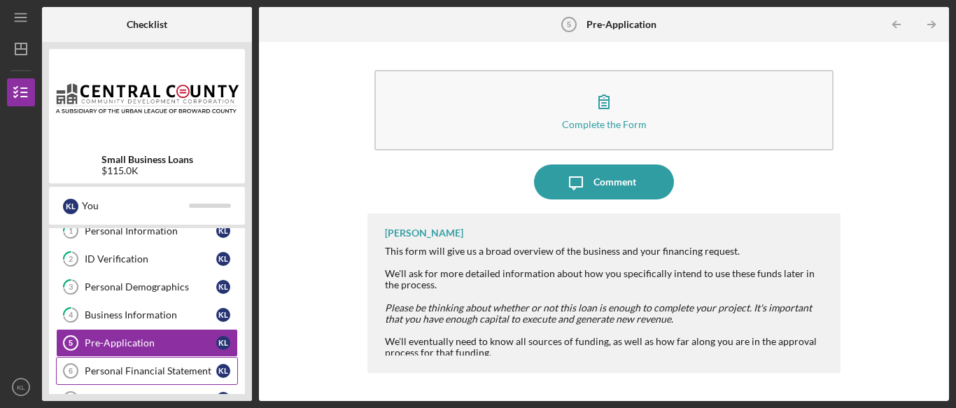
scroll to position [0, 0]
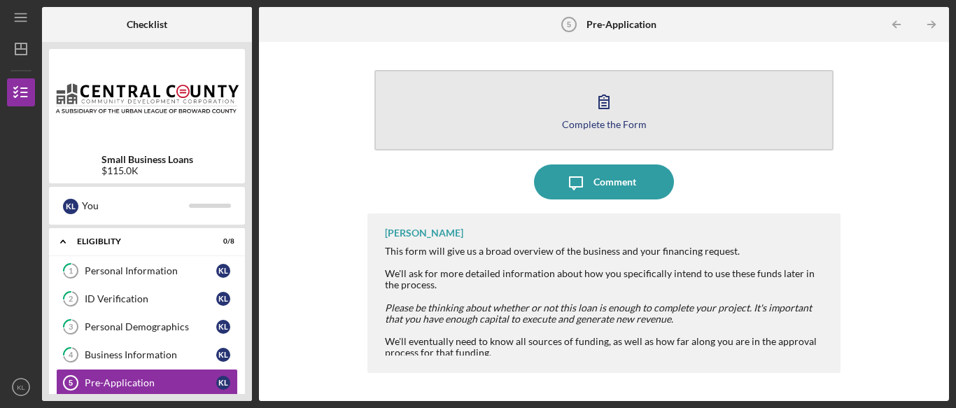
click at [604, 123] on div "Complete the Form" at bounding box center [604, 124] width 85 height 10
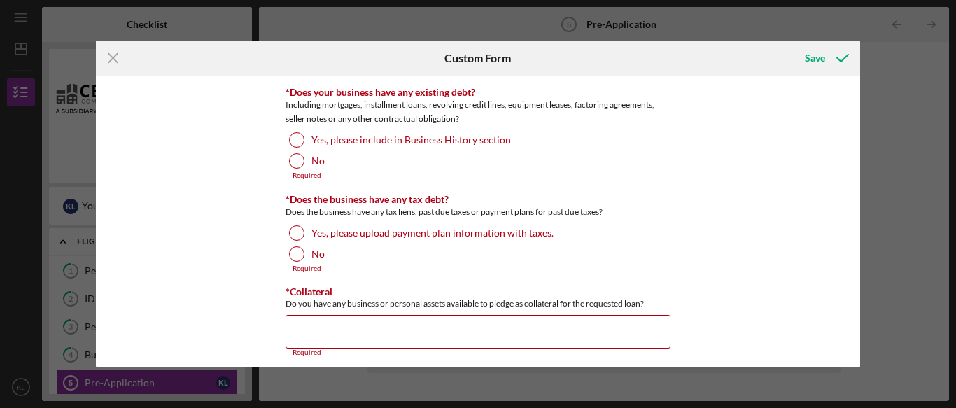
scroll to position [1501, 0]
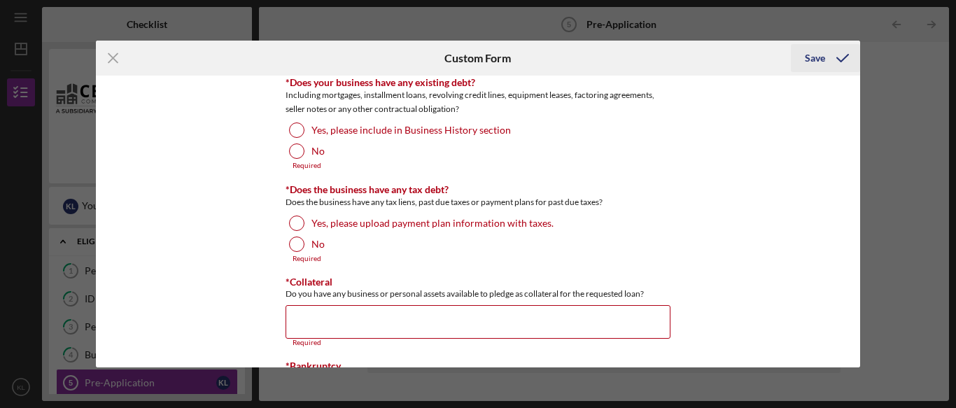
click at [820, 61] on div "Save" at bounding box center [815, 58] width 20 height 28
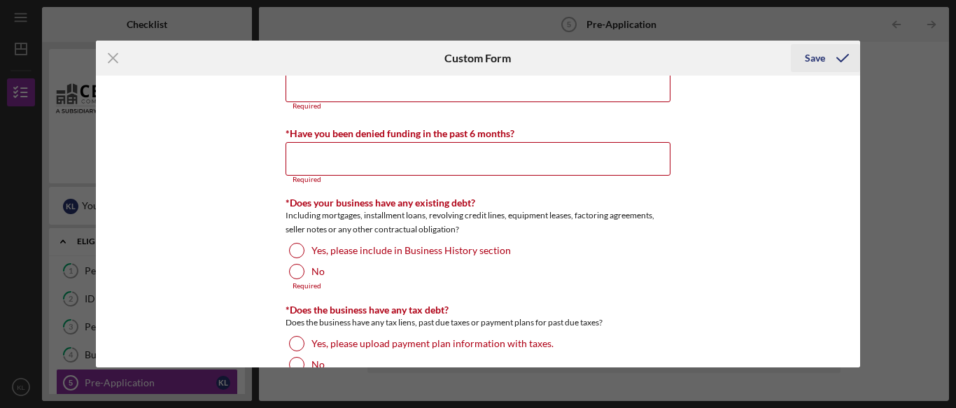
scroll to position [1345, 0]
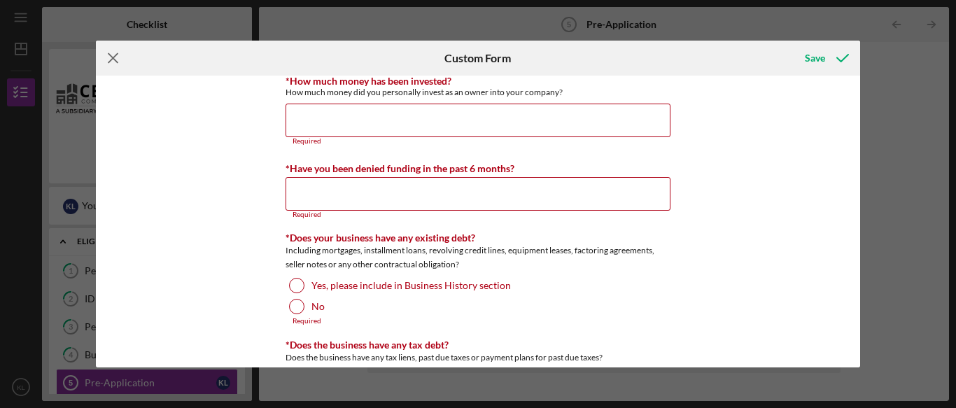
click at [112, 62] on icon "Icon/Menu Close" at bounding box center [113, 58] width 35 height 35
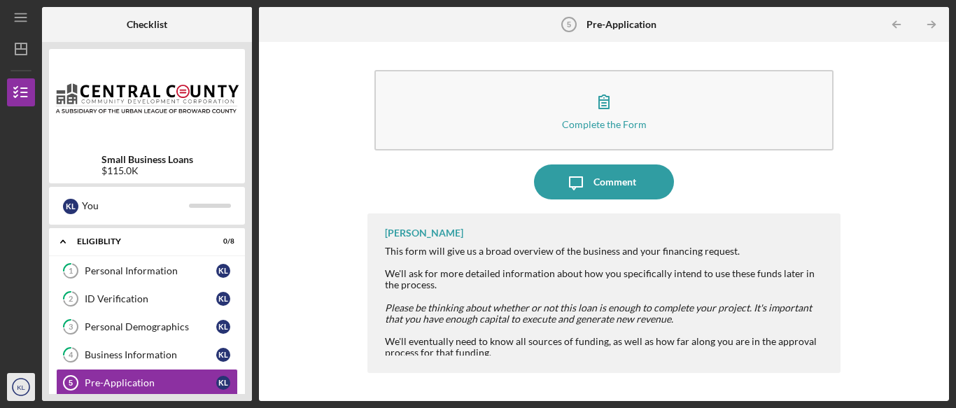
click at [21, 394] on icon "KL" at bounding box center [21, 387] width 28 height 35
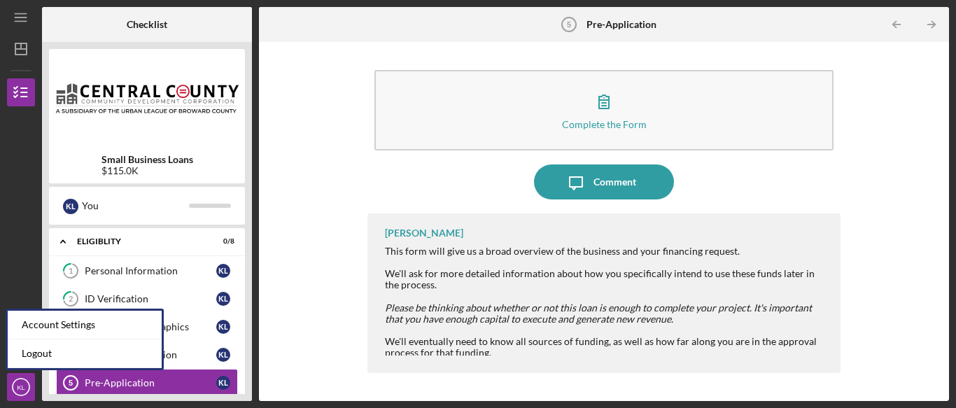
click at [334, 241] on div "Complete the Form Form Icon/Message Comment [PERSON_NAME] This form will give u…" at bounding box center [604, 221] width 676 height 345
